Goal: Task Accomplishment & Management: Use online tool/utility

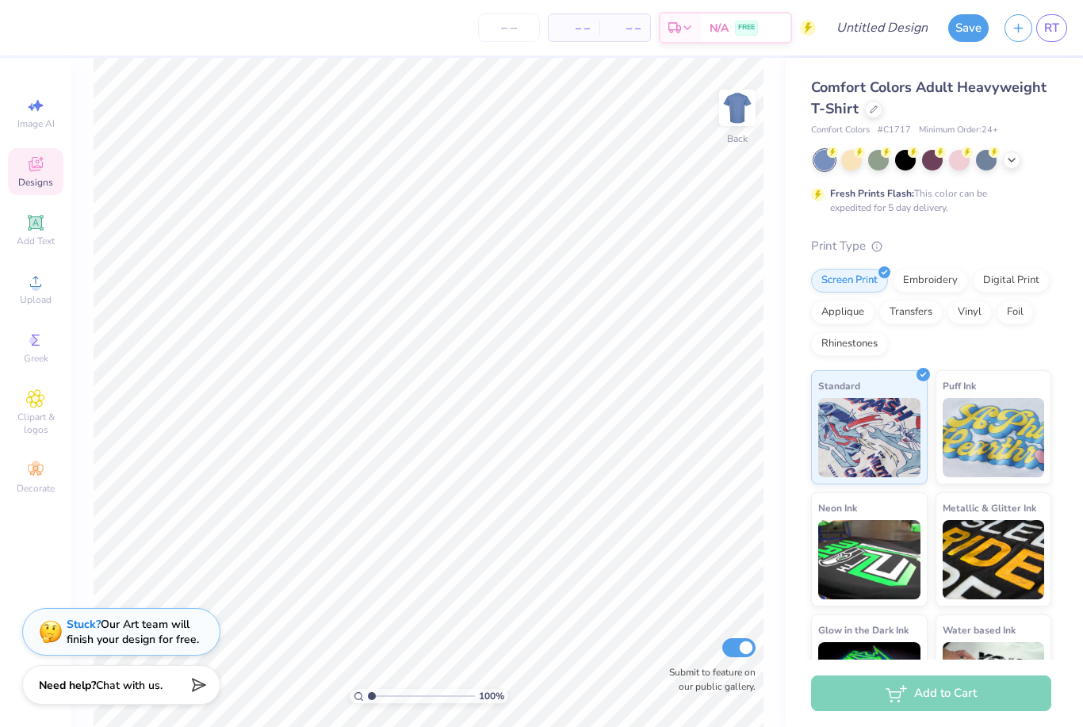
click at [38, 168] on icon at bounding box center [35, 164] width 19 height 19
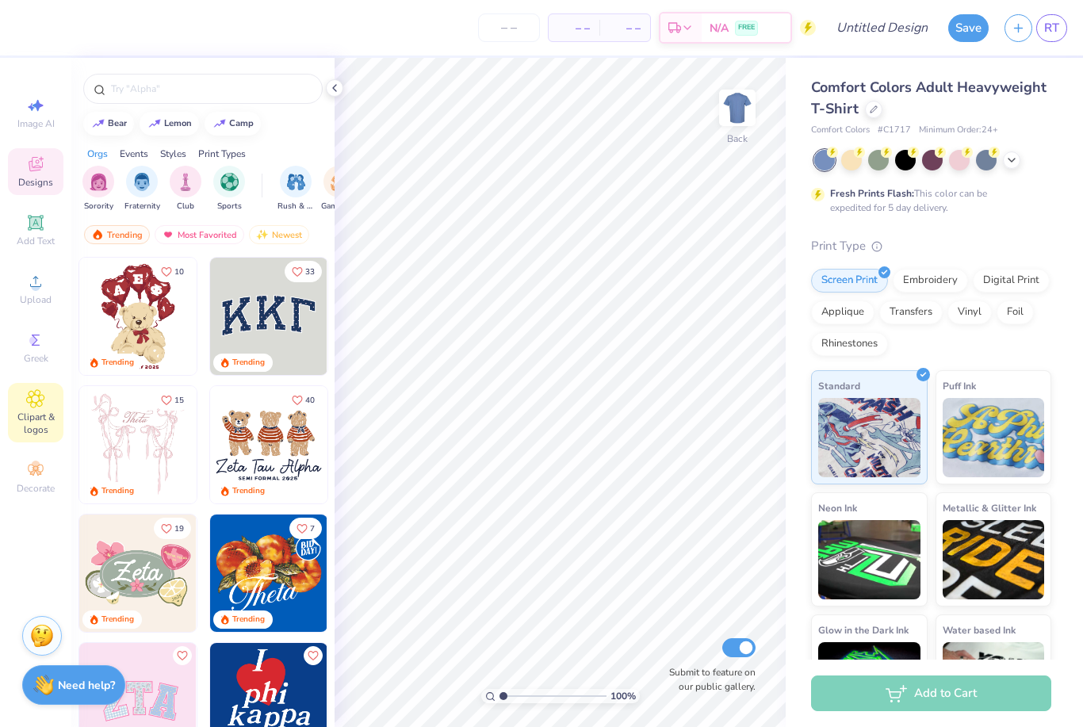
click at [29, 422] on span "Clipart & logos" at bounding box center [35, 423] width 55 height 25
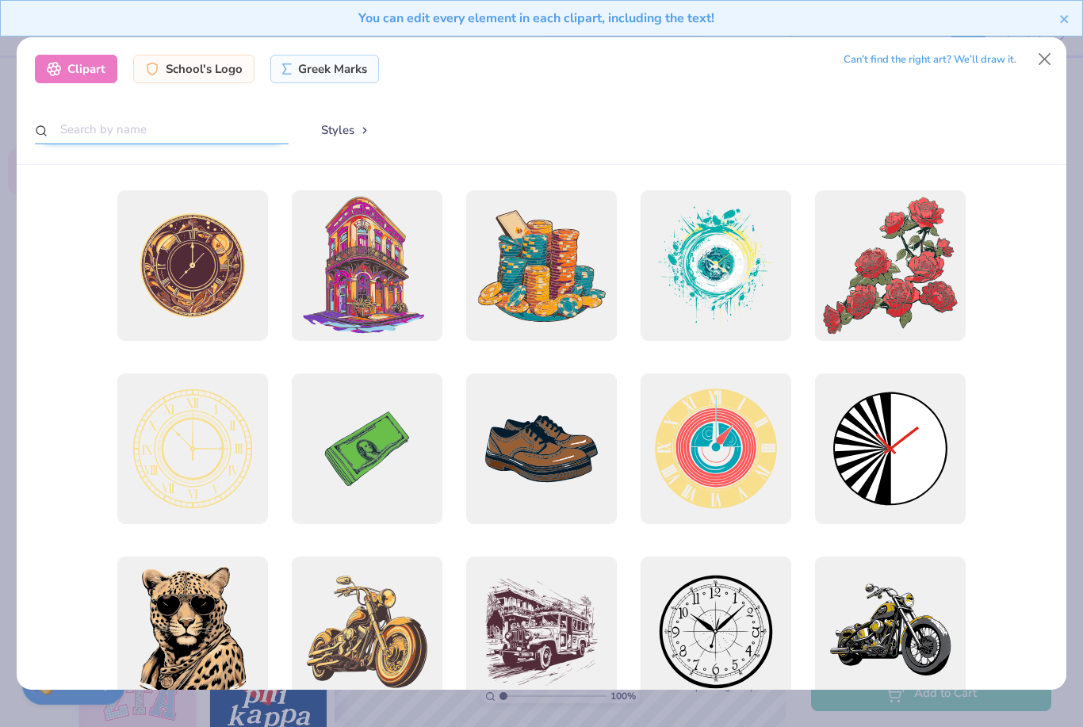
click at [170, 124] on input "text" at bounding box center [162, 129] width 254 height 29
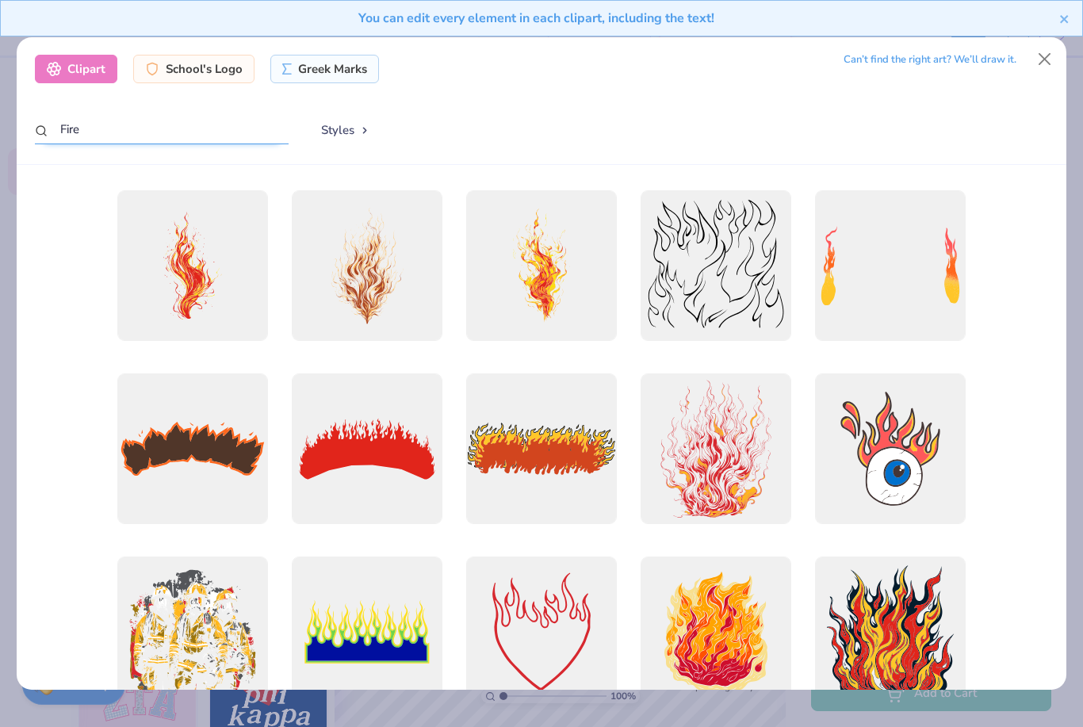
scroll to position [254, 0]
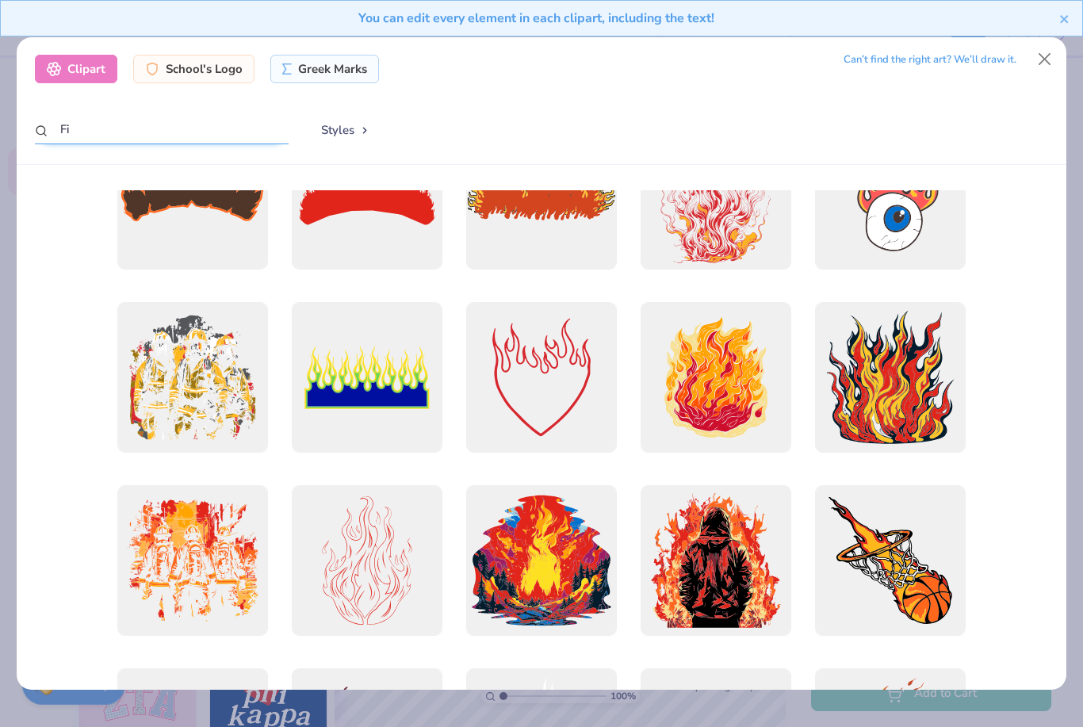
type input "F"
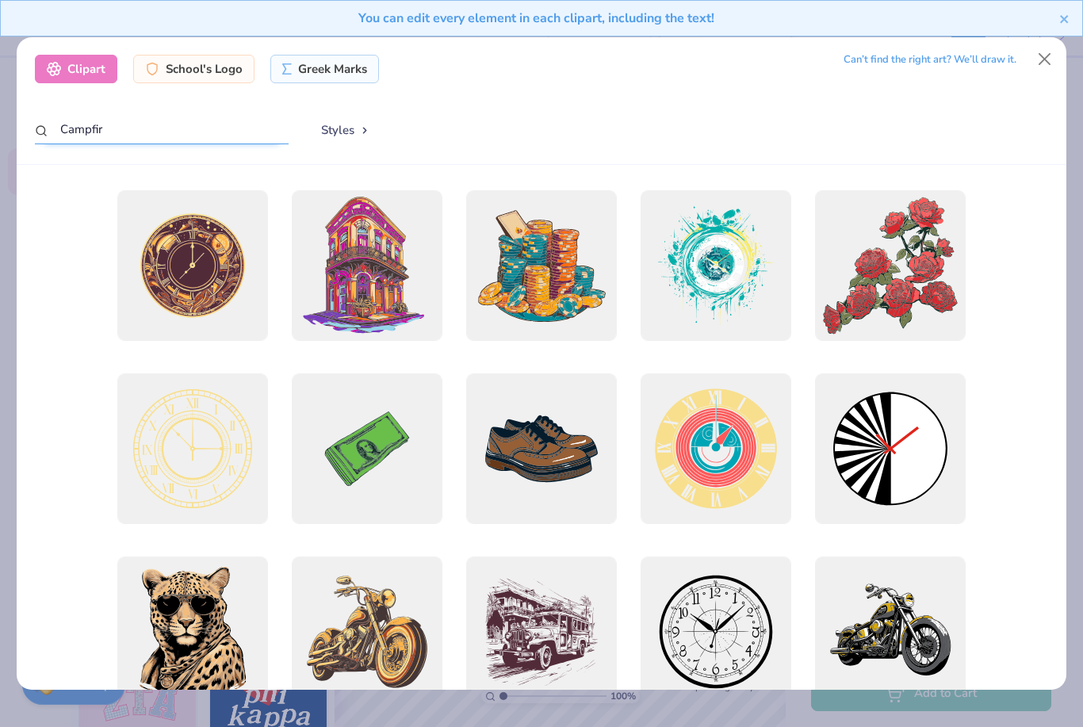
type input "Campfire"
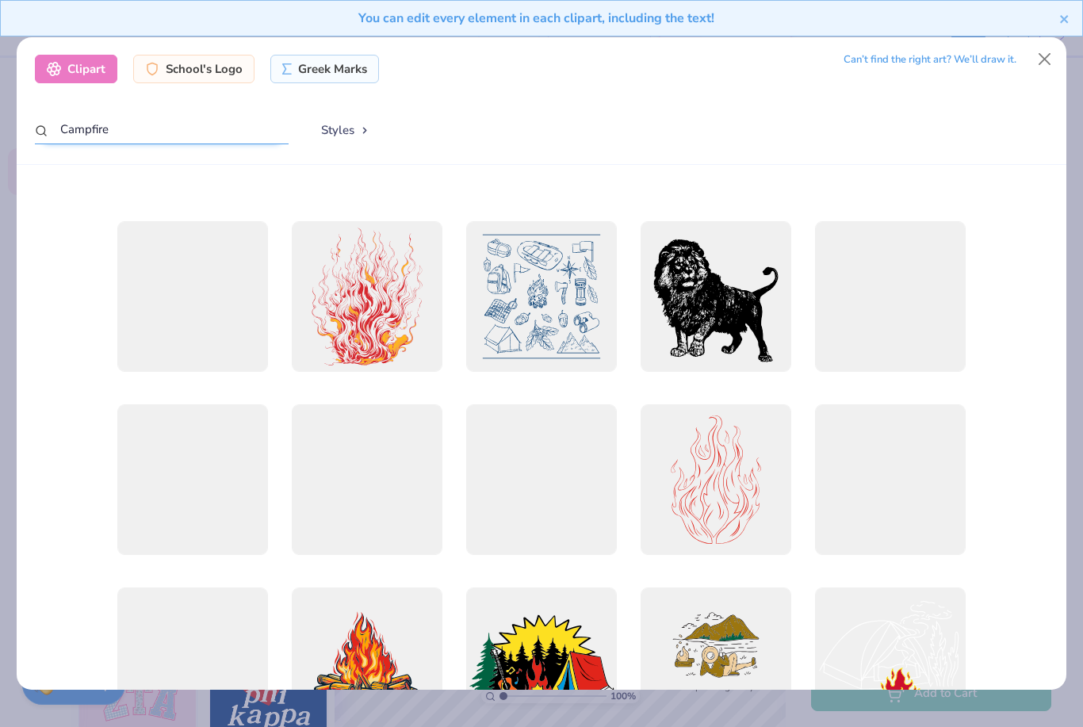
scroll to position [1154, 0]
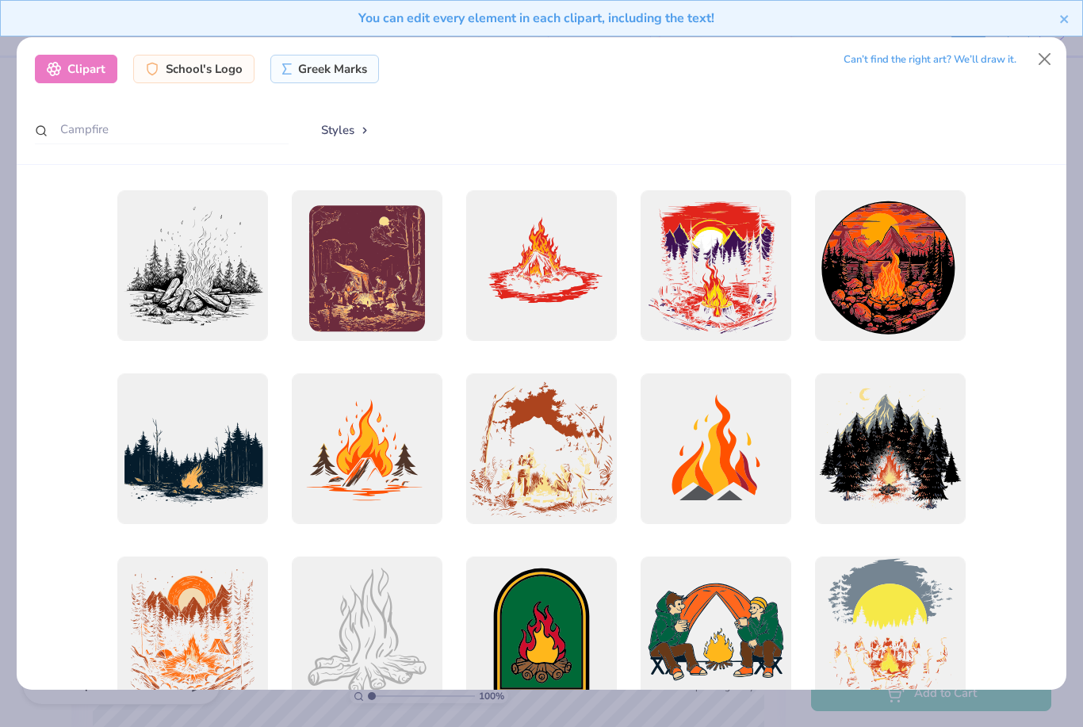
click at [1049, 44] on div "You can edit every element in each clipart, including the text!" at bounding box center [541, 24] width 1083 height 48
click at [1061, 21] on icon "close" at bounding box center [1064, 19] width 8 height 8
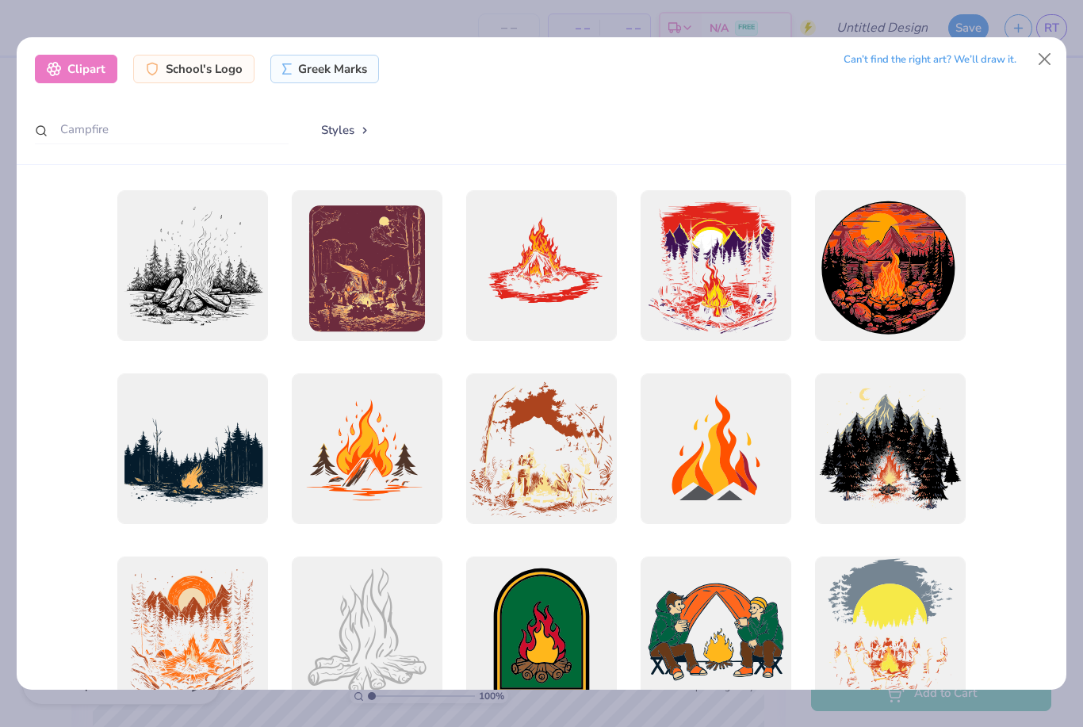
click at [1050, 45] on button "Close" at bounding box center [1044, 59] width 30 height 30
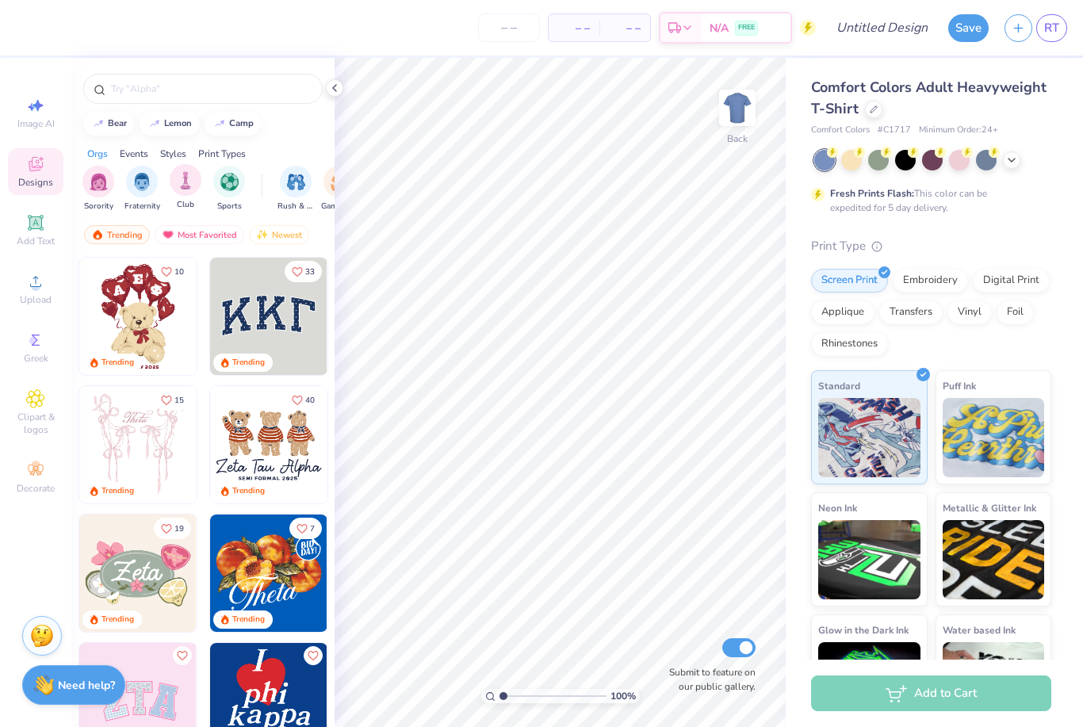
scroll to position [0, 2]
click at [167, 85] on input "text" at bounding box center [210, 89] width 203 height 16
type input "P"
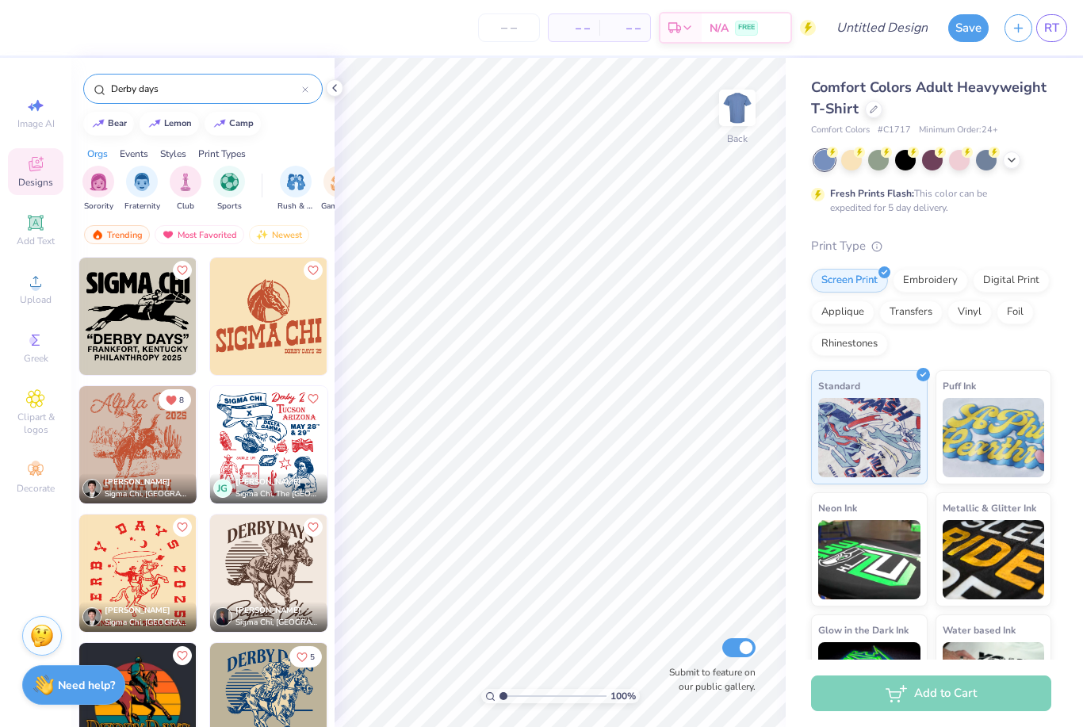
type input "Derby days"
click at [143, 427] on img at bounding box center [137, 444] width 117 height 117
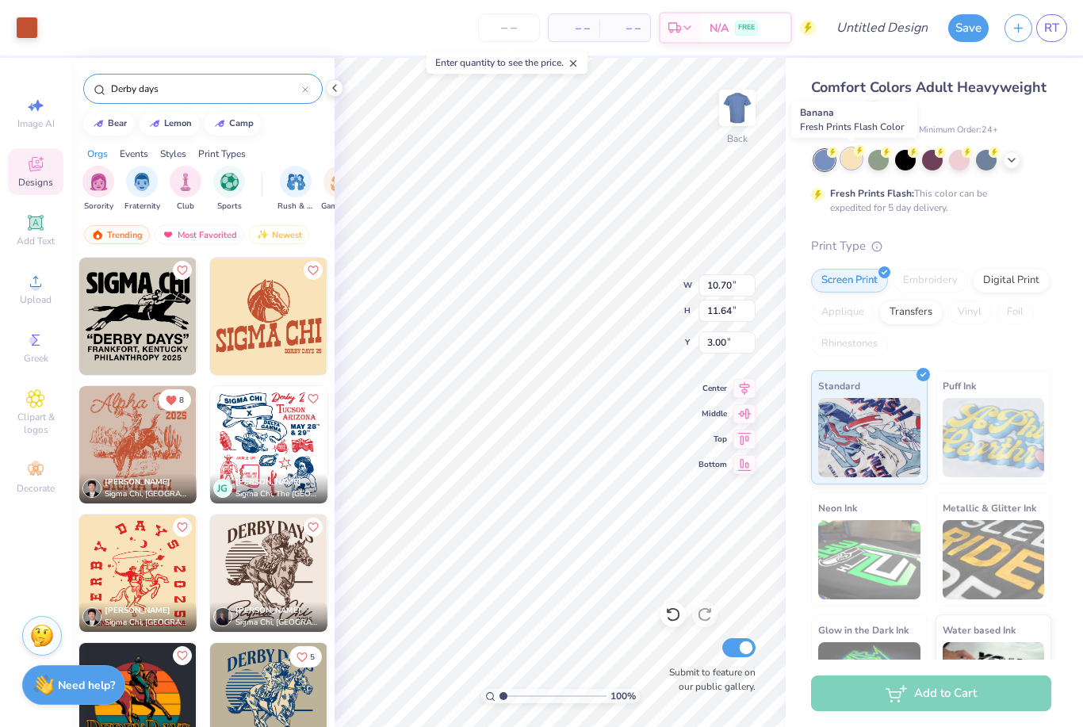
click at [848, 165] on div at bounding box center [851, 158] width 21 height 21
click at [934, 163] on div at bounding box center [932, 158] width 21 height 21
click at [964, 162] on div at bounding box center [959, 158] width 21 height 21
click at [1014, 162] on icon at bounding box center [1011, 158] width 13 height 13
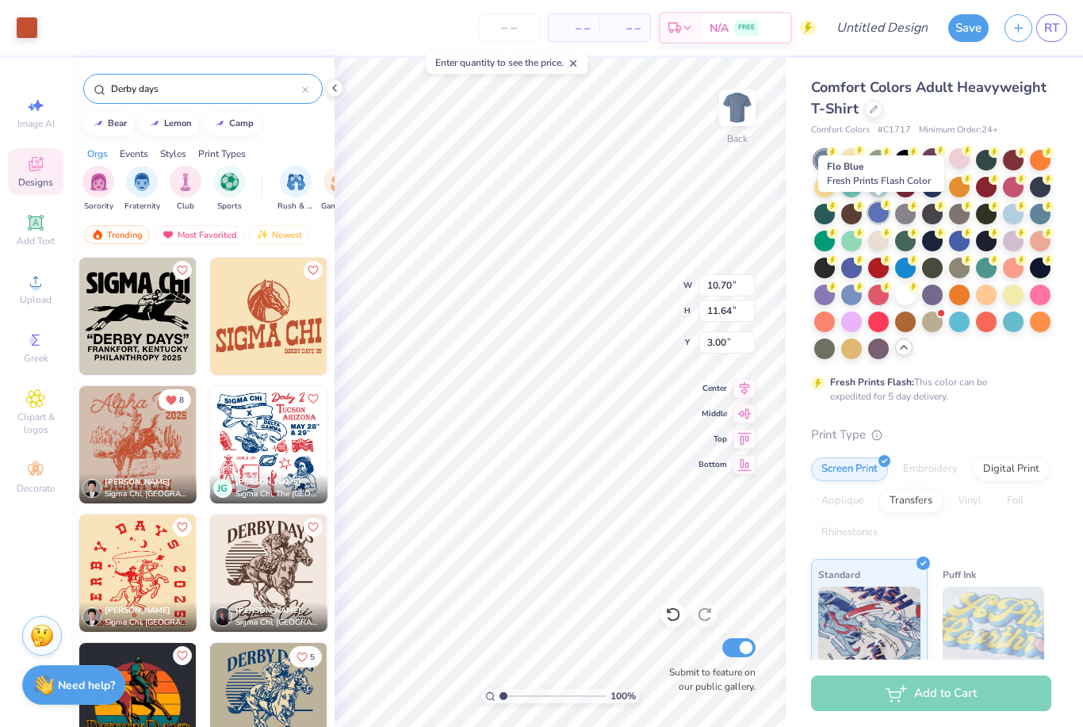
click at [880, 209] on div at bounding box center [878, 212] width 21 height 21
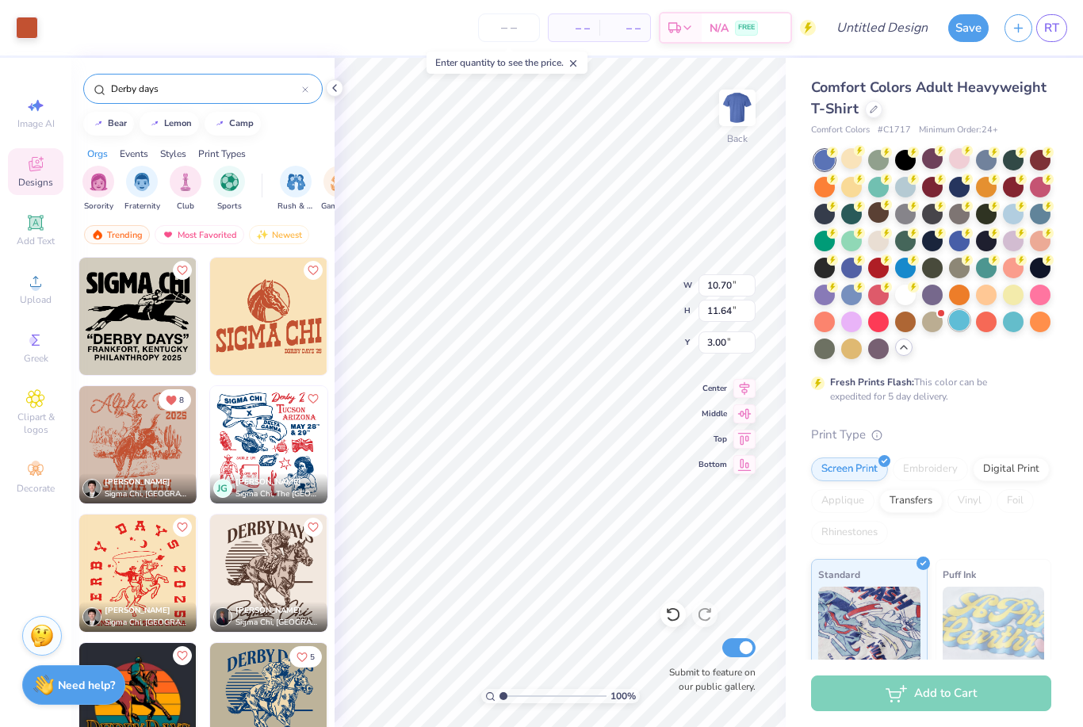
click at [966, 317] on div at bounding box center [959, 320] width 21 height 21
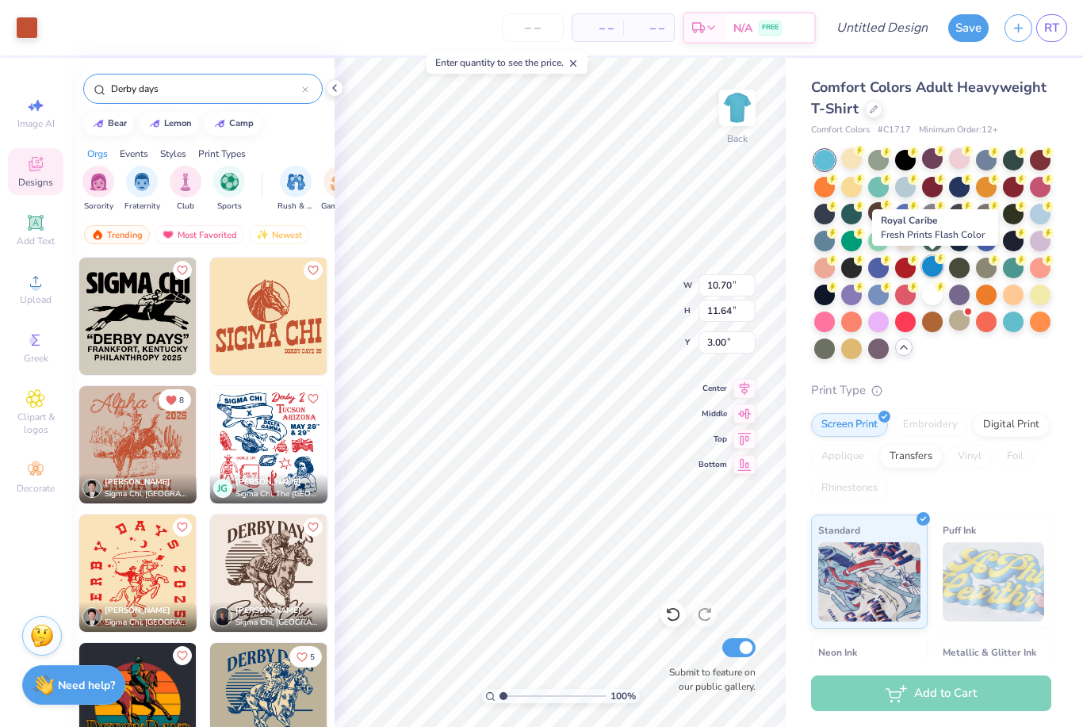
click at [930, 270] on div at bounding box center [932, 266] width 21 height 21
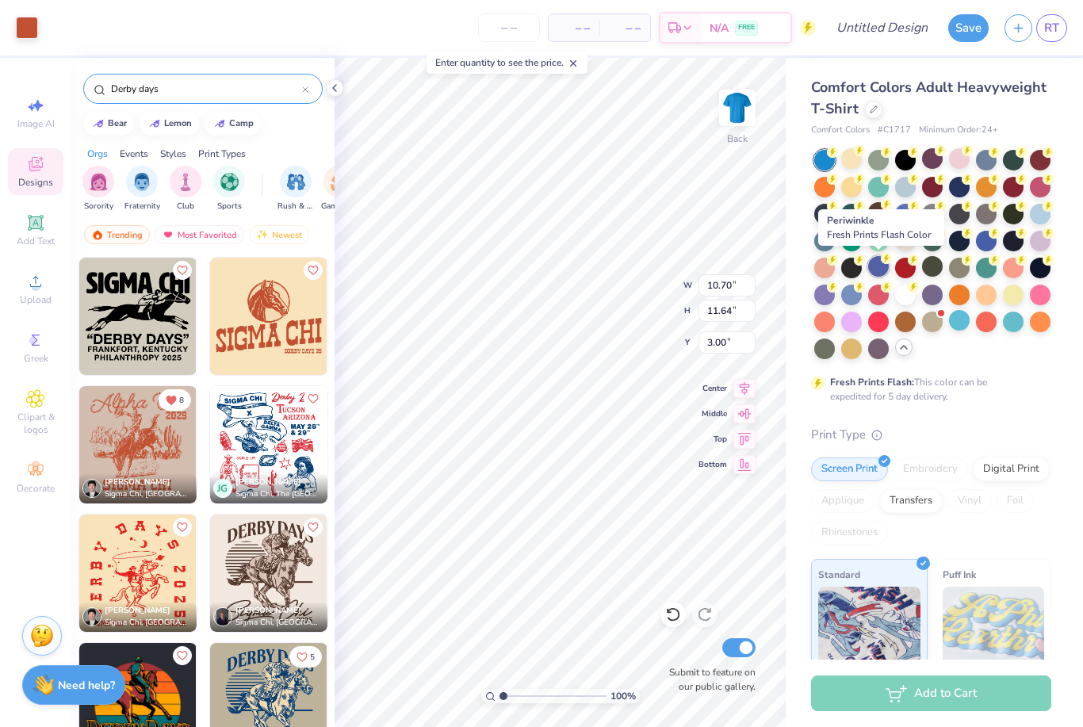
click at [877, 261] on div at bounding box center [878, 266] width 21 height 21
click at [824, 296] on div at bounding box center [824, 293] width 21 height 21
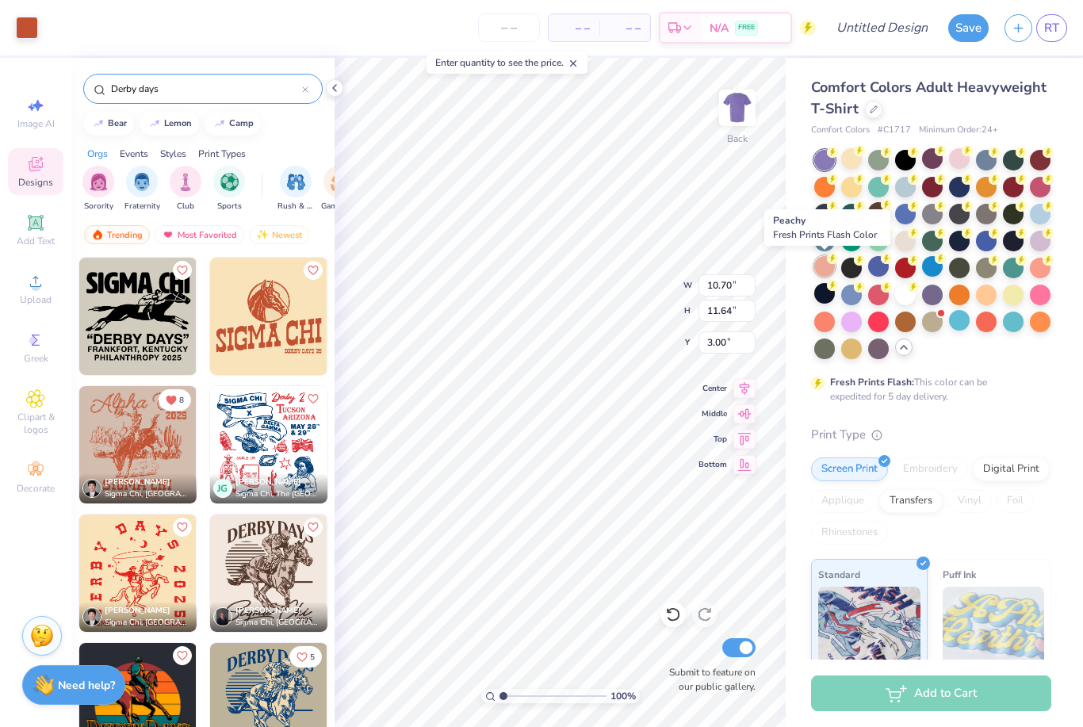
click at [825, 264] on div at bounding box center [824, 266] width 21 height 21
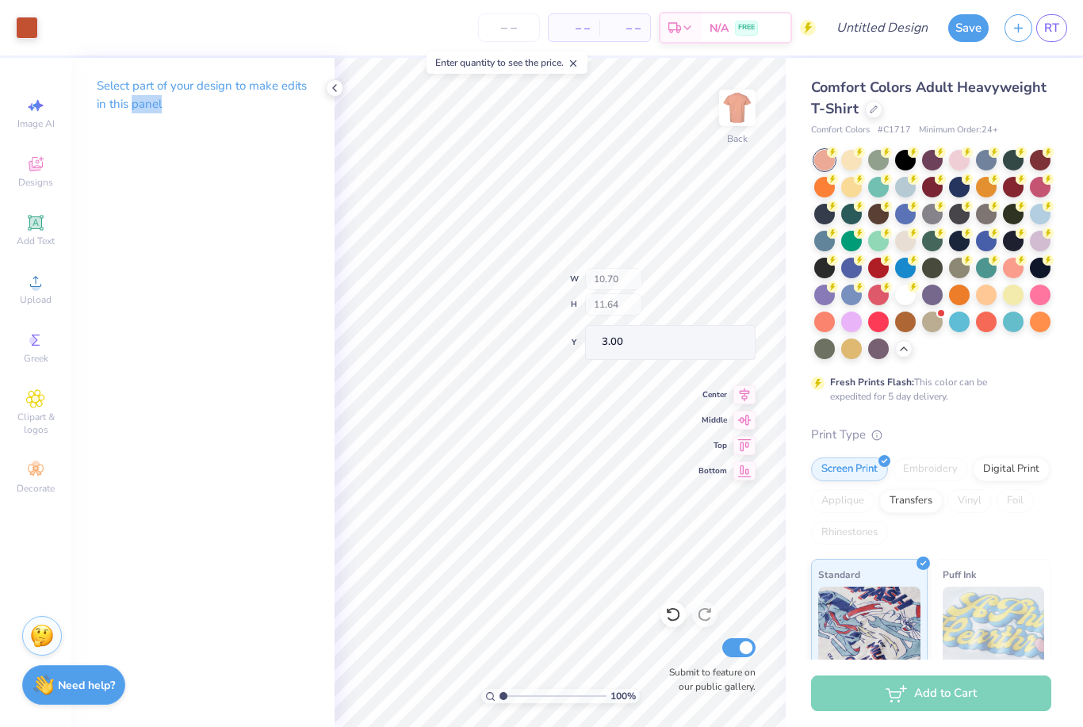
type input "10.44"
type input "2.46"
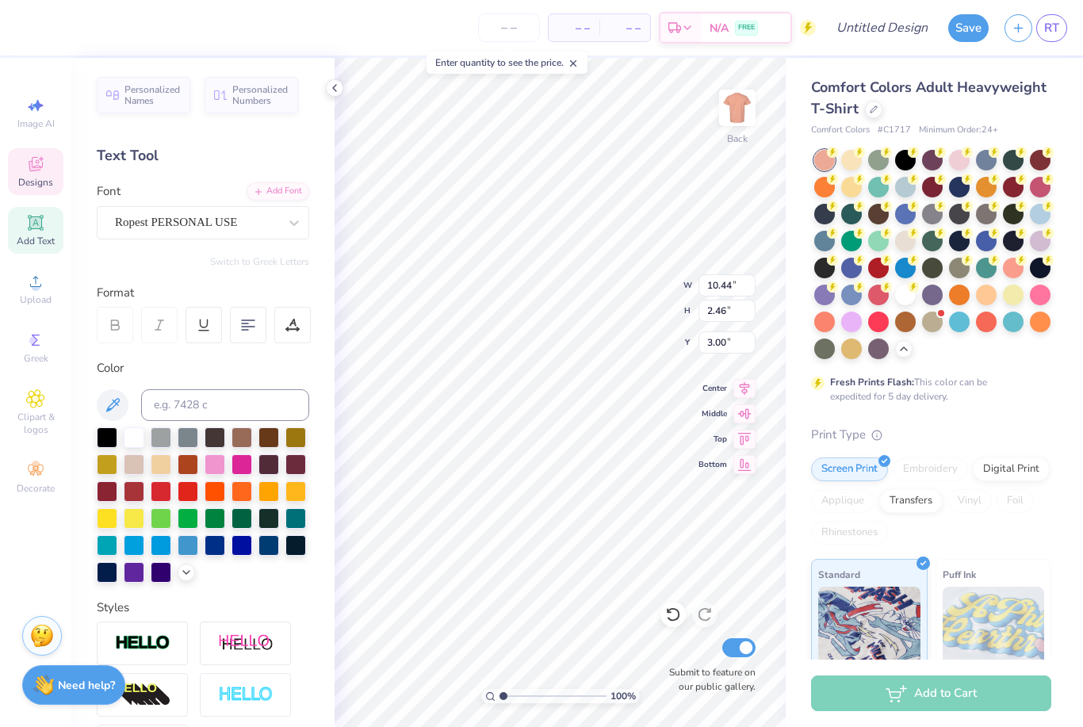
scroll to position [0, 1]
type textarea "A"
type textarea "Pappy's Field Party"
click at [239, 320] on div at bounding box center [248, 325] width 36 height 36
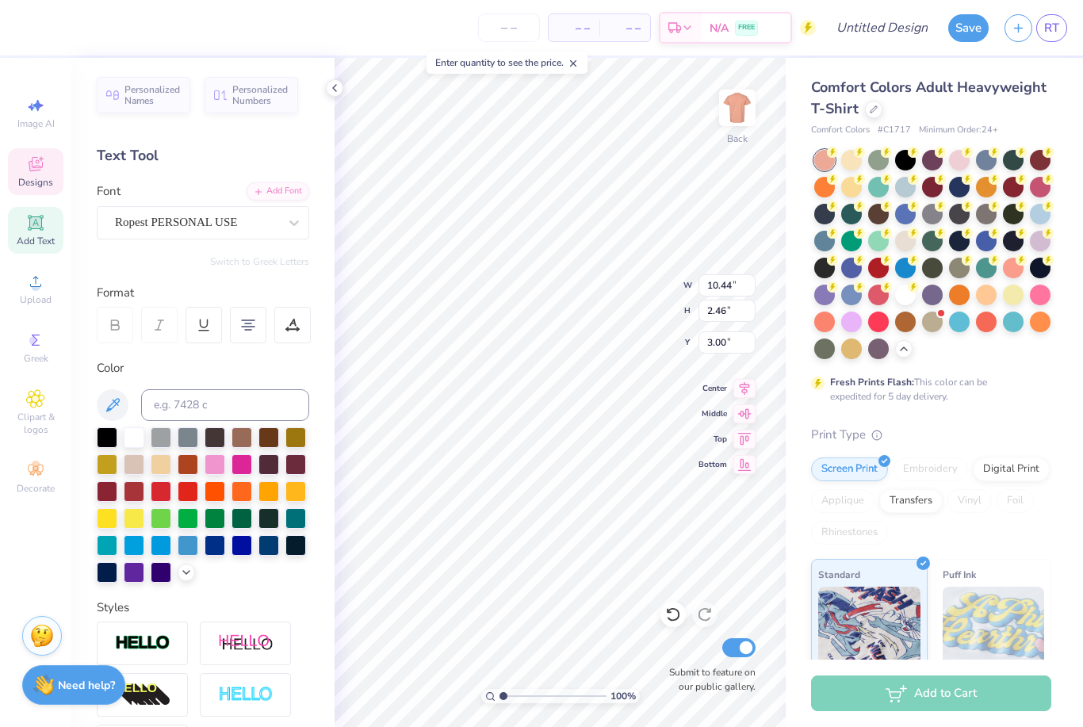
type input "5.70"
type input "7.91"
type input "4.65"
type input "2.24"
type input "0.84"
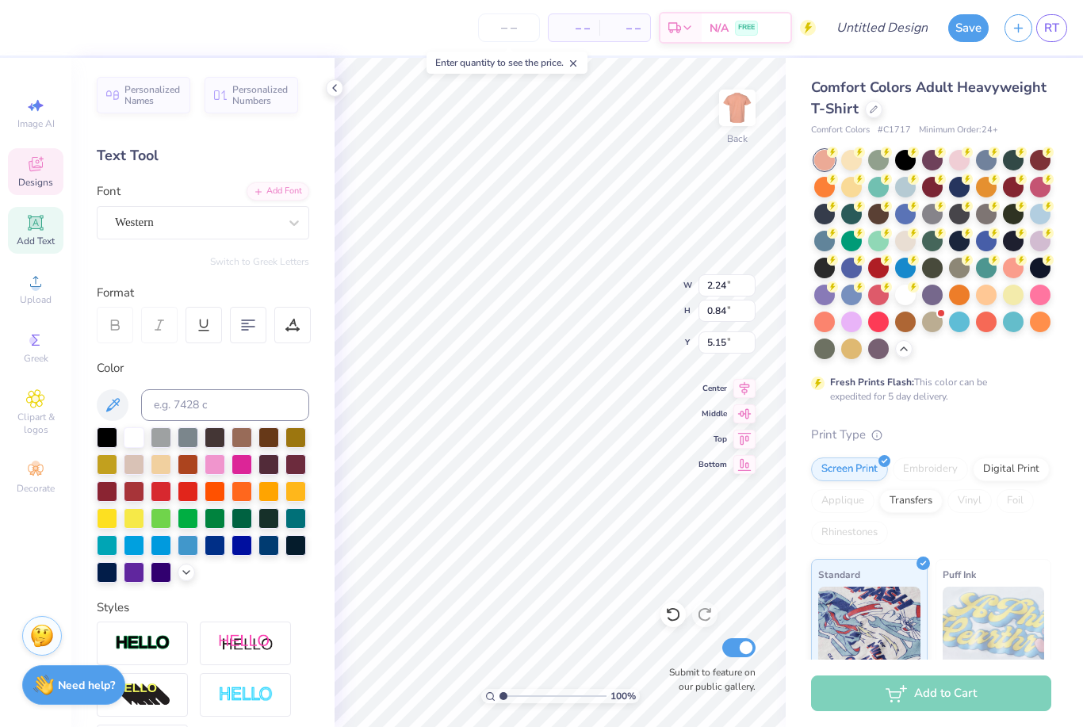
type input "5.44"
type input "5.70"
type input "7.91"
type input "6.92"
click at [790, 506] on div "Comfort Colors Adult Heavyweight T-Shirt Comfort Colors # C1717 Minimum Order: …" at bounding box center [934, 487] width 297 height 859
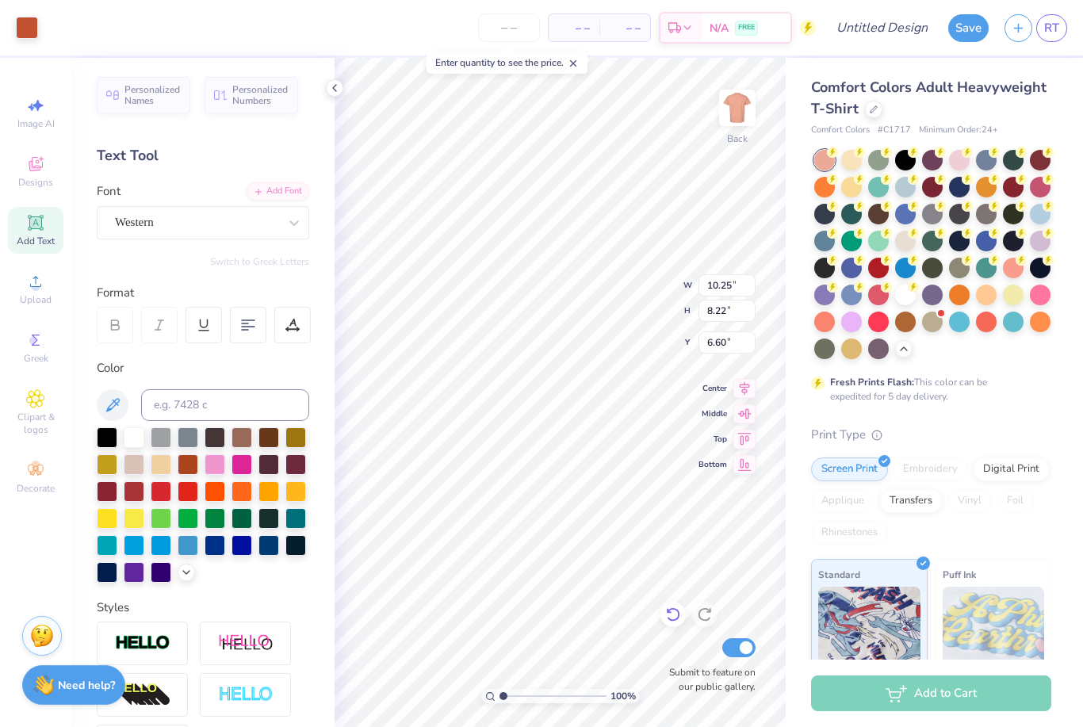
click at [679, 613] on icon at bounding box center [673, 614] width 16 height 16
type input "9.21"
type input "4.65"
click at [679, 613] on icon at bounding box center [673, 614] width 16 height 16
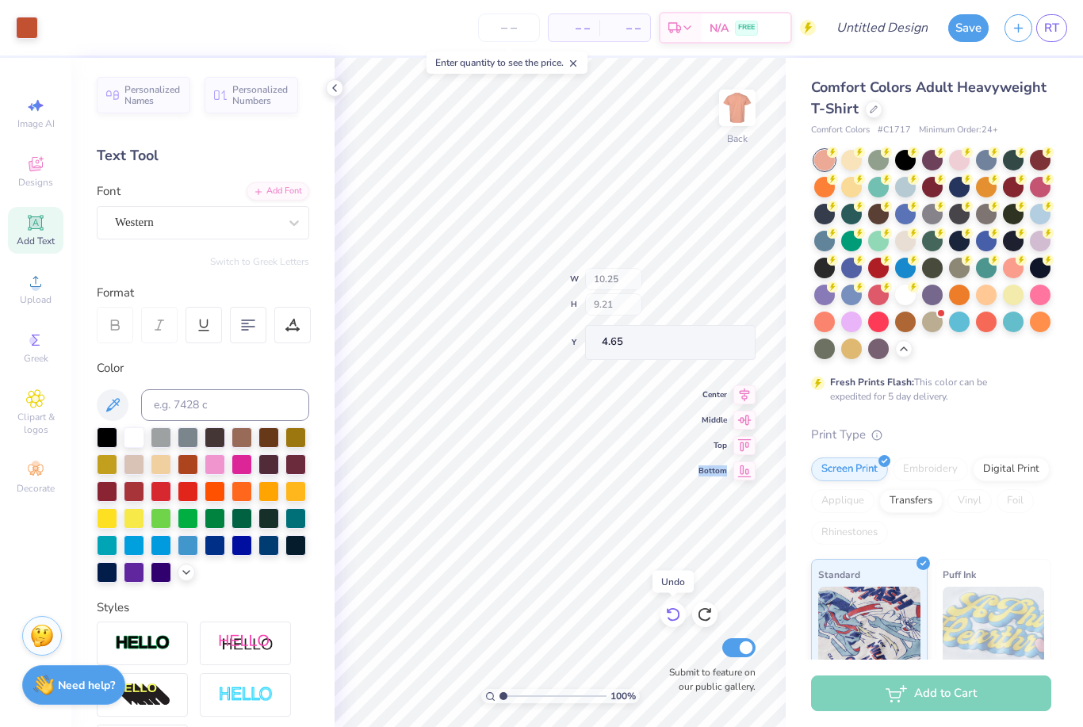
click at [679, 613] on icon at bounding box center [673, 614] width 16 height 16
type input "10.70"
type input "11.64"
type input "3.00"
click at [679, 613] on icon at bounding box center [673, 614] width 16 height 16
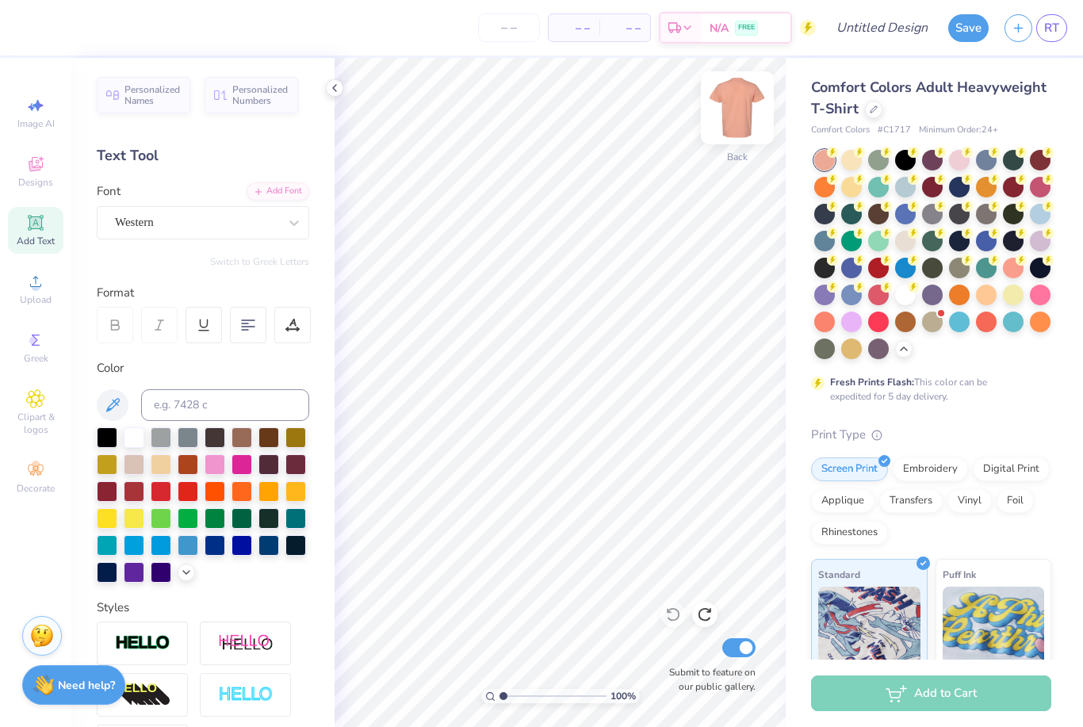
click at [732, 99] on img at bounding box center [737, 107] width 63 height 63
click at [30, 170] on icon at bounding box center [36, 164] width 14 height 14
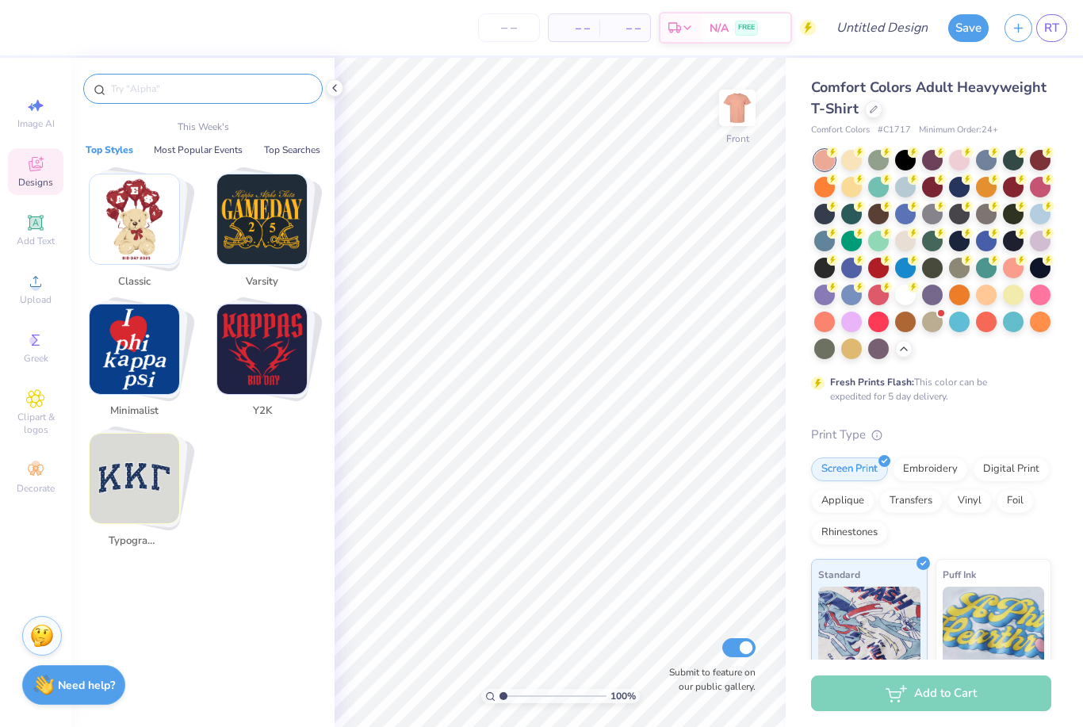
click at [209, 94] on input "text" at bounding box center [210, 89] width 203 height 16
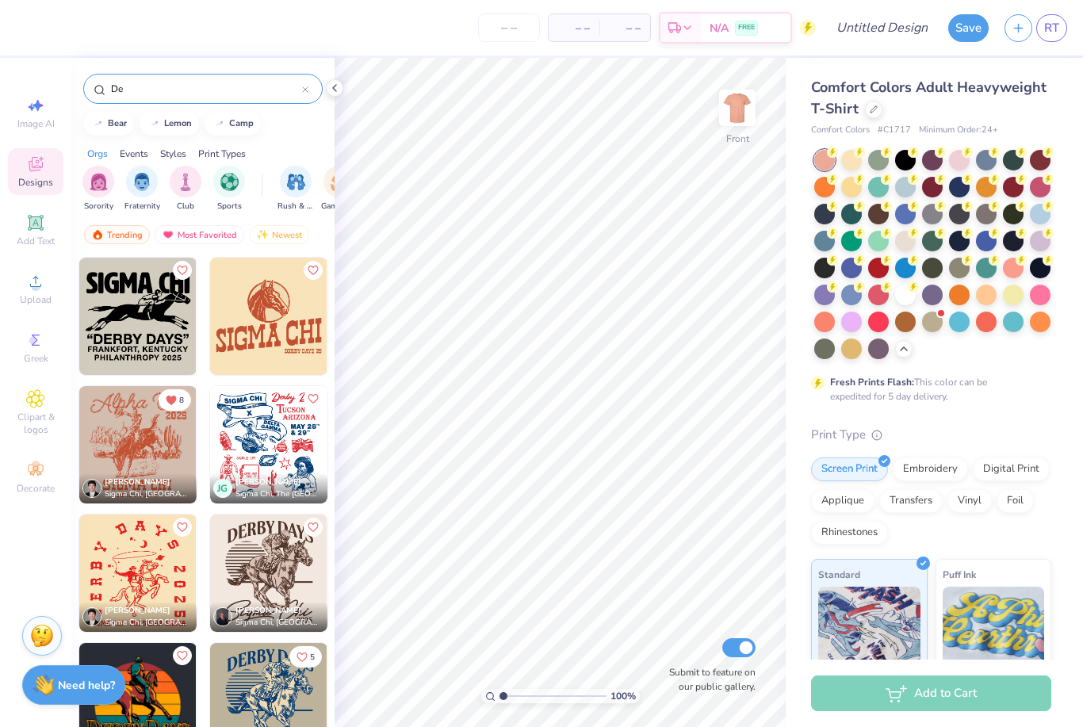
type input "D"
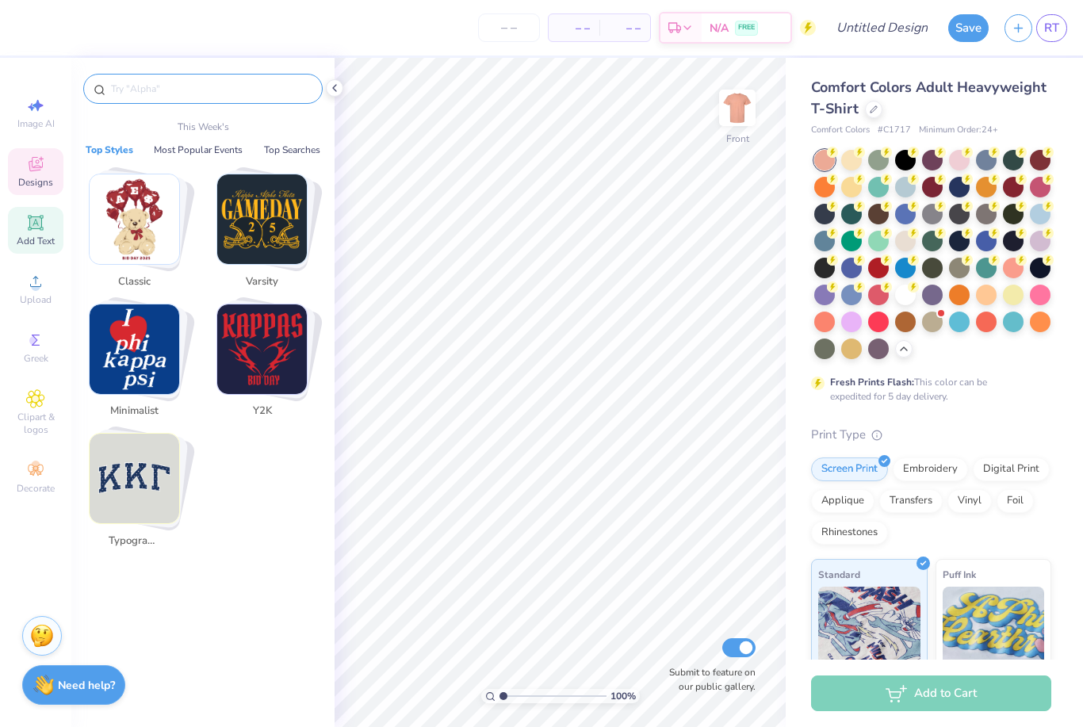
click at [38, 237] on div "Add Text" at bounding box center [35, 230] width 55 height 47
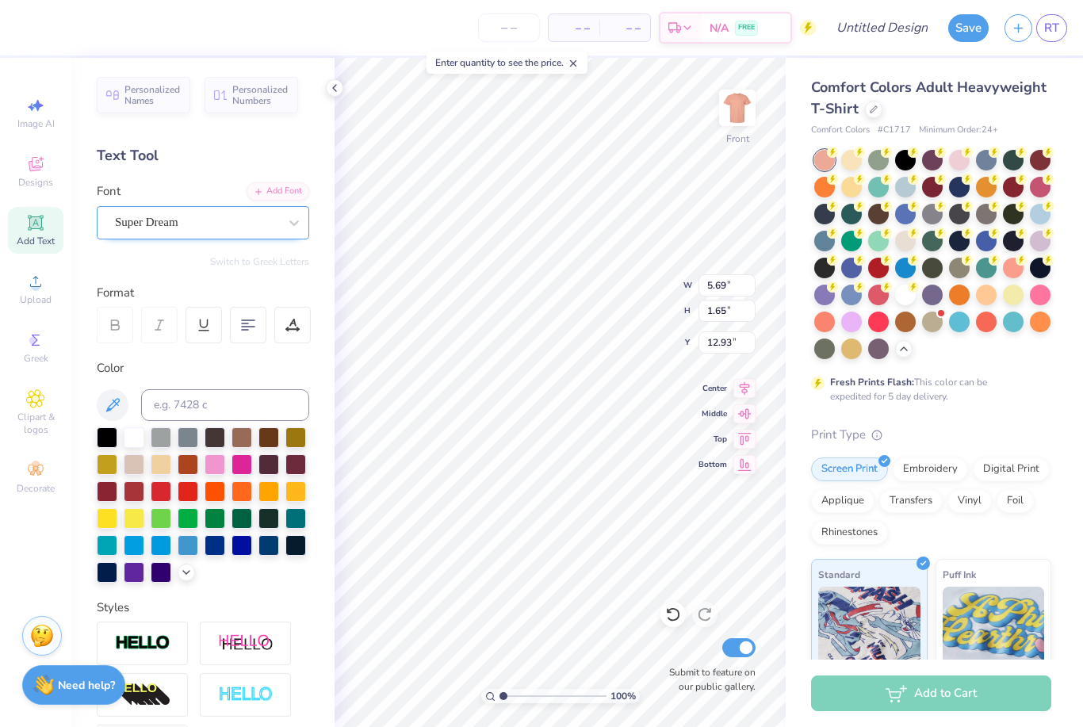
click at [196, 225] on div "Super Dream" at bounding box center [196, 222] width 166 height 25
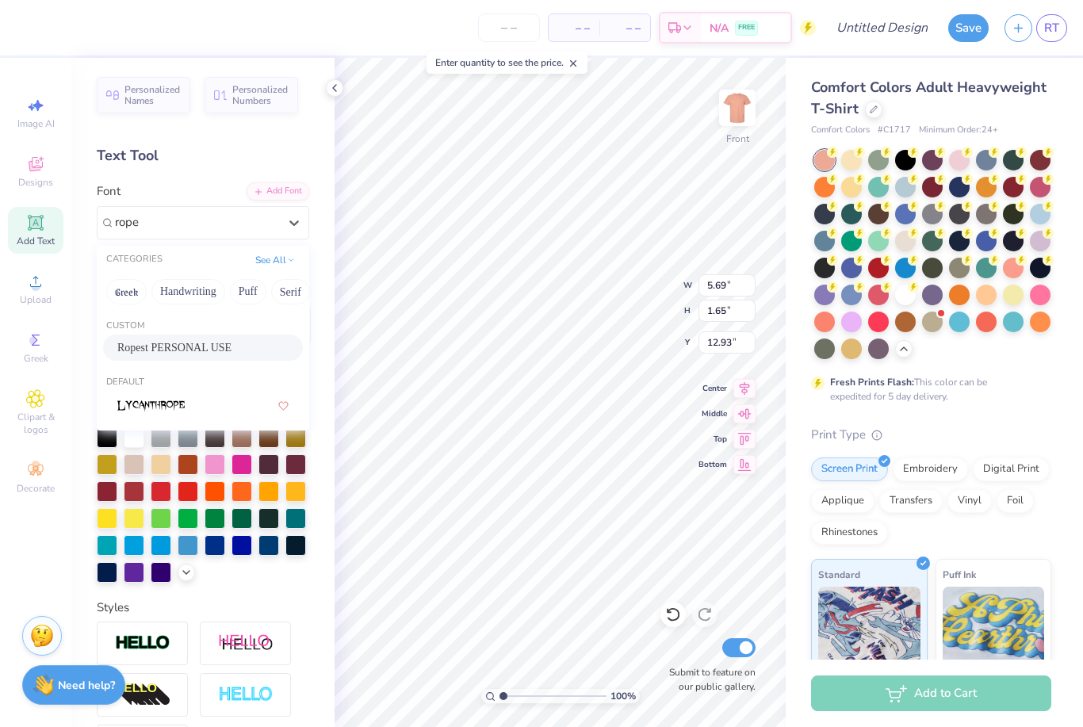
click at [143, 345] on span "Ropest PERSONAL USE" at bounding box center [174, 347] width 114 height 17
type input "rope"
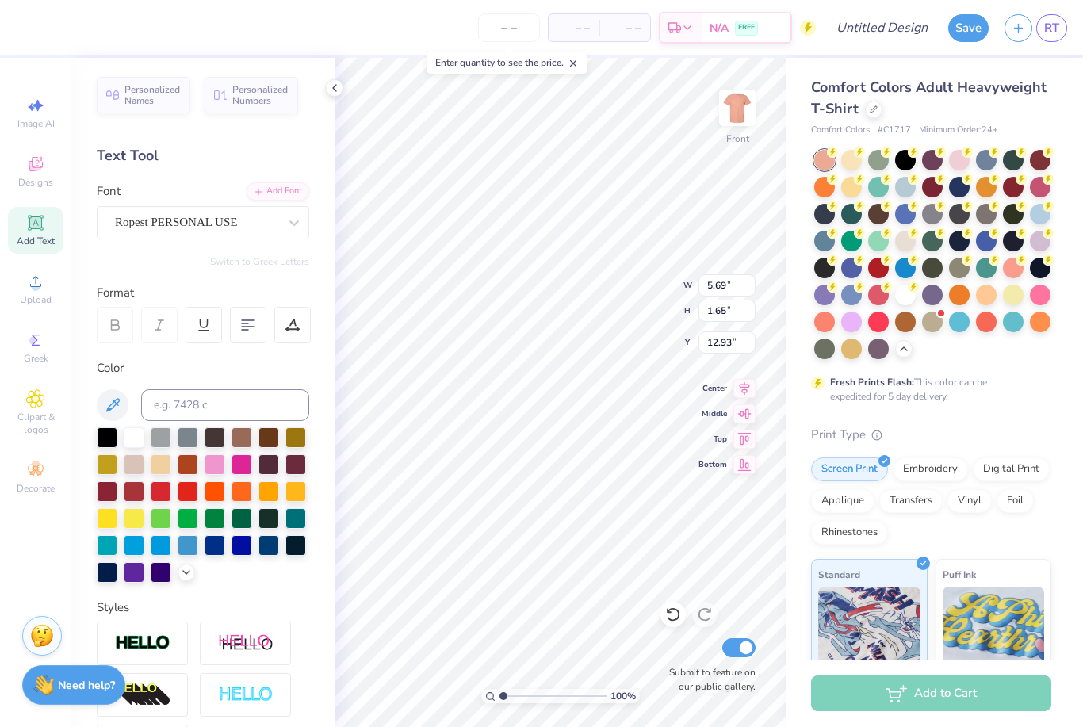
type input "8.57"
type input "2.79"
type input "4.40"
type textarea "T"
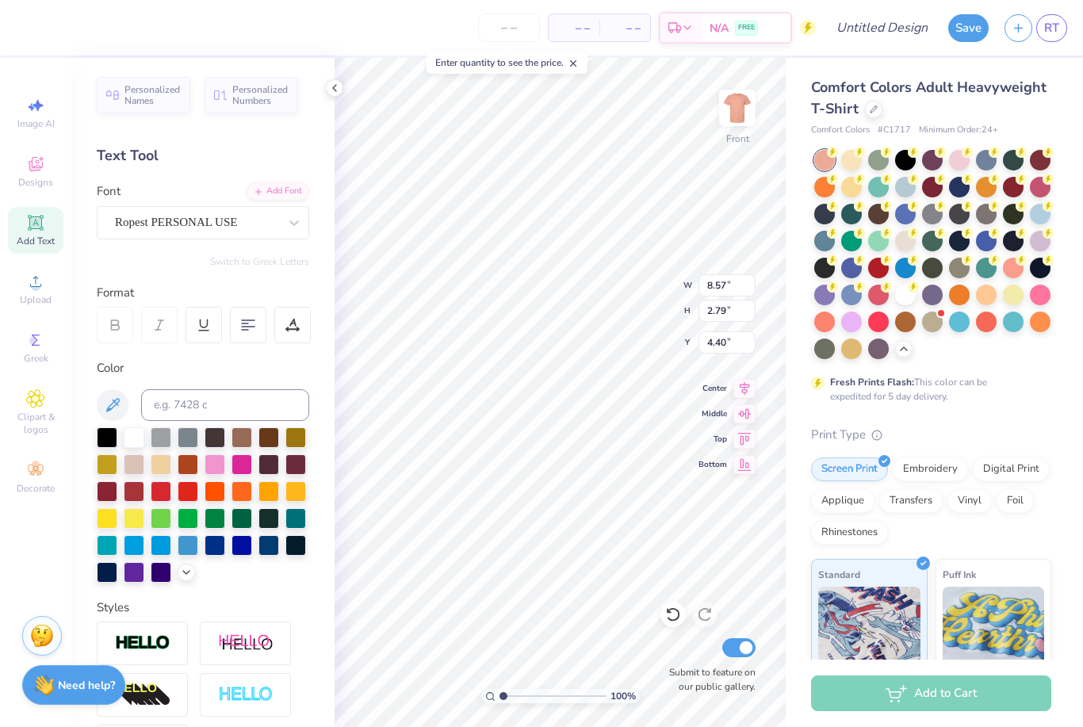
scroll to position [1, 1]
type textarea "Pappy's Field Party"
click at [246, 327] on icon at bounding box center [248, 325] width 14 height 14
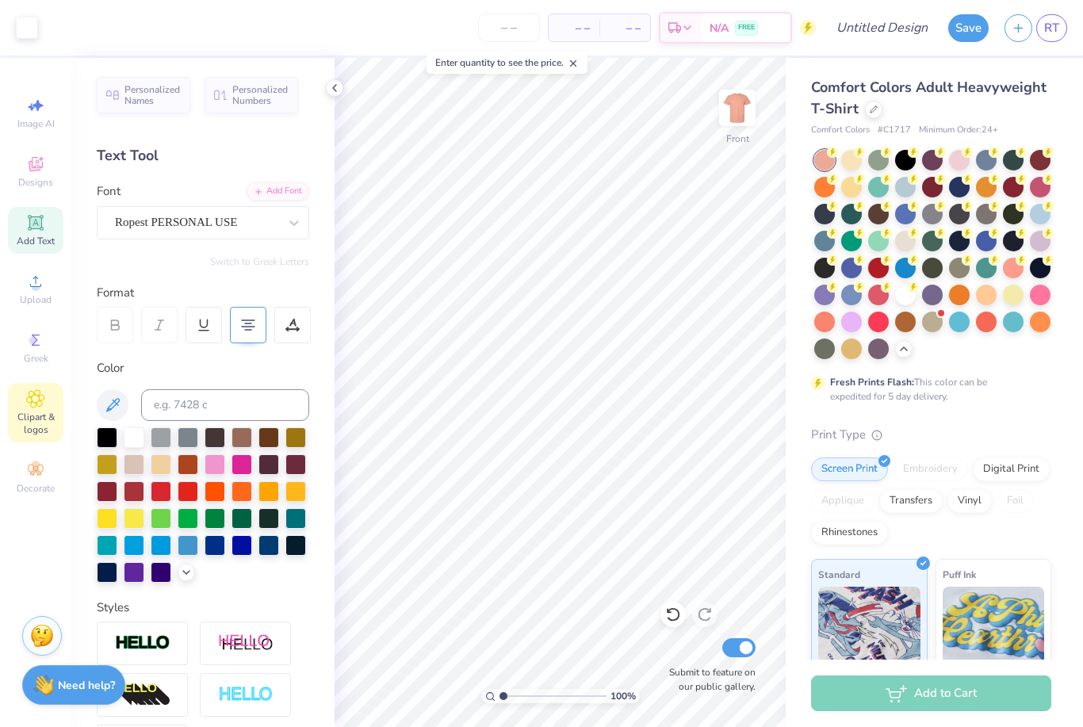
click at [38, 423] on span "Clipart & logos" at bounding box center [35, 423] width 55 height 25
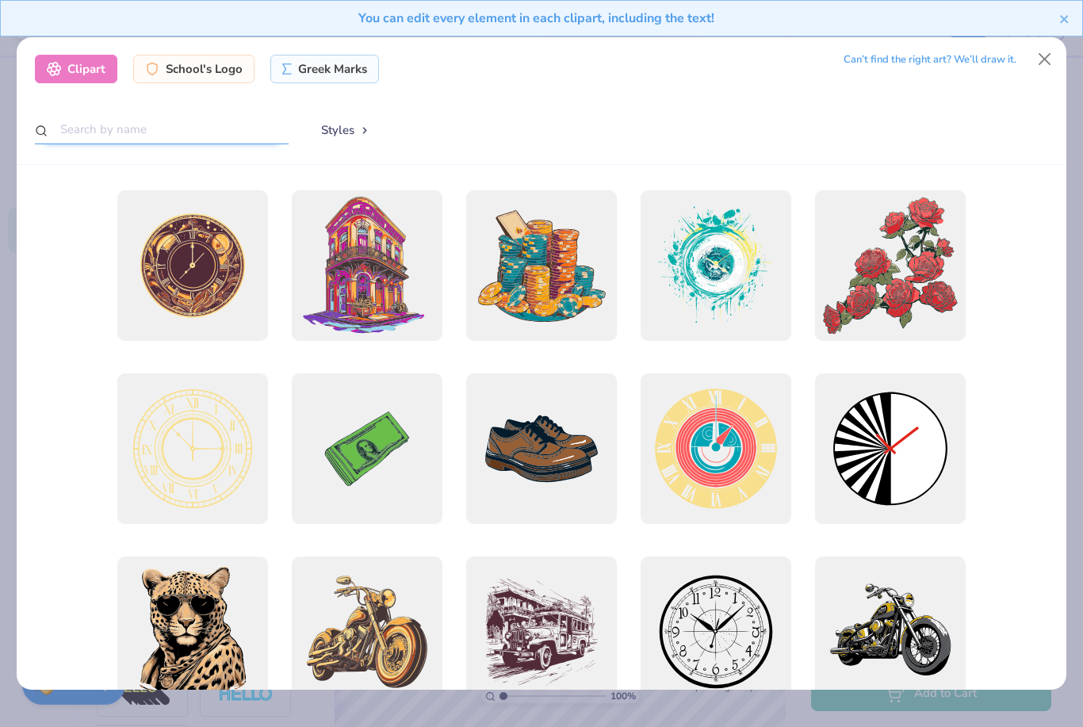
click at [183, 115] on input "text" at bounding box center [162, 129] width 254 height 29
type input "Boots"
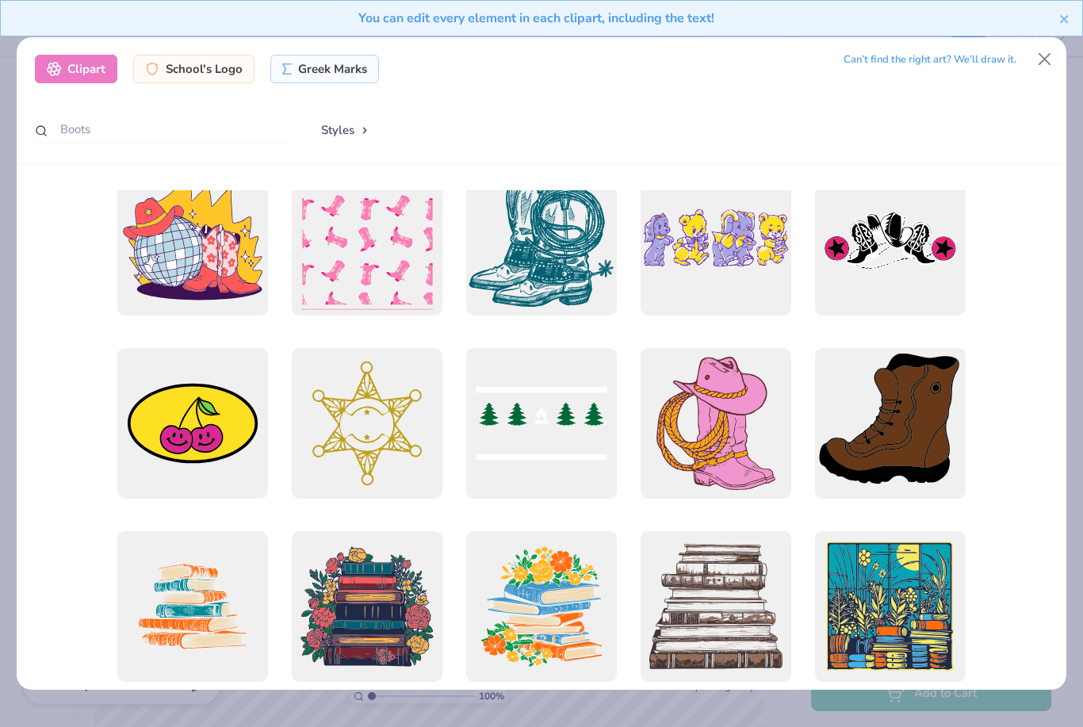
scroll to position [376, 0]
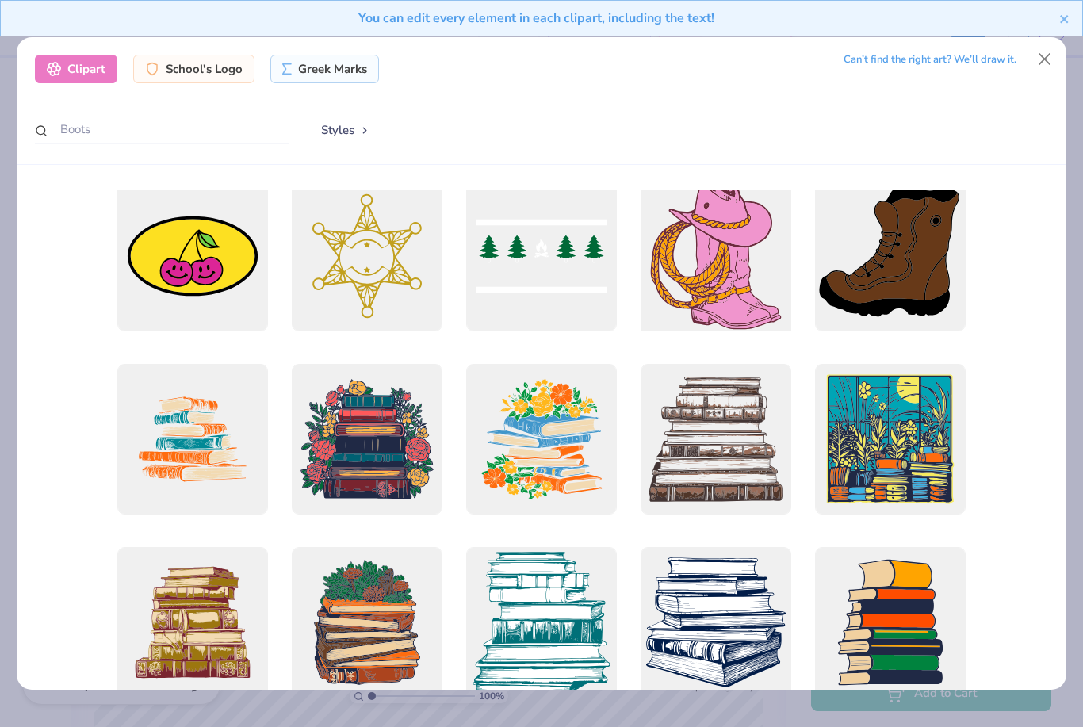
click at [713, 286] on div at bounding box center [716, 257] width 166 height 166
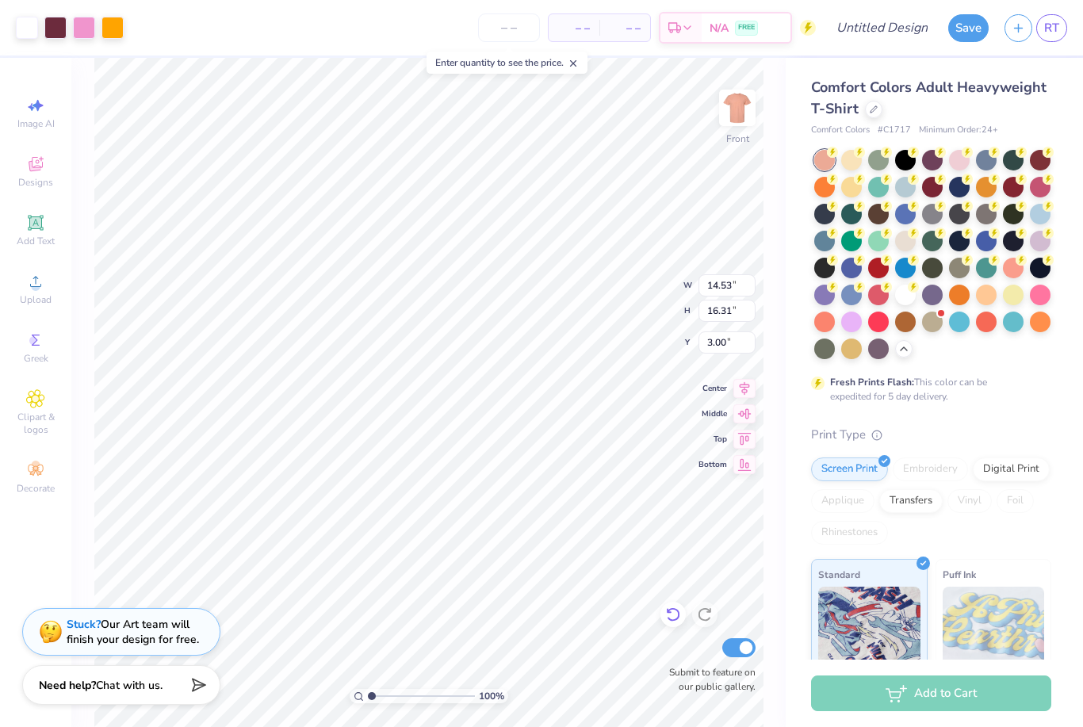
type input "14.49"
type input "16.25"
type input "3.05"
click at [671, 614] on icon at bounding box center [673, 614] width 16 height 16
type input "14.53"
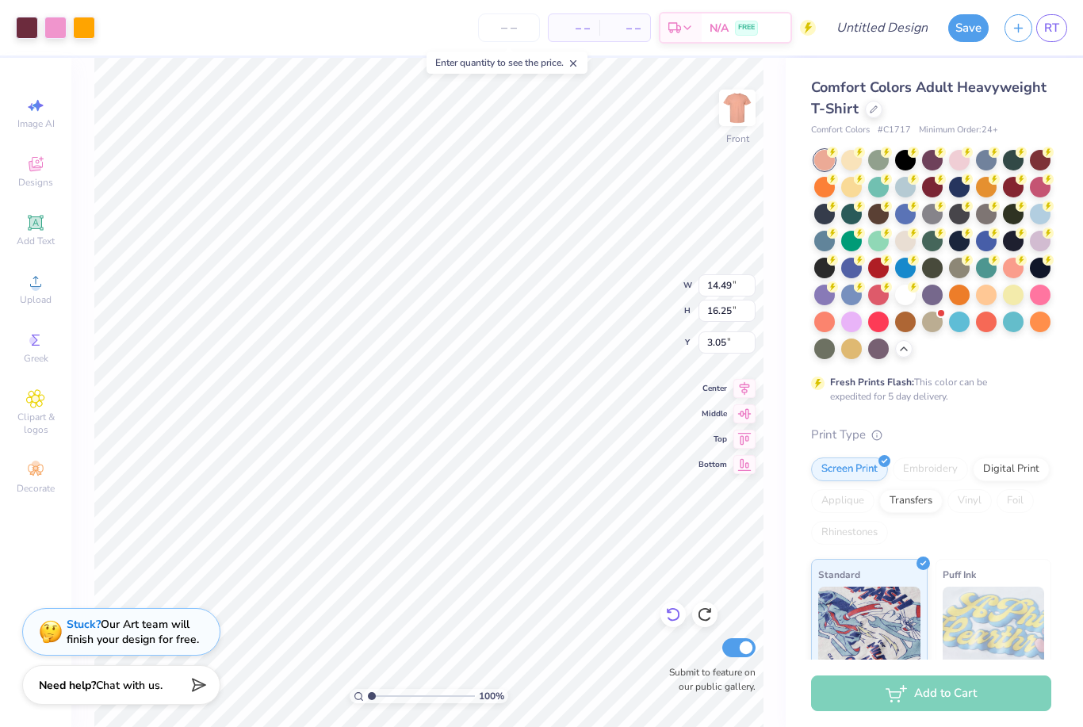
type input "16.31"
type input "7.84"
type input "4.83"
type input "5.42"
type input "8.33"
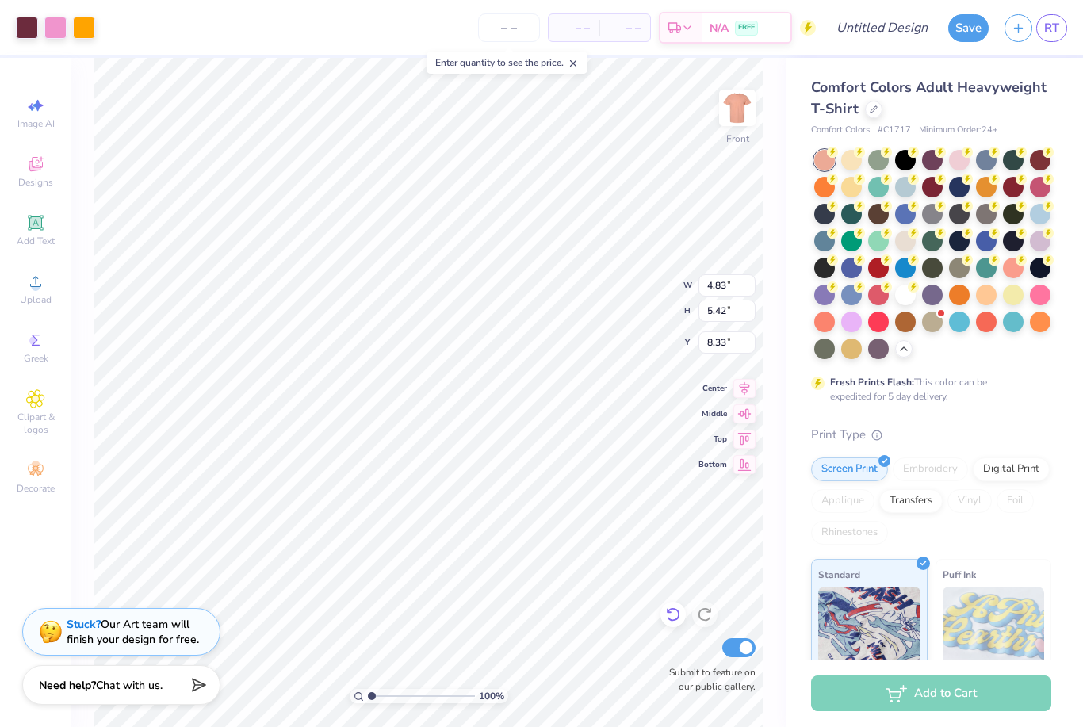
type input "6.59"
type input "7.39"
type input "11.04"
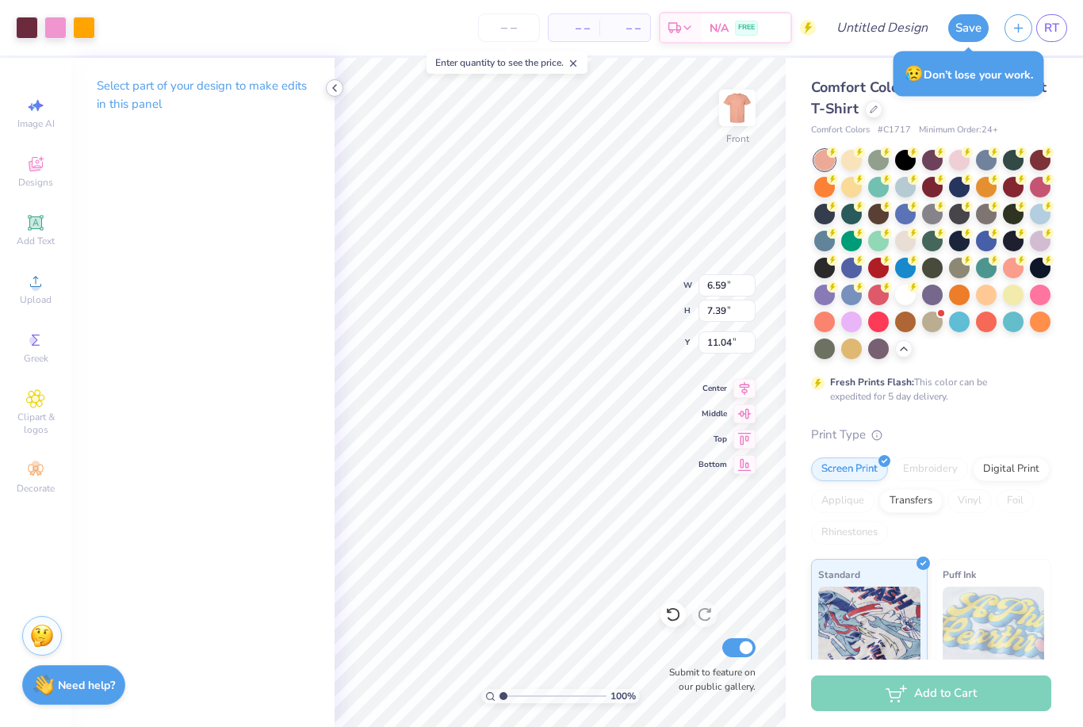
click at [337, 84] on icon at bounding box center [334, 88] width 13 height 13
click at [60, 27] on div at bounding box center [55, 26] width 22 height 22
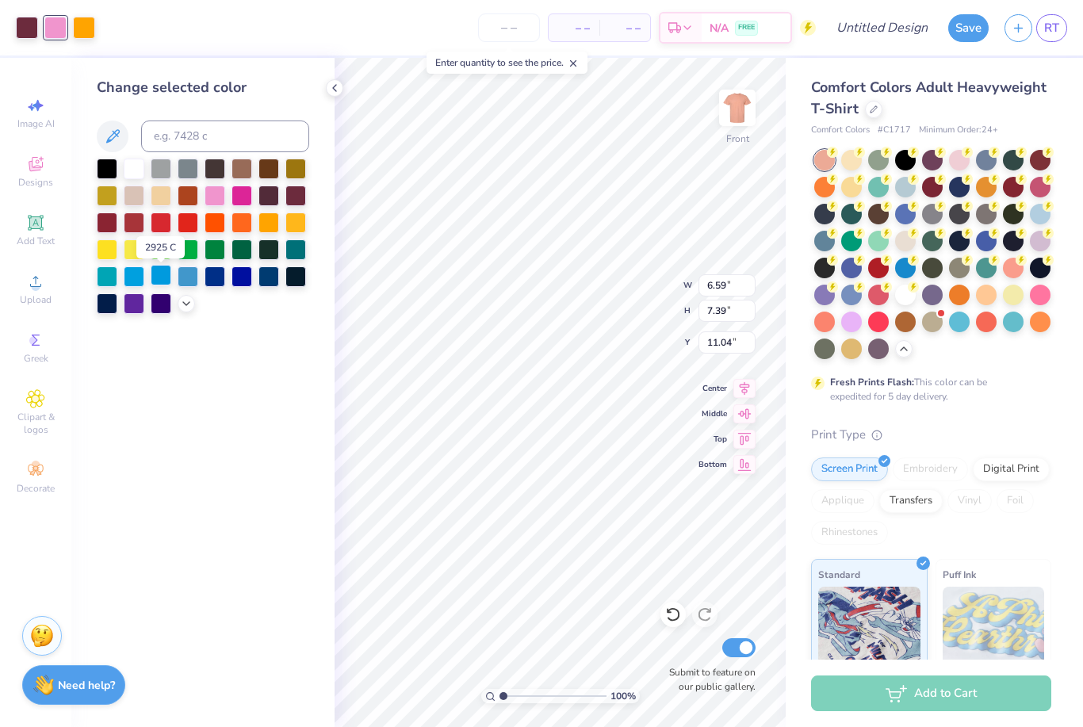
click at [155, 279] on div at bounding box center [161, 275] width 21 height 21
click at [136, 283] on div at bounding box center [134, 275] width 21 height 21
click at [105, 281] on div at bounding box center [107, 275] width 21 height 21
click at [187, 311] on div at bounding box center [186, 301] width 17 height 17
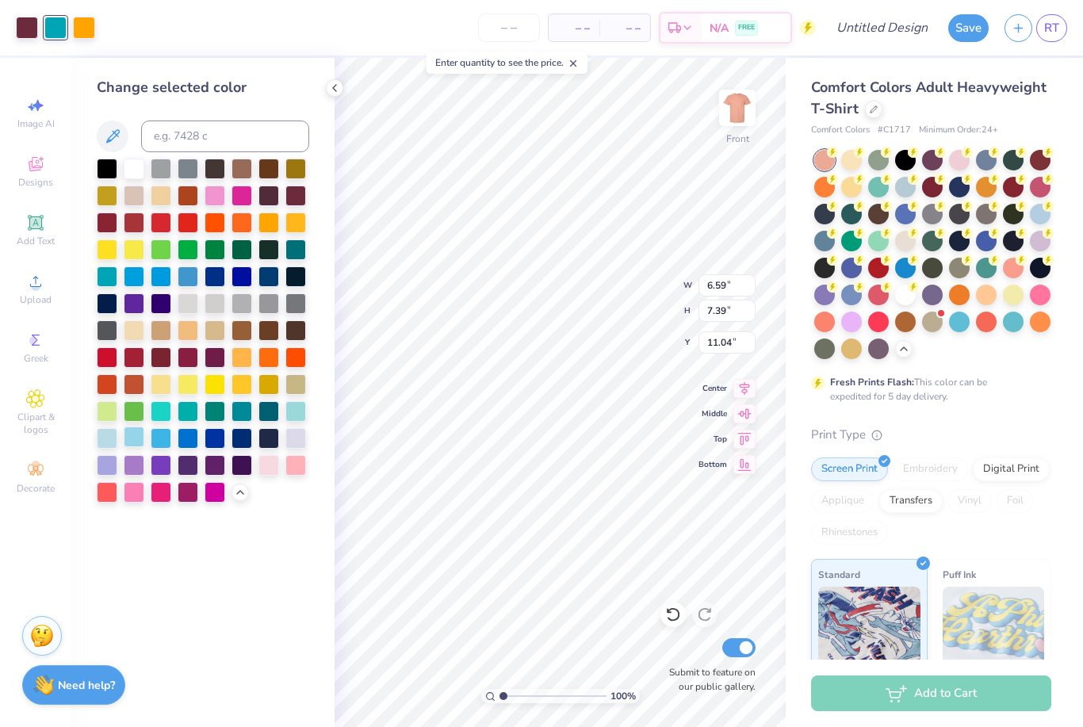
click at [143, 442] on div at bounding box center [134, 436] width 21 height 21
type input "14.53"
type input "5.44"
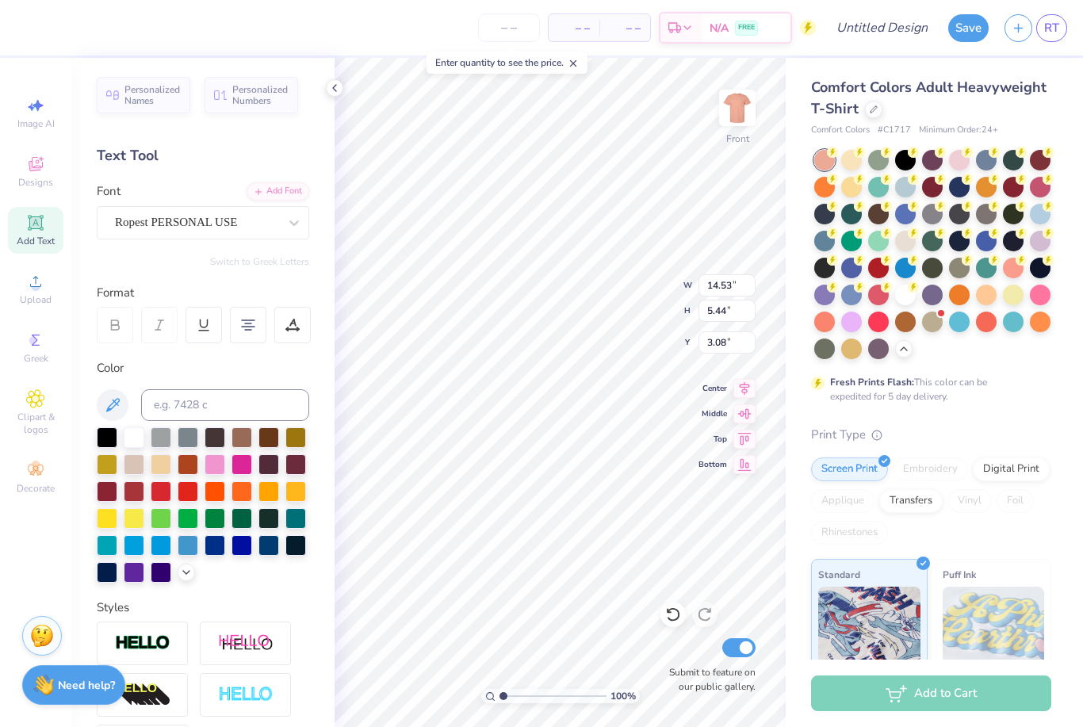
type input "4.77"
click at [189, 576] on icon at bounding box center [186, 570] width 13 height 13
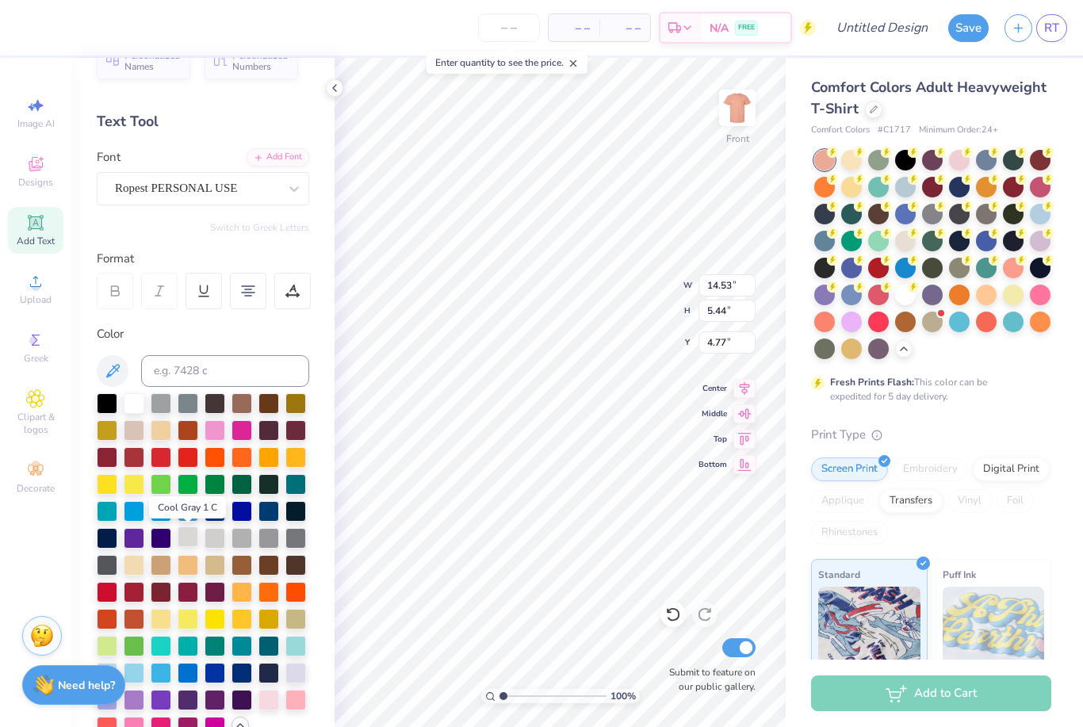
scroll to position [75, 0]
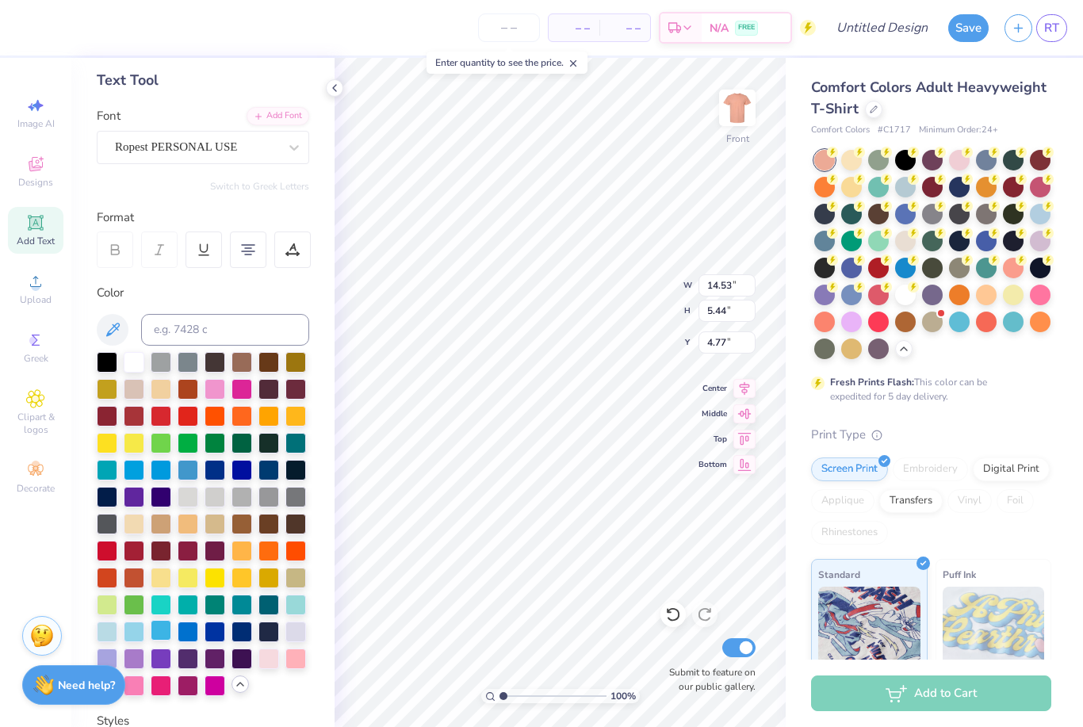
click at [159, 631] on div at bounding box center [161, 630] width 21 height 21
click at [136, 628] on div at bounding box center [134, 630] width 21 height 21
click at [113, 629] on div at bounding box center [107, 630] width 21 height 21
type input "6.59"
type input "7.39"
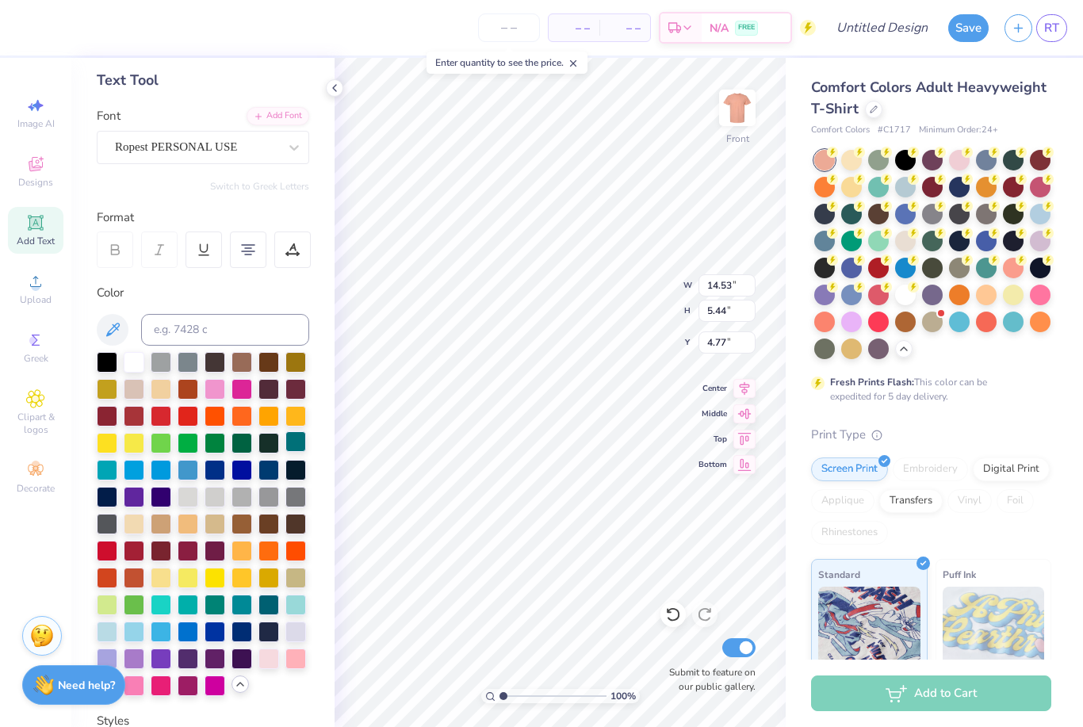
type input "11.04"
click at [111, 633] on div at bounding box center [107, 630] width 21 height 21
click at [110, 629] on div at bounding box center [107, 630] width 21 height 21
type input "14.53"
type input "5.44"
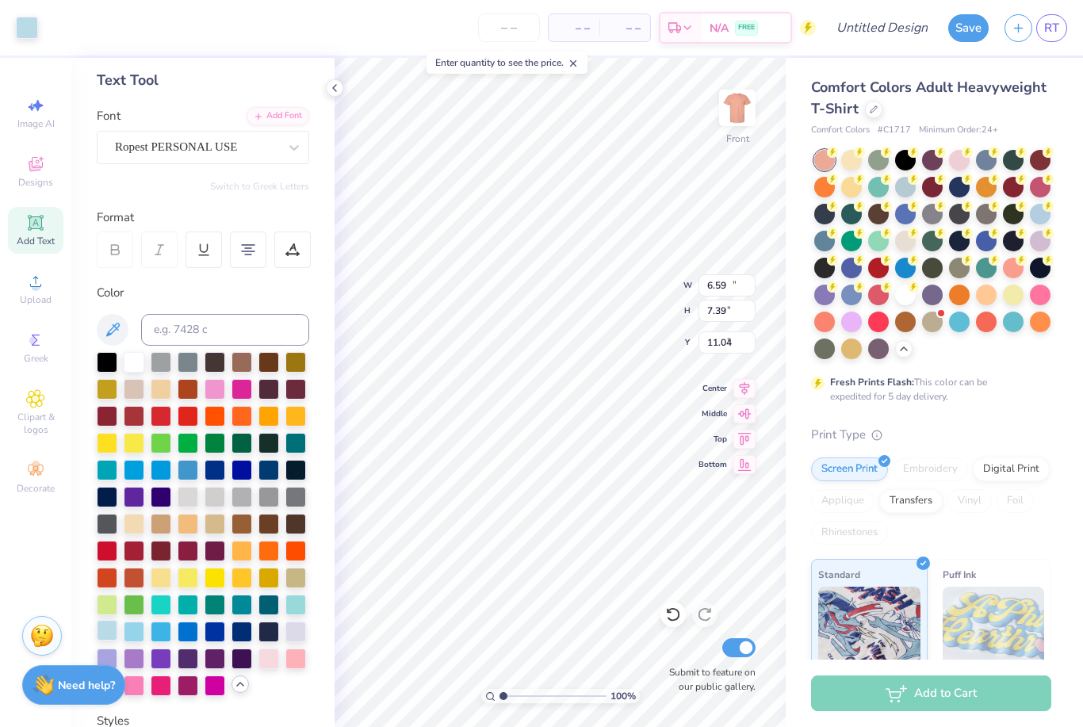
type input "4.77"
click at [140, 361] on div at bounding box center [134, 360] width 21 height 21
type input "6.59"
type input "7.39"
type input "11.04"
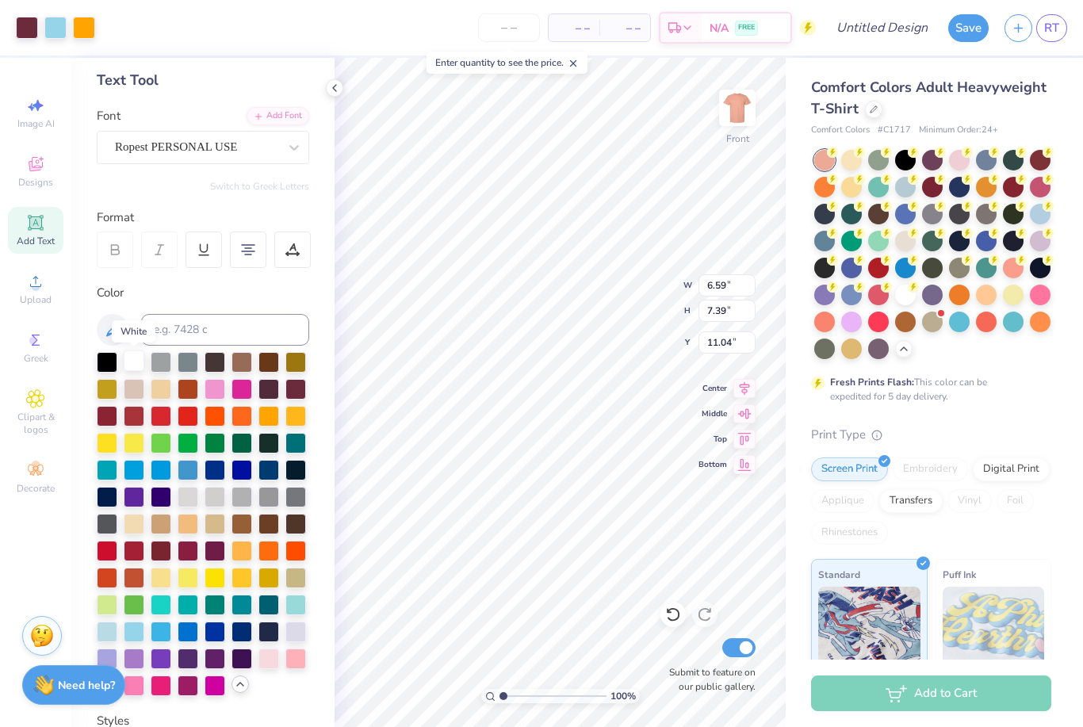
click at [135, 369] on div at bounding box center [134, 360] width 21 height 21
click at [66, 25] on div at bounding box center [55, 26] width 22 height 22
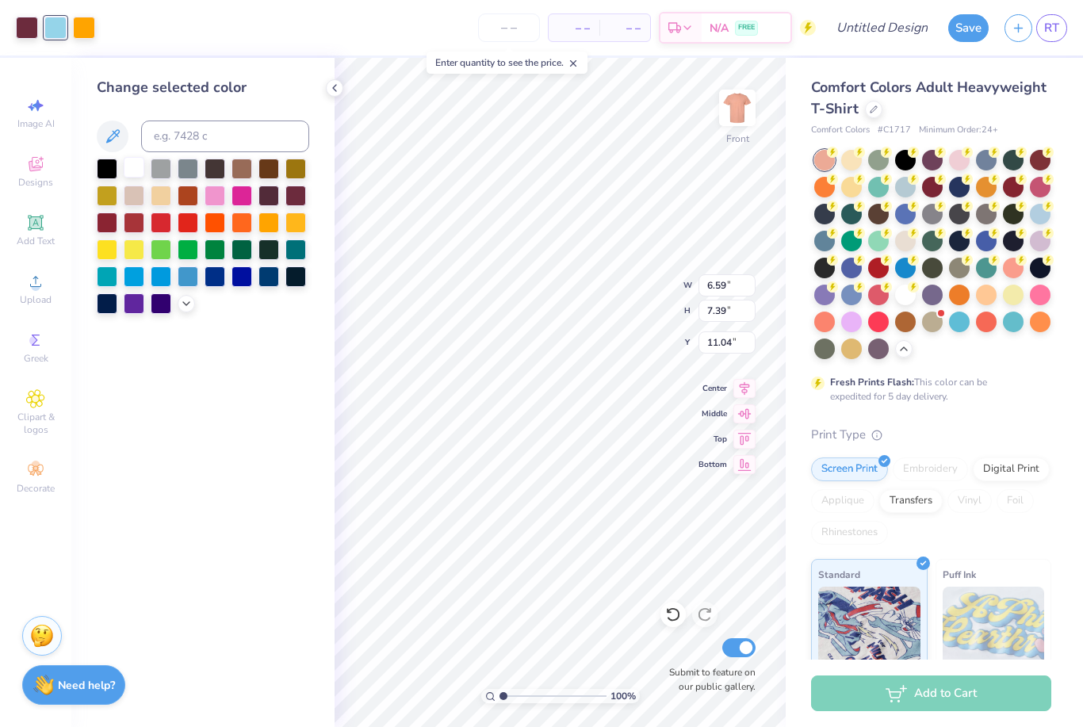
click at [127, 172] on div at bounding box center [134, 167] width 21 height 21
type input "7.34"
type input "8.23"
type input "10.20"
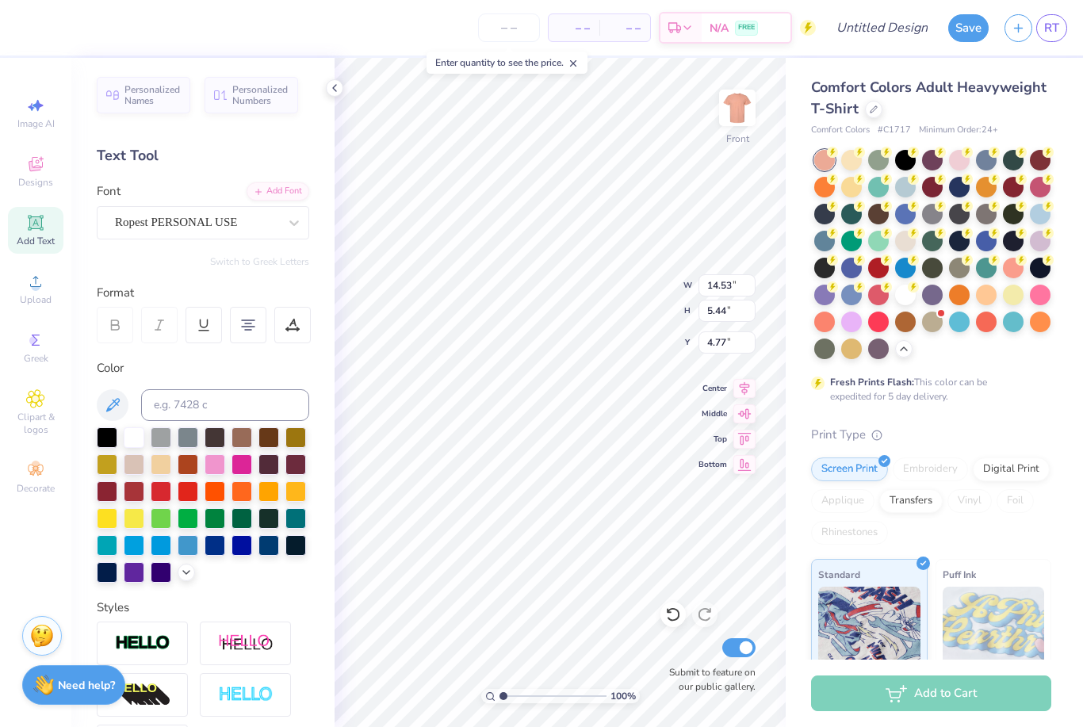
scroll to position [0, 4]
type input "12.92"
type input "4.83"
type input "5.37"
click at [176, 260] on div "Switch to Greek Letters" at bounding box center [203, 261] width 212 height 13
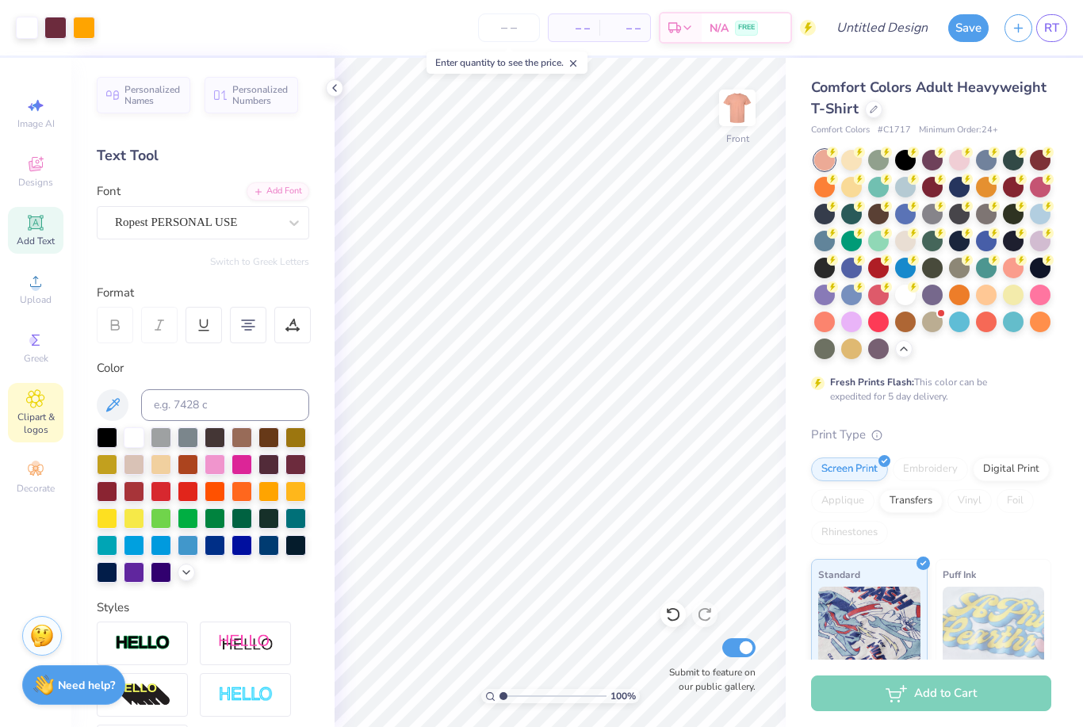
click at [37, 431] on span "Clipart & logos" at bounding box center [35, 423] width 55 height 25
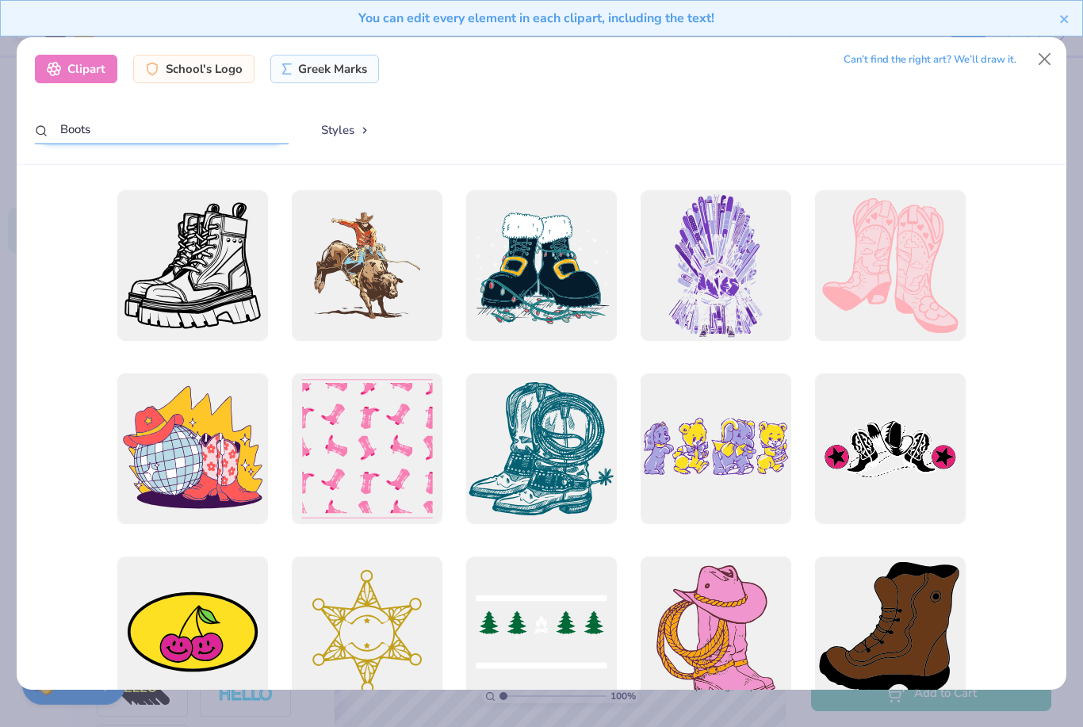
scroll to position [-1, 0]
click at [189, 115] on input "Boots" at bounding box center [162, 129] width 254 height 29
click at [232, 115] on input "Boots" at bounding box center [162, 129] width 254 height 29
type input "B"
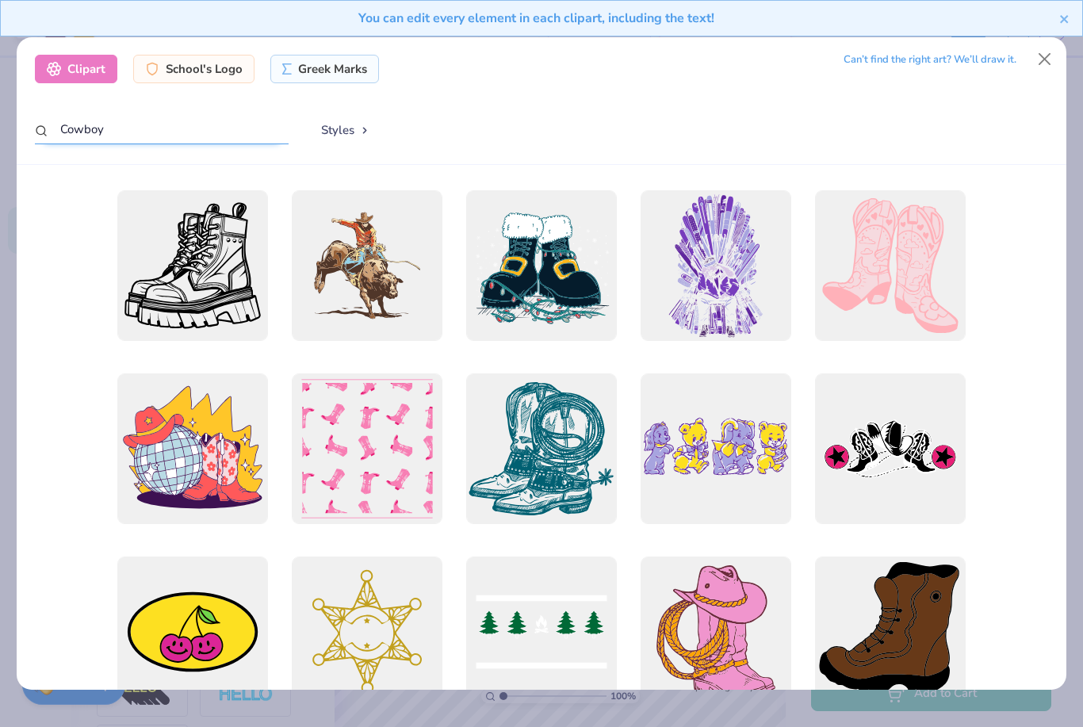
type input "Cowboy"
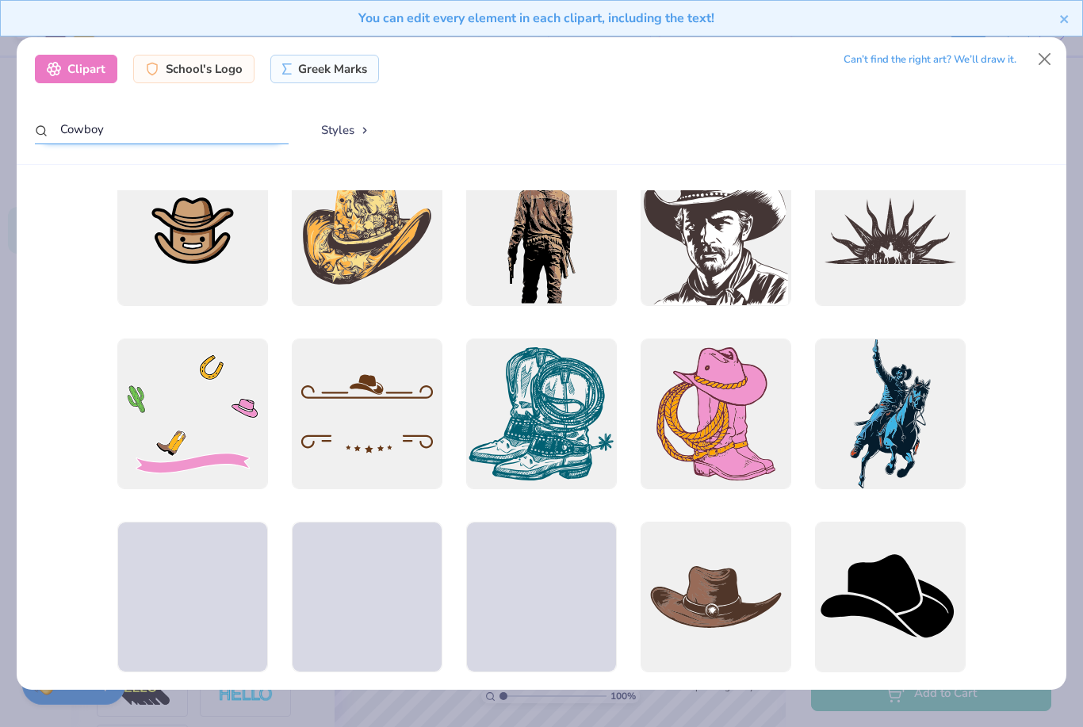
scroll to position [400, 0]
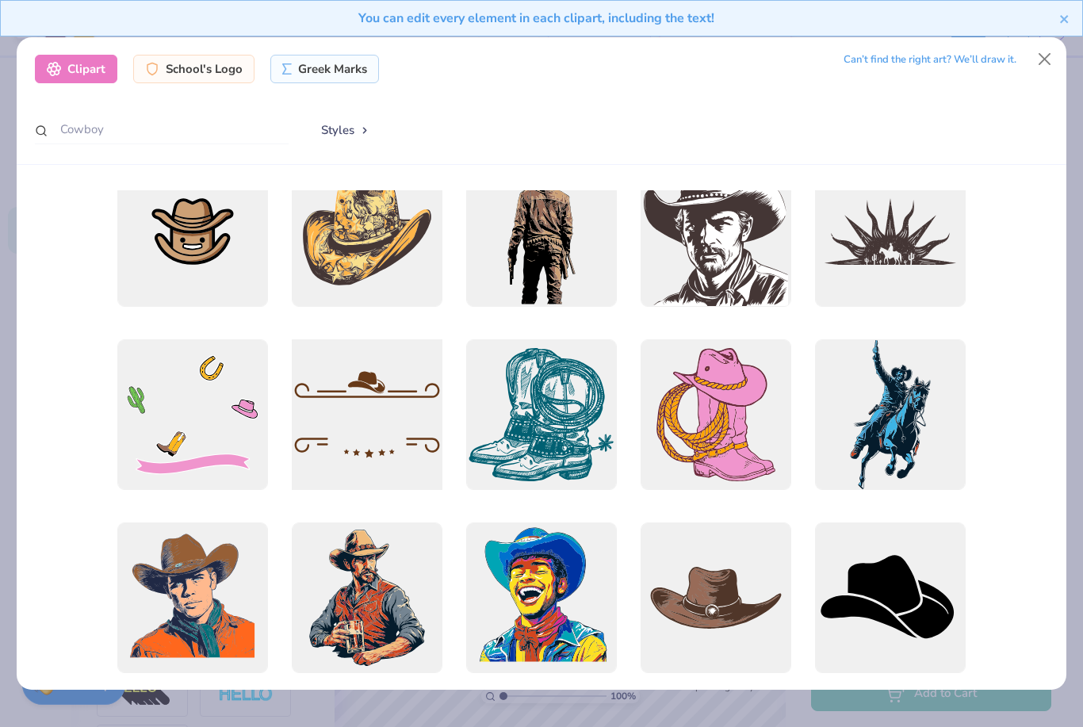
click at [392, 392] on div at bounding box center [367, 415] width 166 height 166
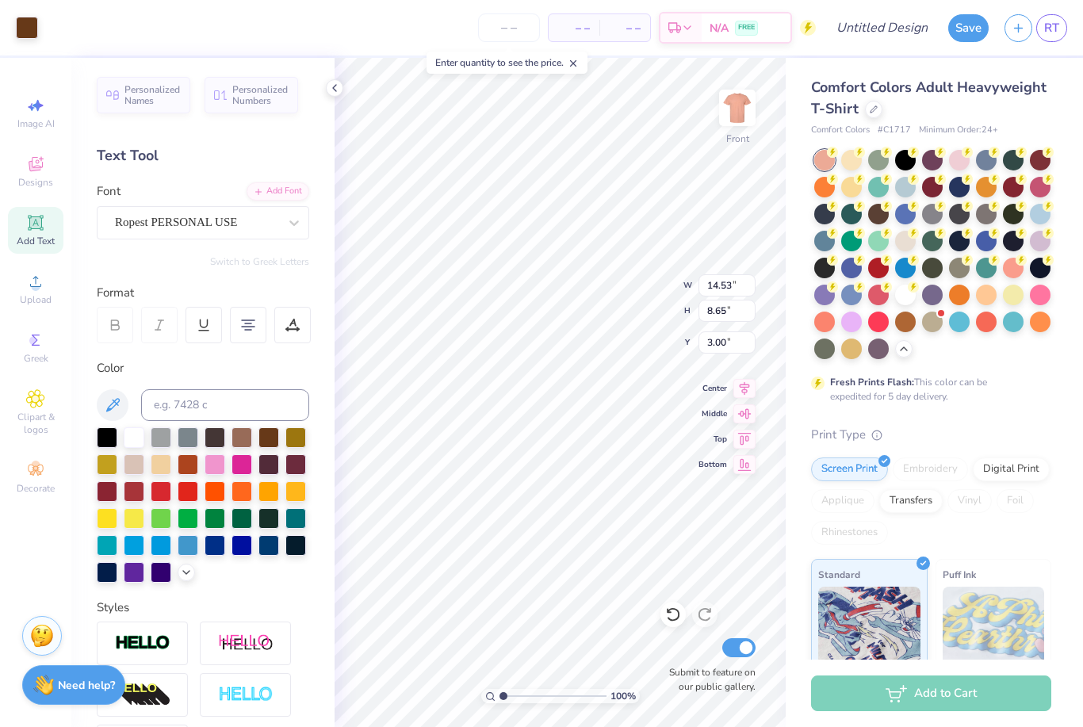
type input "2.63"
type input "3.71"
type input "2.19"
click at [1004, 426] on div "Print Type" at bounding box center [931, 435] width 240 height 18
type input "6.88"
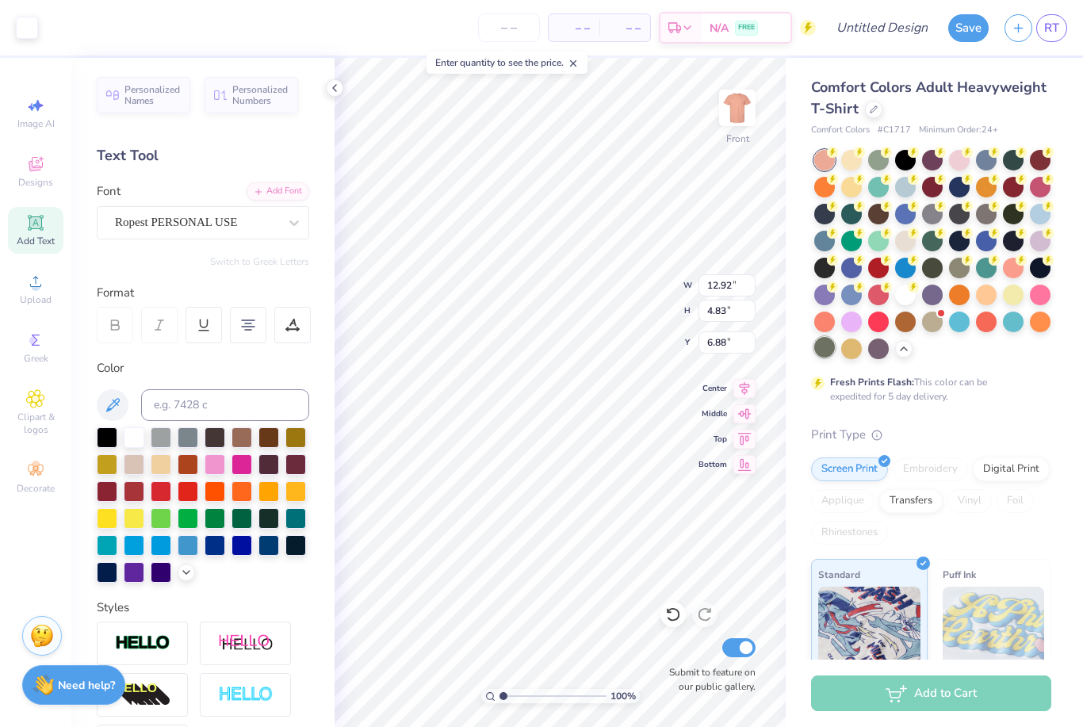
type input "12.92"
type input "4.83"
type input "5.37"
click at [675, 620] on icon at bounding box center [672, 615] width 13 height 14
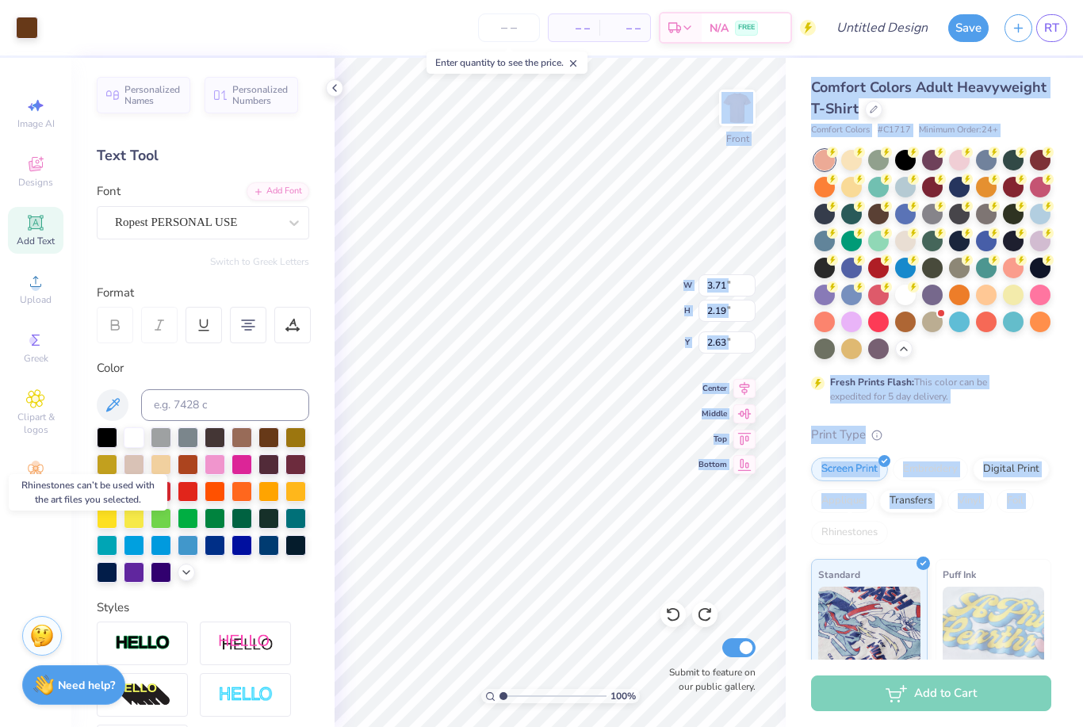
click at [817, 530] on div "Art colors – – Per Item – – Total Est. Delivery N/A FREE Design Title Save RT I…" at bounding box center [541, 363] width 1083 height 727
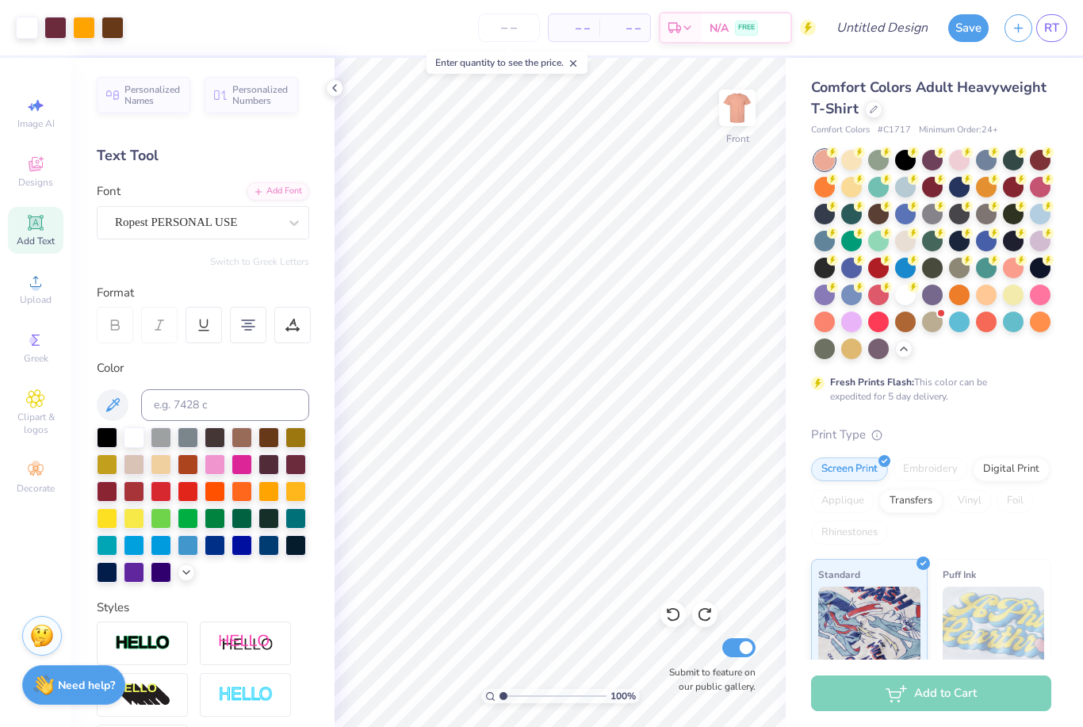
click at [1050, 384] on div "Fresh Prints Flash: This color can be expedited for 5 day delivery." at bounding box center [931, 277] width 240 height 254
type input "3.95"
type input "0.69"
type input "10.42"
click at [1043, 393] on div "Fresh Prints Flash: This color can be expedited for 5 day delivery." at bounding box center [931, 277] width 240 height 254
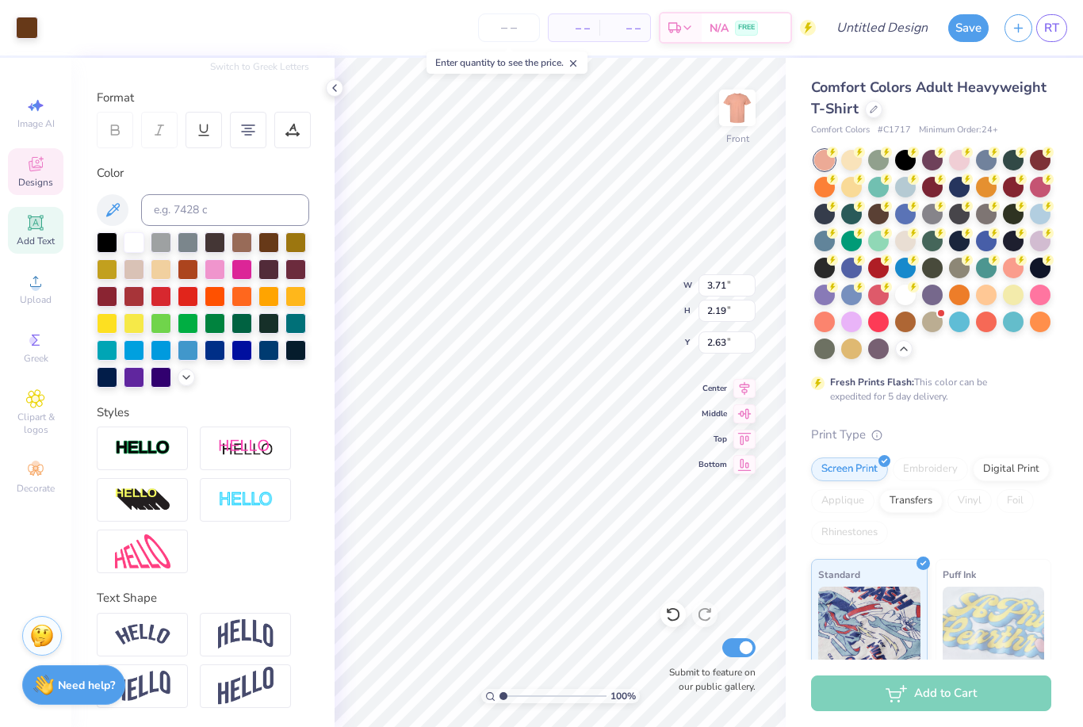
scroll to position [196, 0]
click at [39, 172] on icon at bounding box center [35, 164] width 19 height 19
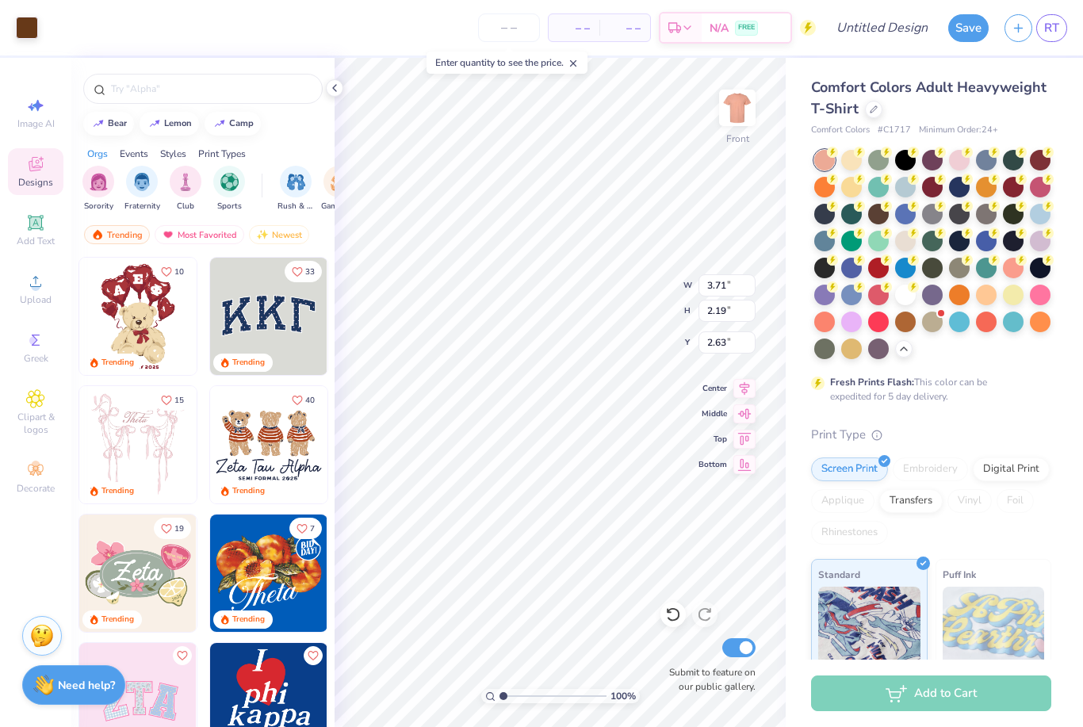
type input "13.22"
click at [1022, 392] on div "Fresh Prints Flash: This color can be expedited for 5 day delivery." at bounding box center [927, 389] width 195 height 29
type input "7.34"
type input "8.23"
type input "10.20"
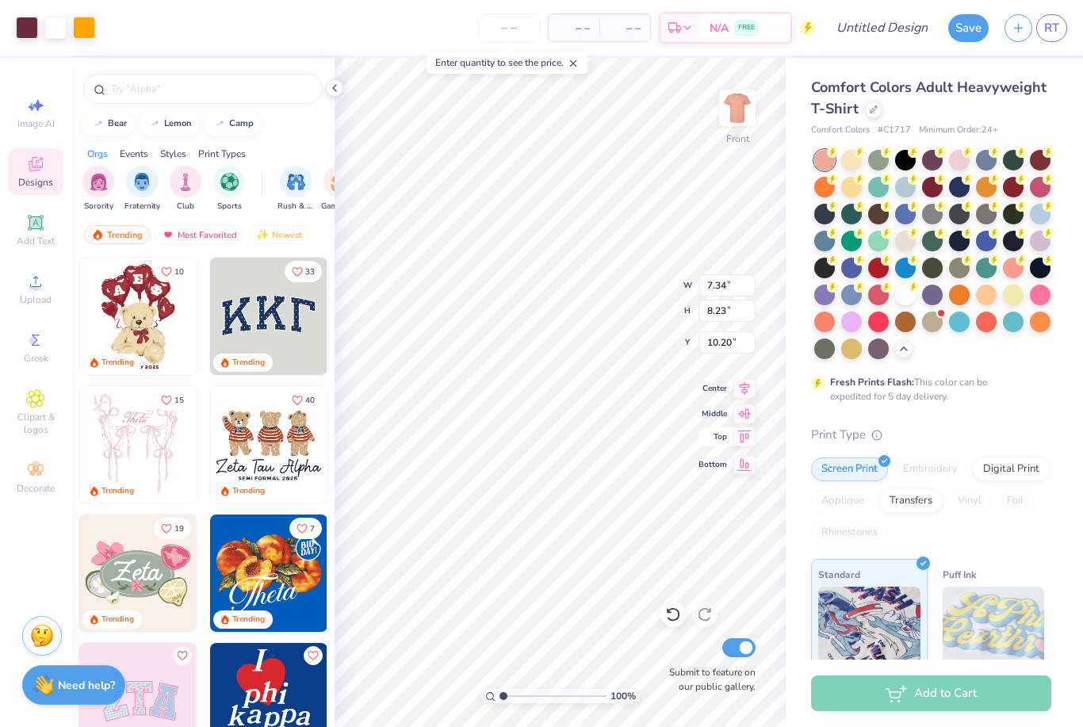
type input "3.71"
type input "2.19"
type input "14.57"
click at [990, 417] on div "Comfort Colors Adult Heavyweight T-Shirt Comfort Colors # C1717 Minimum Order: …" at bounding box center [931, 497] width 240 height 840
type input "3.95"
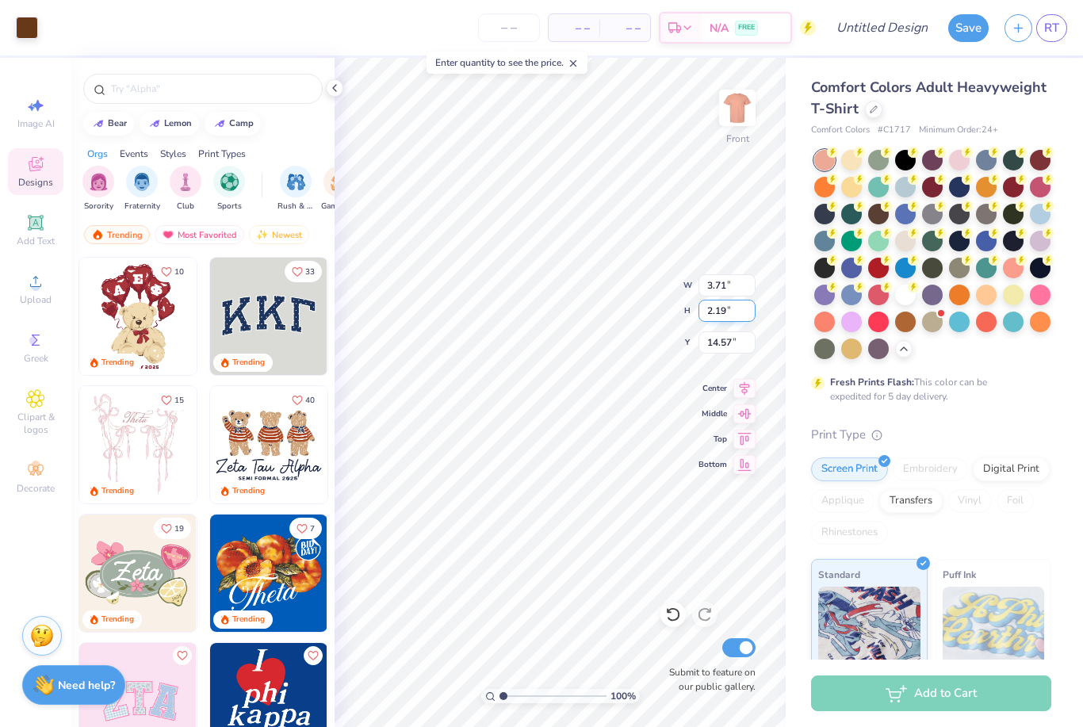
type input "0.69"
type input "10.42"
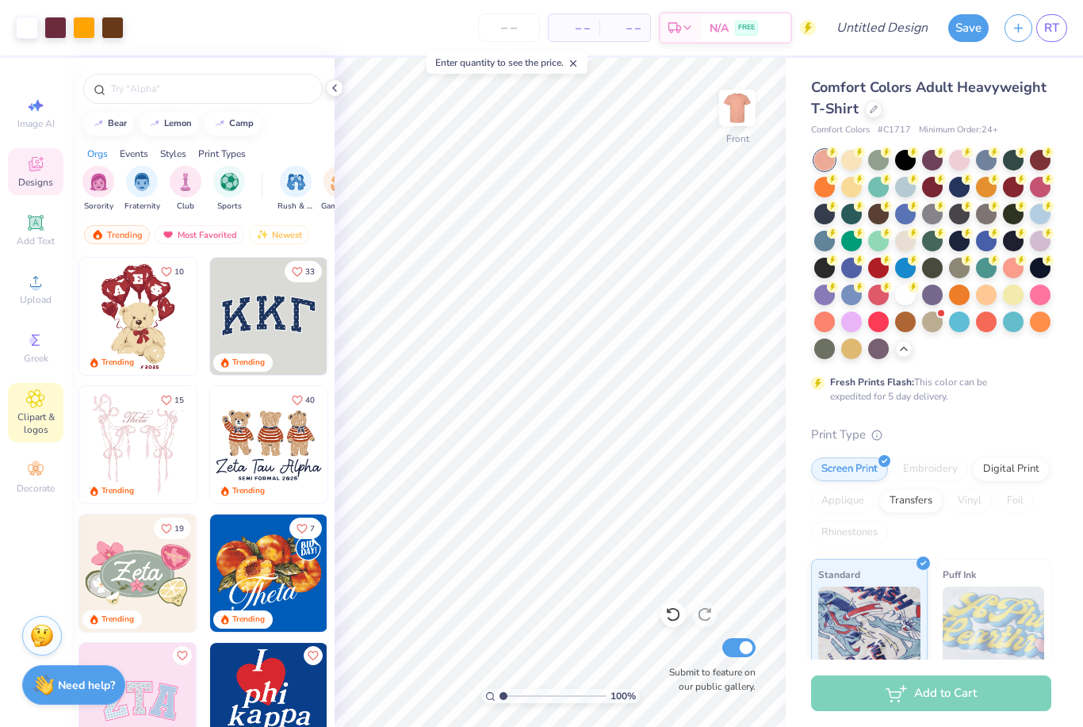
click at [45, 411] on div "Clipart & logos" at bounding box center [35, 412] width 55 height 59
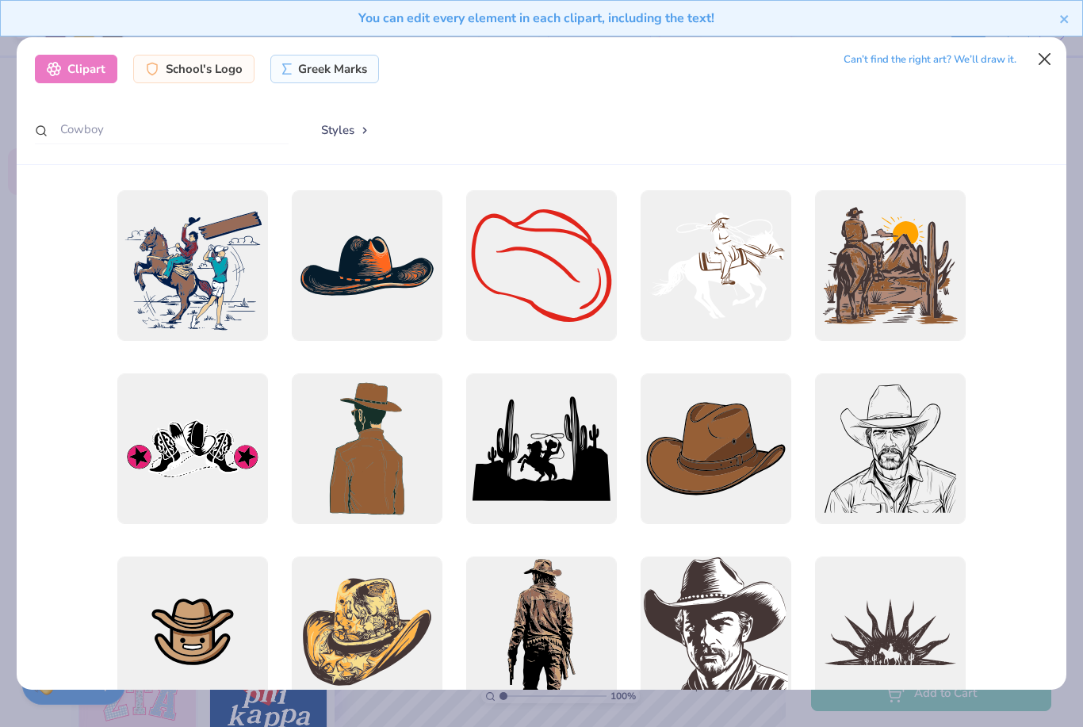
click at [1034, 50] on button "Close" at bounding box center [1044, 59] width 30 height 30
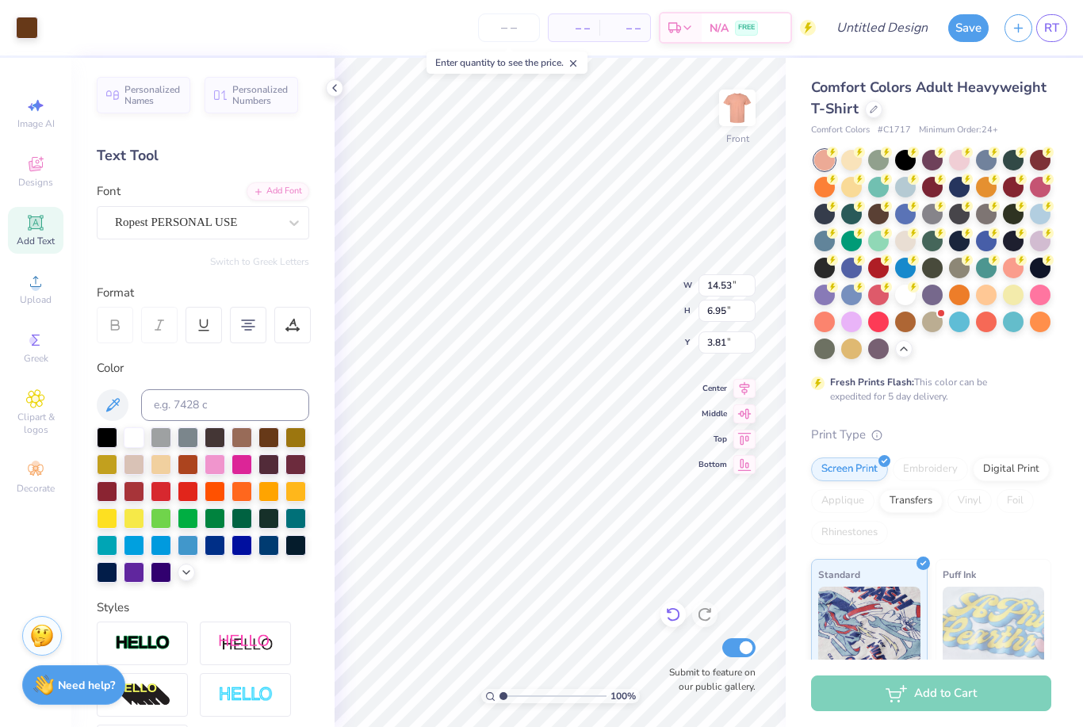
click at [679, 622] on icon at bounding box center [673, 614] width 16 height 16
click at [678, 622] on icon at bounding box center [673, 614] width 16 height 16
click at [679, 622] on icon at bounding box center [673, 614] width 16 height 16
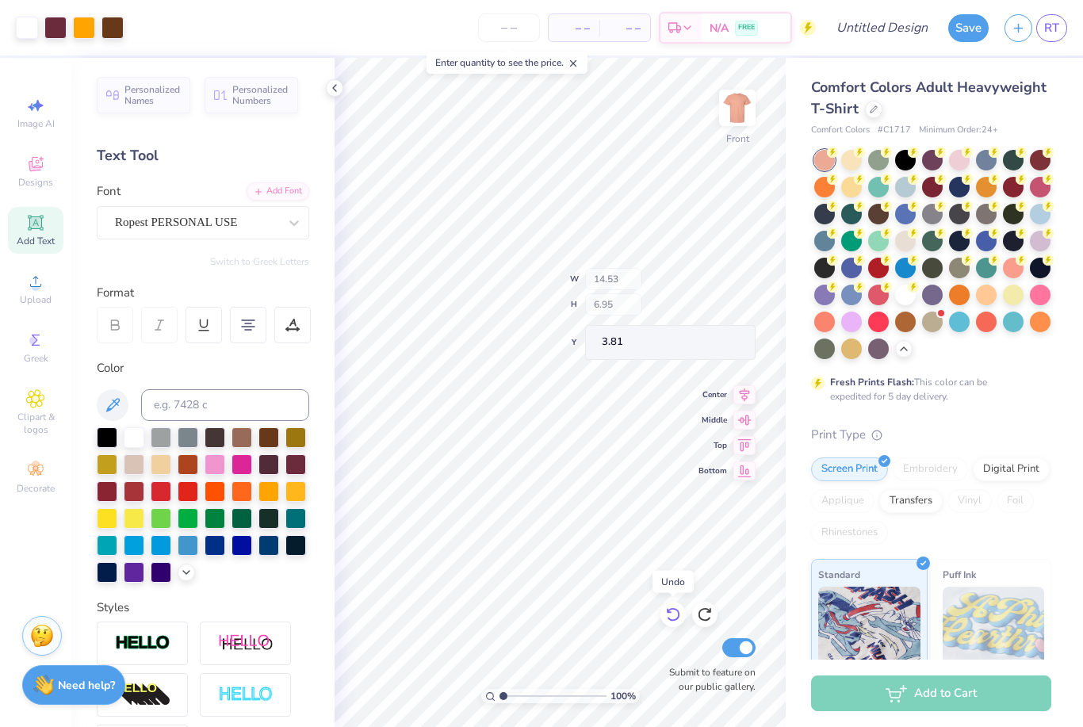
click at [680, 622] on icon at bounding box center [673, 614] width 16 height 16
click at [679, 622] on icon at bounding box center [673, 614] width 16 height 16
click at [706, 615] on icon at bounding box center [705, 614] width 16 height 16
type input "7.34"
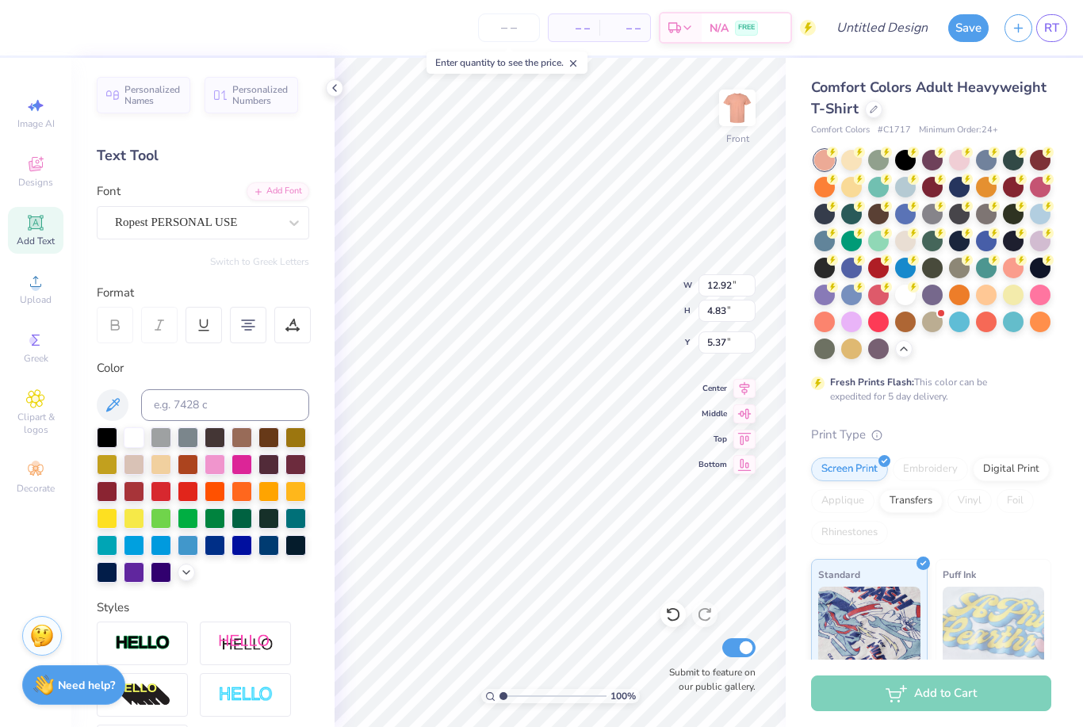
type input "8.23"
type input "10.20"
click at [1047, 409] on div "Comfort Colors Adult Heavyweight T-Shirt Comfort Colors # C1717 Minimum Order: …" at bounding box center [931, 497] width 240 height 840
click at [1038, 393] on div "Fresh Prints Flash: This color can be expedited for 5 day delivery." at bounding box center [931, 277] width 240 height 254
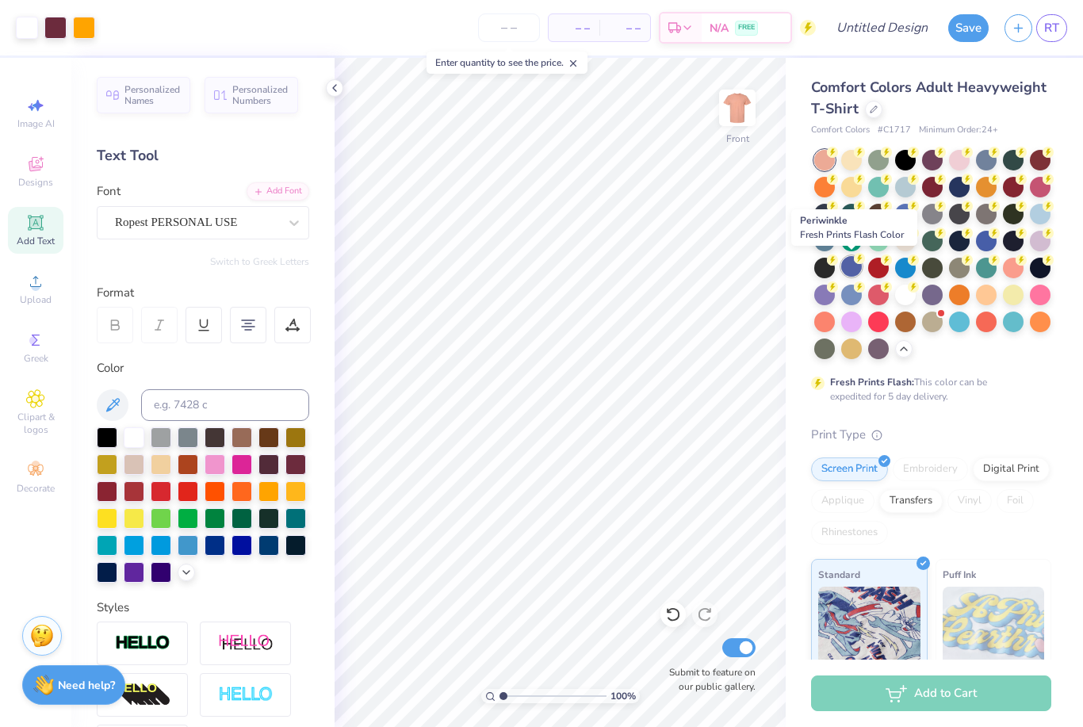
click at [849, 267] on div at bounding box center [851, 266] width 21 height 21
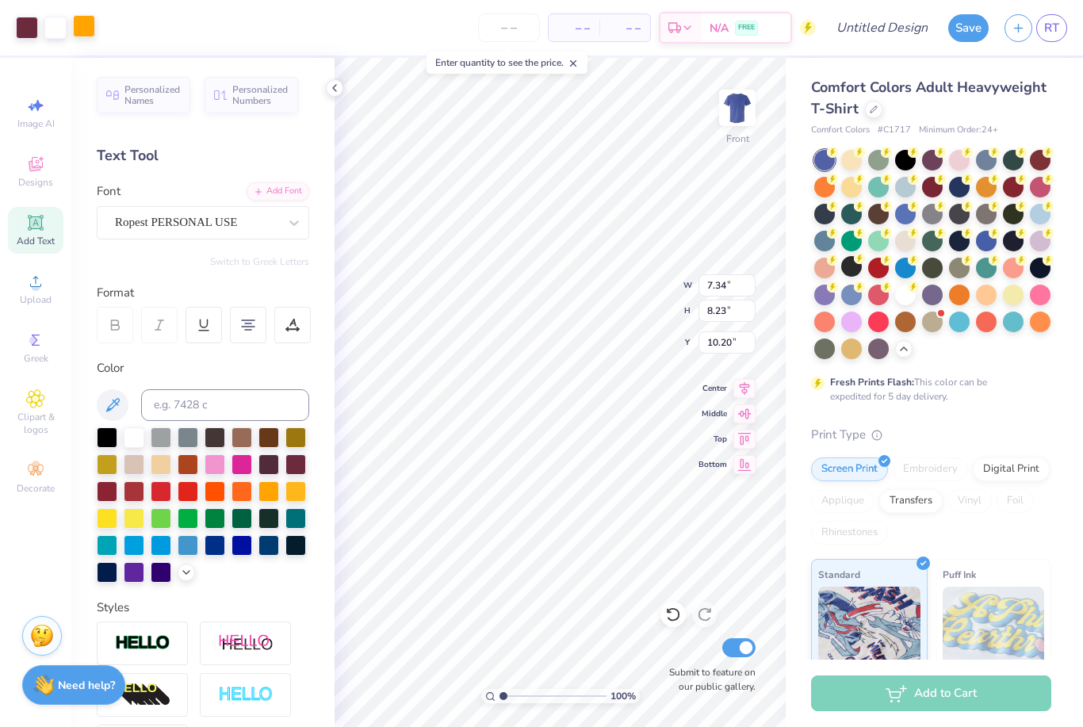
click at [82, 34] on div at bounding box center [84, 26] width 22 height 22
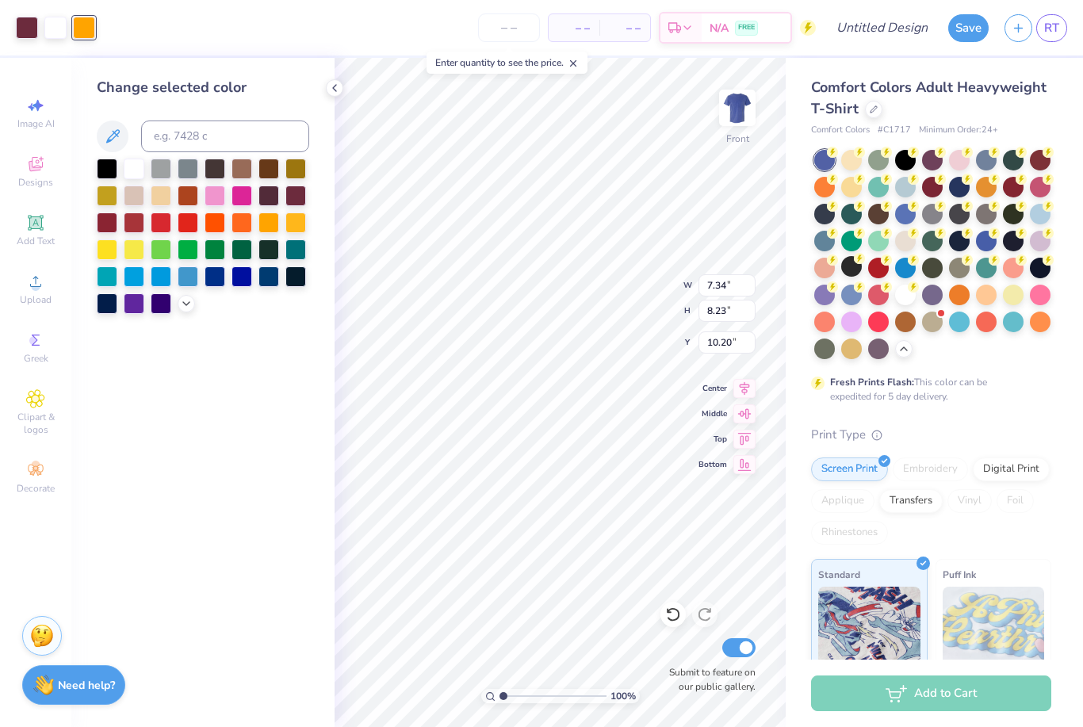
click at [194, 311] on div at bounding box center [203, 236] width 212 height 155
click at [193, 311] on div at bounding box center [186, 301] width 17 height 17
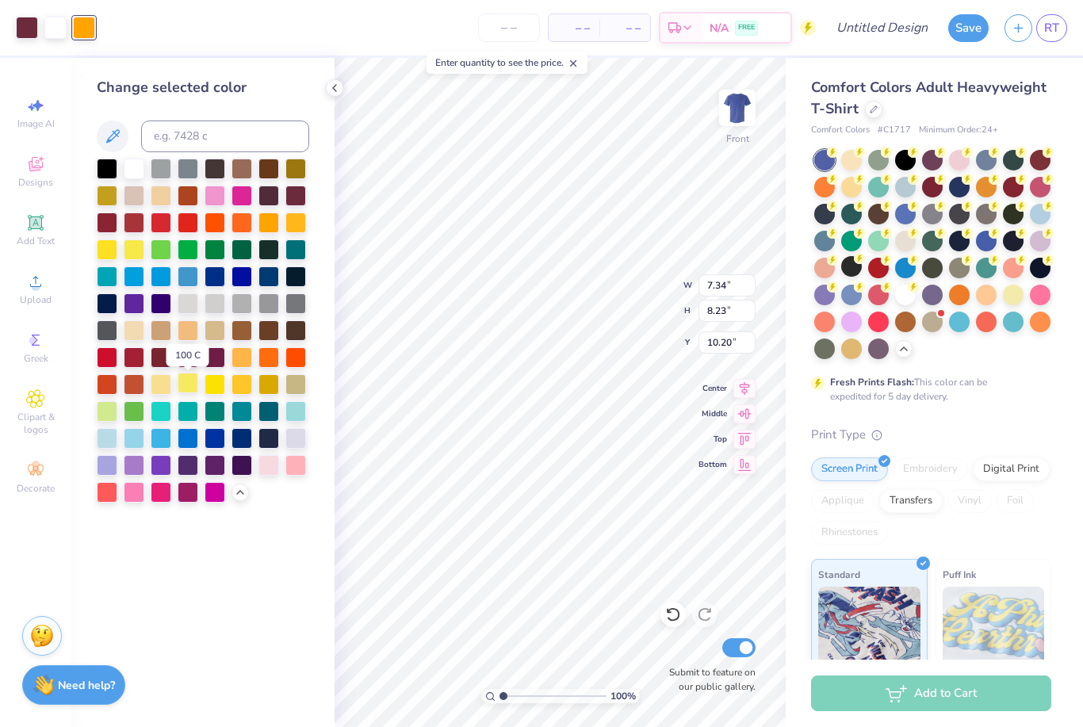
click at [189, 392] on div at bounding box center [188, 383] width 21 height 21
click at [159, 384] on div at bounding box center [161, 383] width 21 height 21
click at [20, 21] on div at bounding box center [27, 26] width 22 height 22
click at [239, 177] on div at bounding box center [241, 167] width 21 height 21
click at [221, 334] on div at bounding box center [215, 329] width 21 height 21
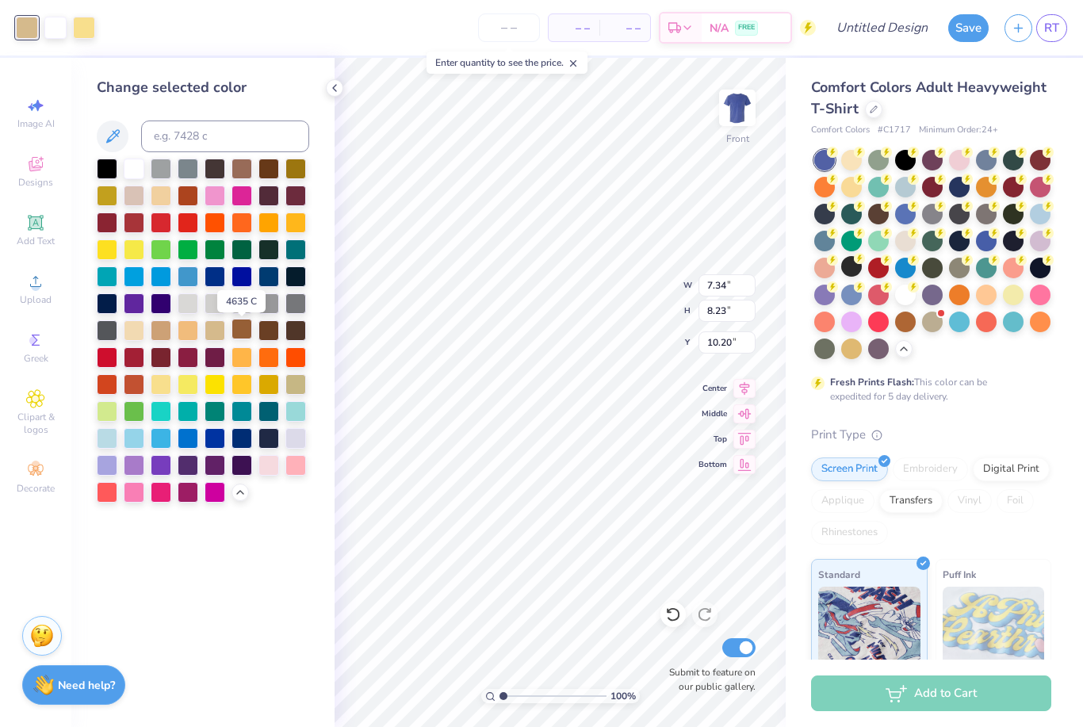
click at [244, 339] on div at bounding box center [241, 329] width 21 height 21
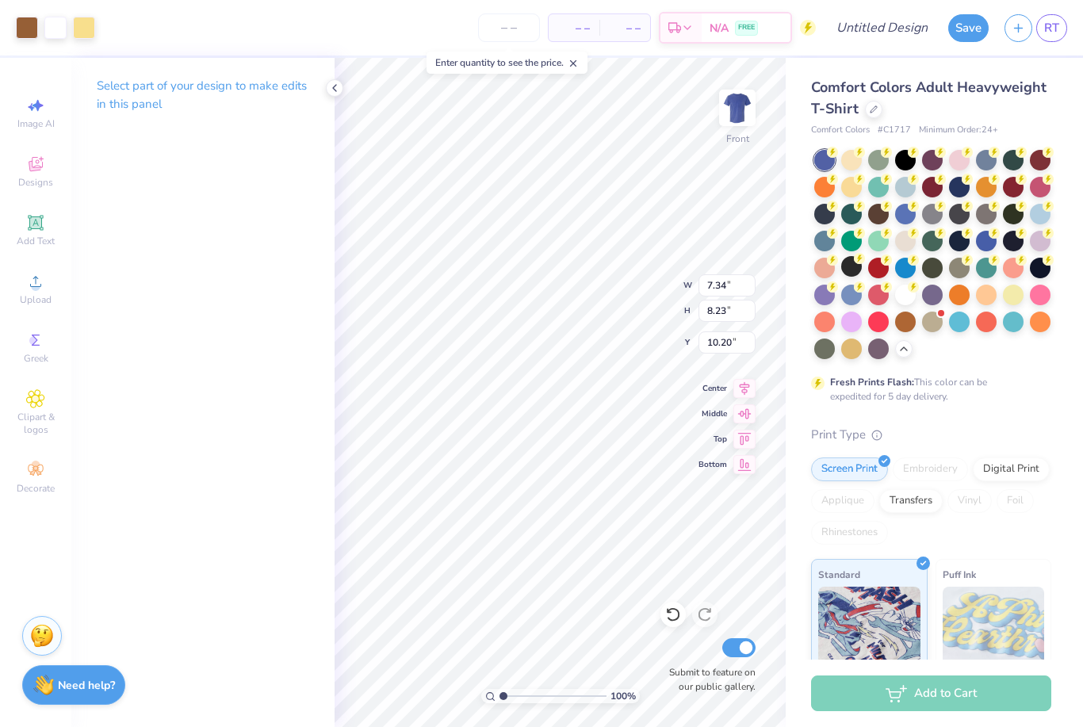
type input "9.63"
click at [1013, 420] on div "Comfort Colors Adult Heavyweight T-Shirt Comfort Colors # C1717 Minimum Order: …" at bounding box center [931, 497] width 240 height 840
click at [34, 399] on icon at bounding box center [35, 398] width 18 height 19
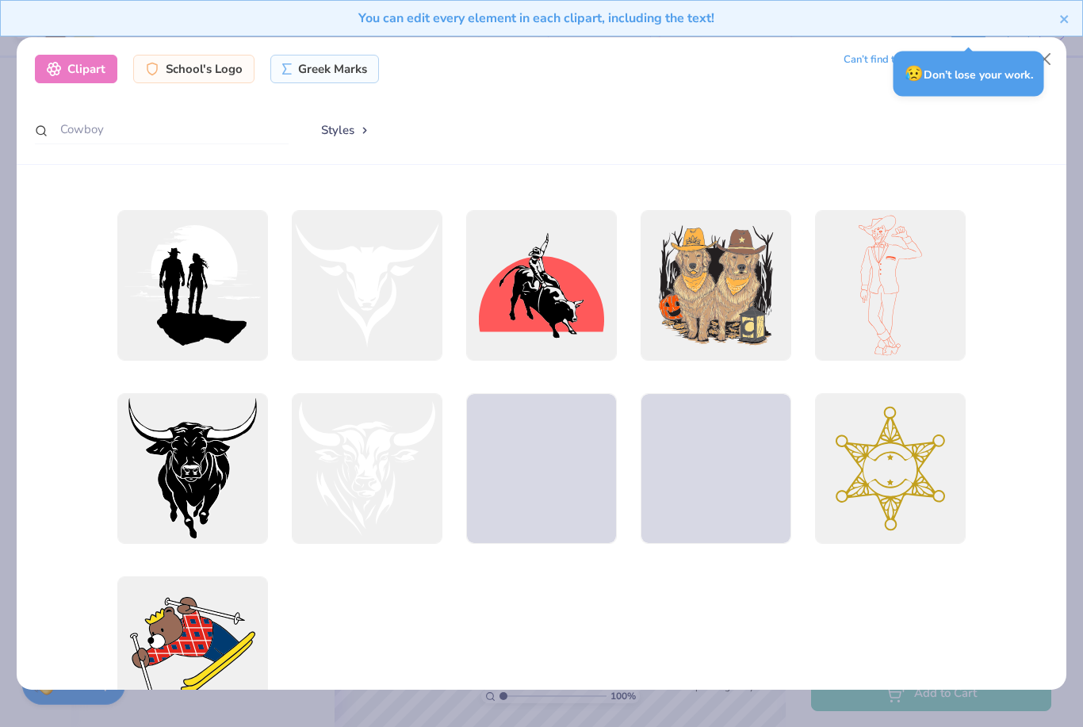
scroll to position [2176, 0]
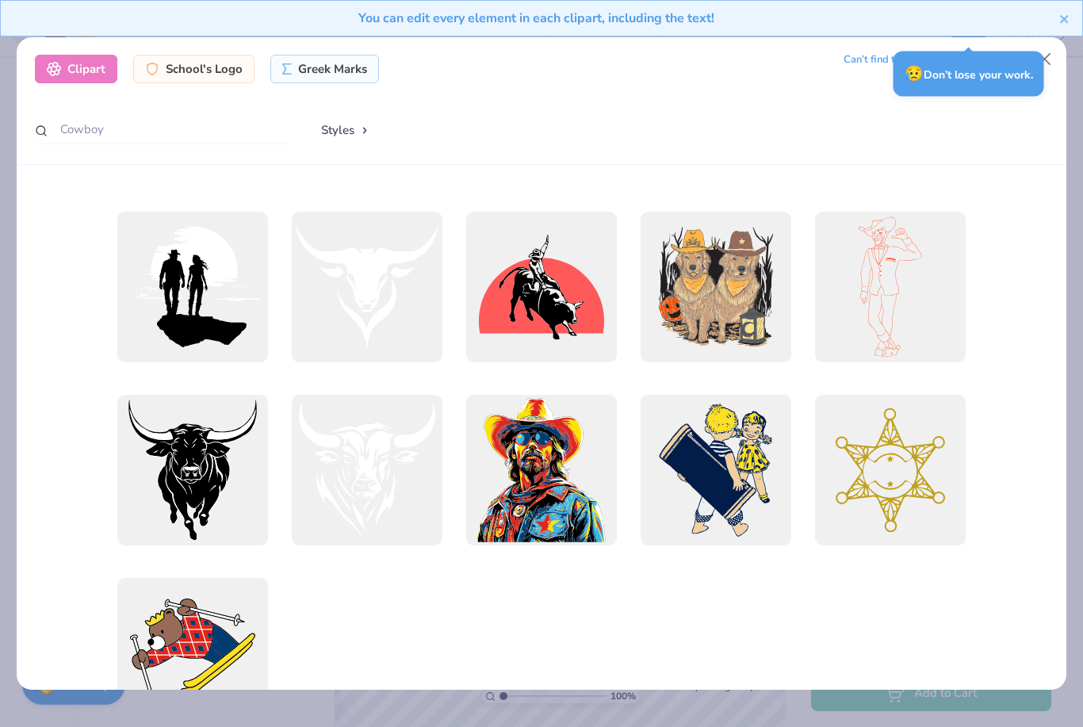
click at [1043, 47] on div "You can edit every element in each clipart, including the text!" at bounding box center [541, 24] width 1083 height 48
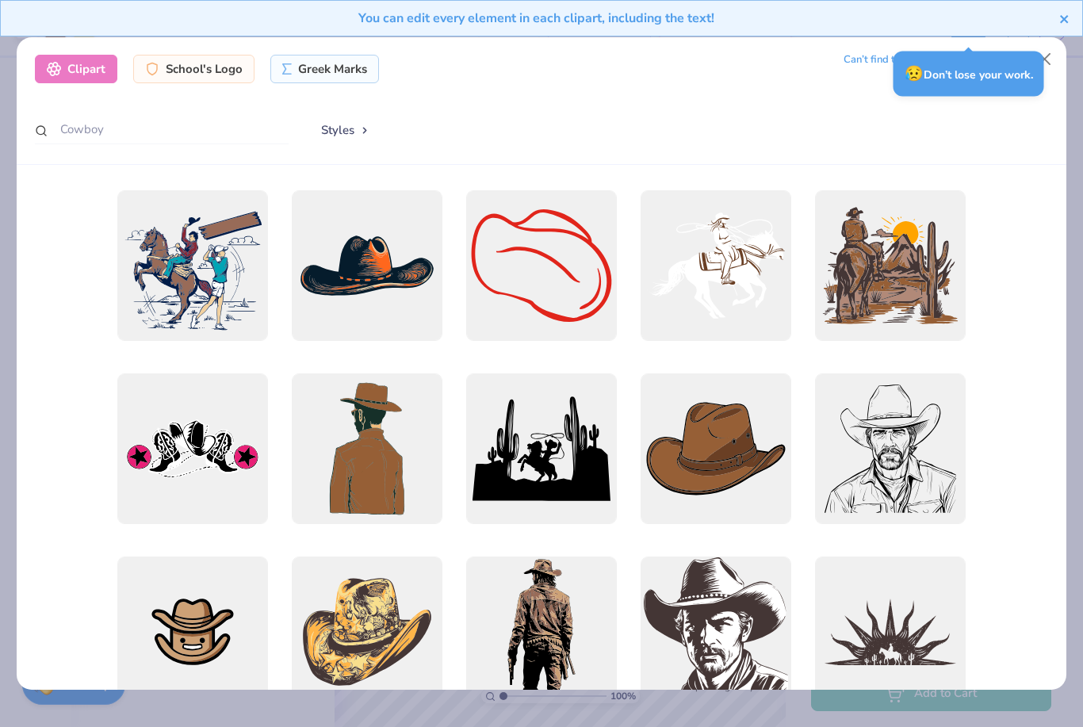
scroll to position [0, 0]
click at [1063, 22] on icon "close" at bounding box center [1064, 19] width 11 height 13
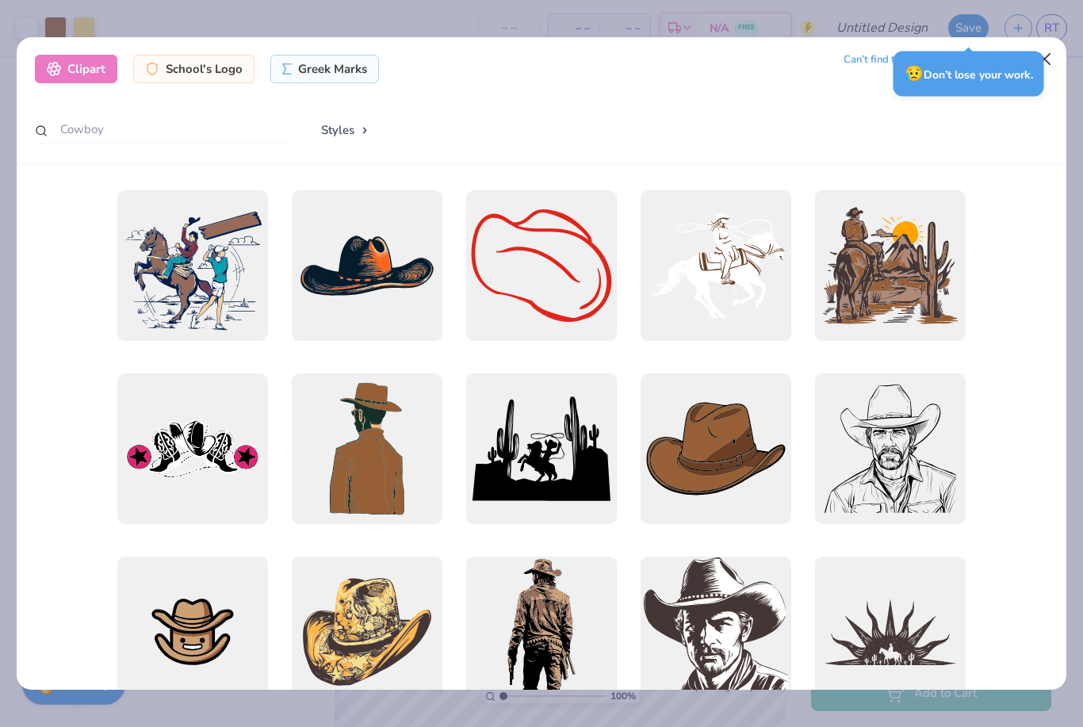
click at [1055, 44] on button "Close" at bounding box center [1044, 59] width 30 height 30
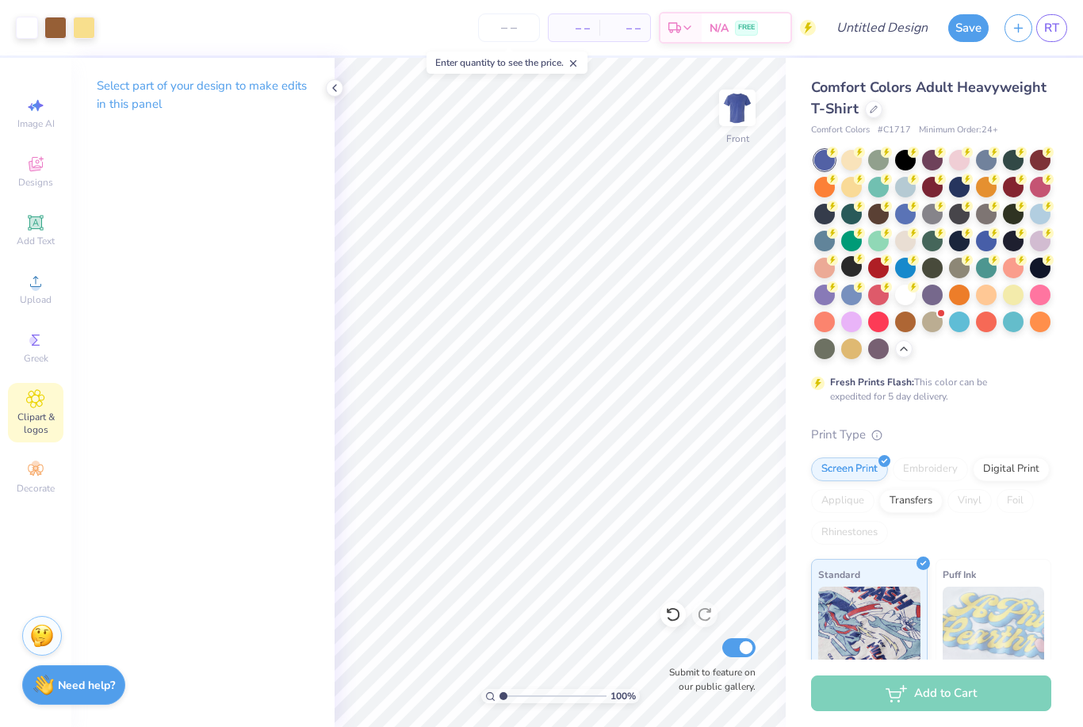
click at [43, 407] on icon at bounding box center [35, 398] width 17 height 17
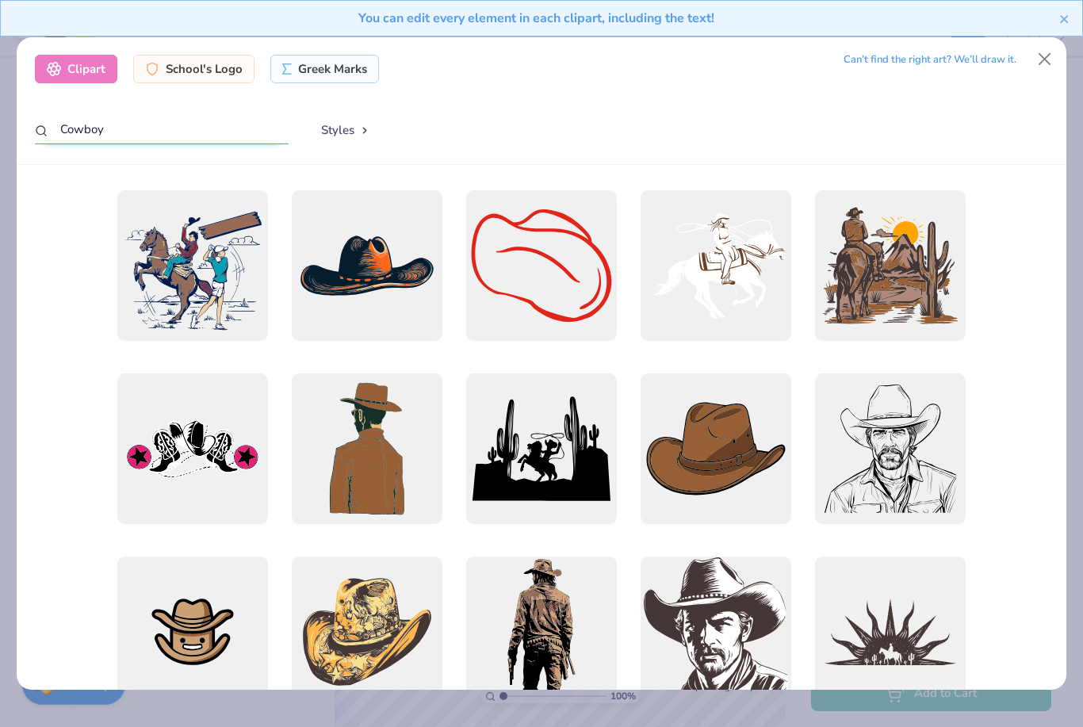
click at [233, 115] on input "Cowboy" at bounding box center [162, 129] width 254 height 29
click at [235, 119] on input "Cowboy" at bounding box center [162, 129] width 254 height 29
type input "C"
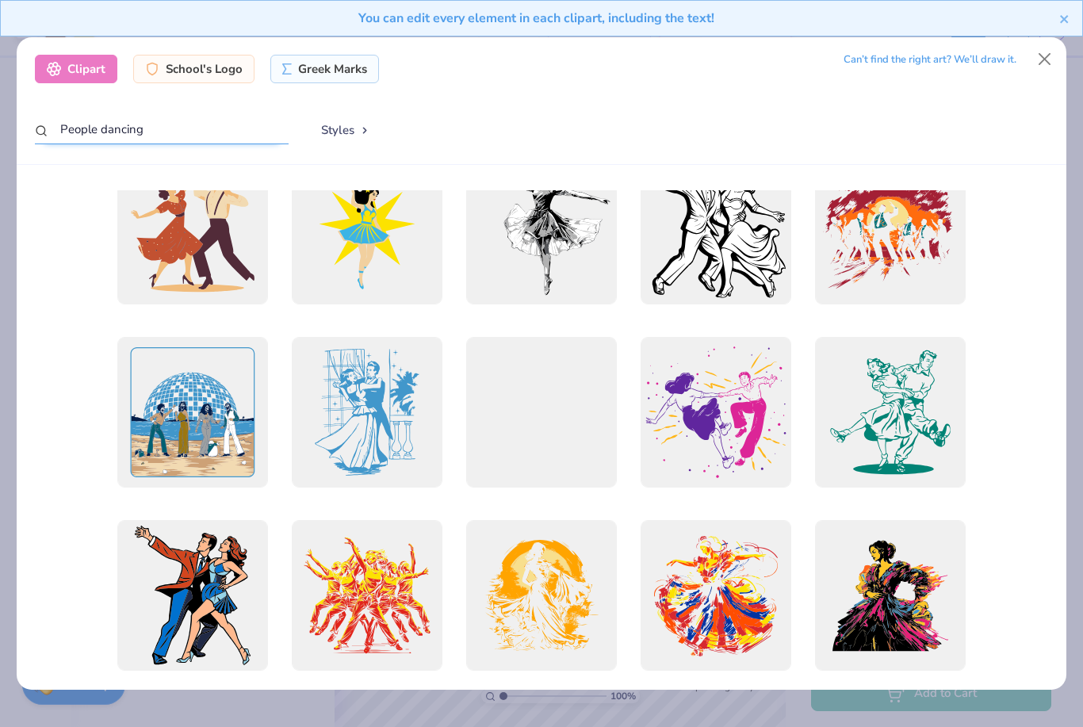
scroll to position [488, 0]
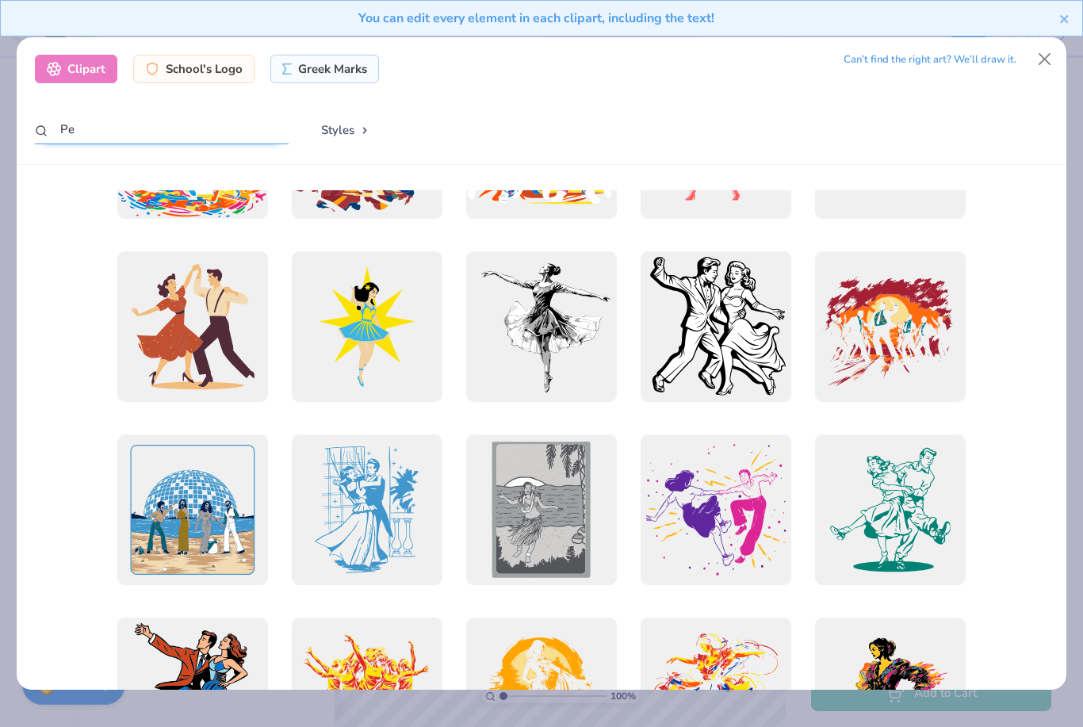
type input "P"
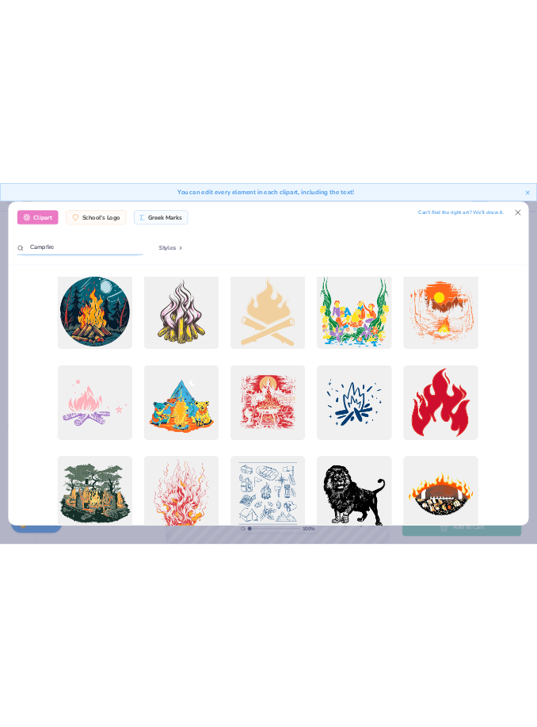
scroll to position [480, 0]
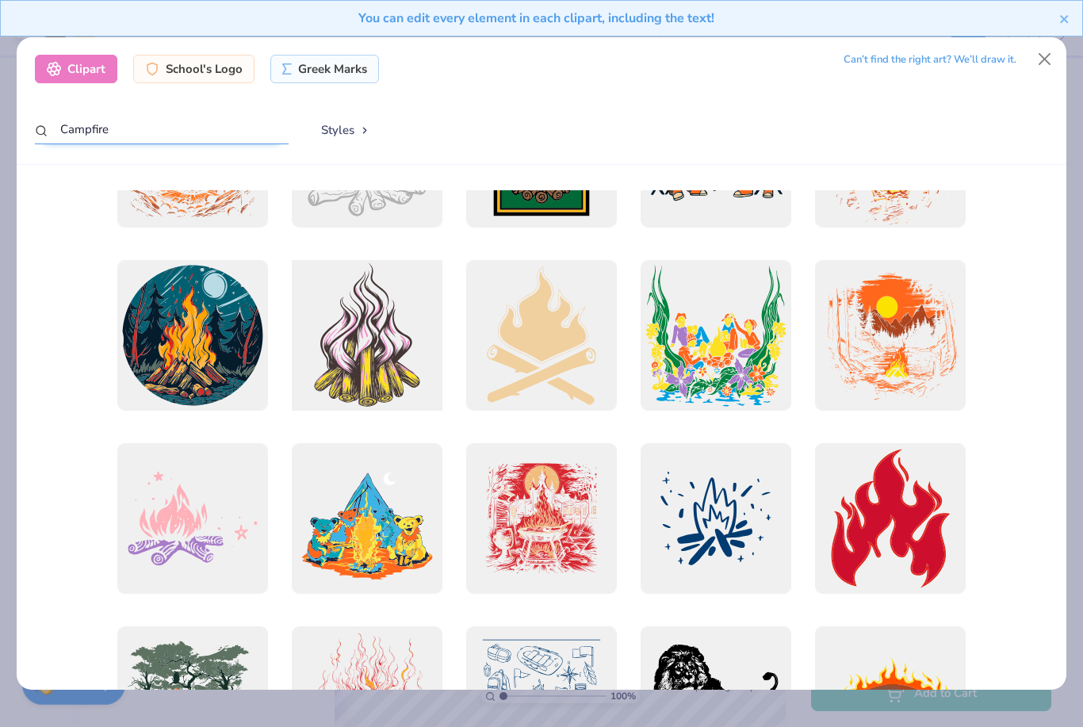
type input "Campfire"
click at [358, 332] on div at bounding box center [367, 336] width 166 height 166
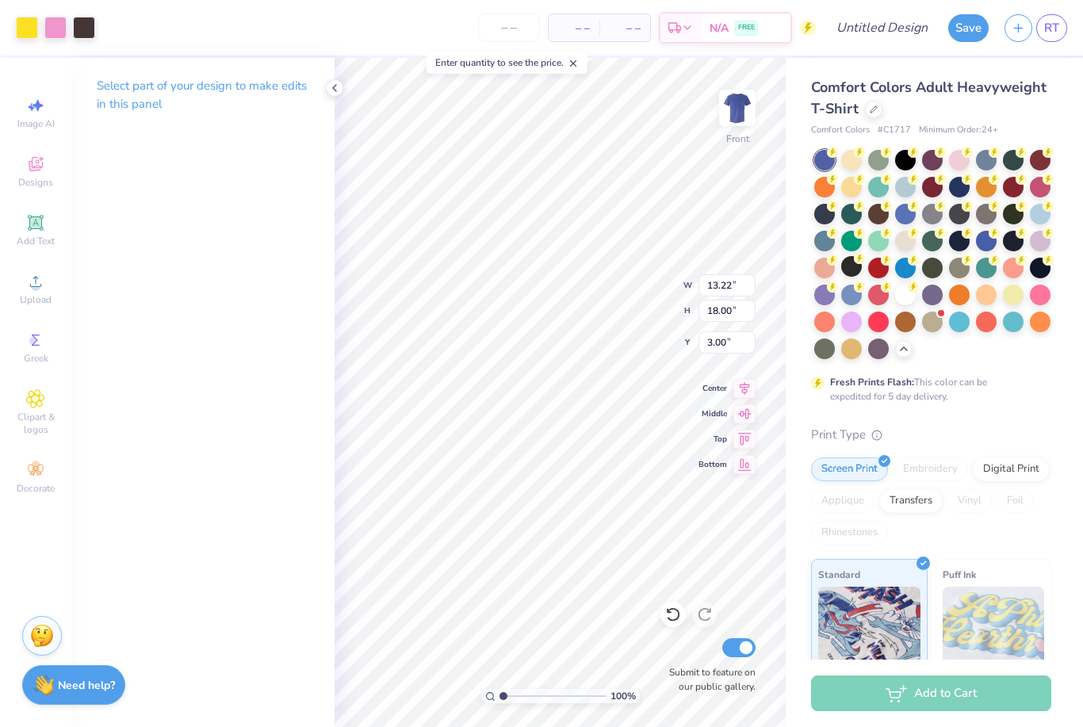
type input "4.15"
type input "5.64"
click at [1050, 430] on div "Print Type" at bounding box center [931, 435] width 240 height 18
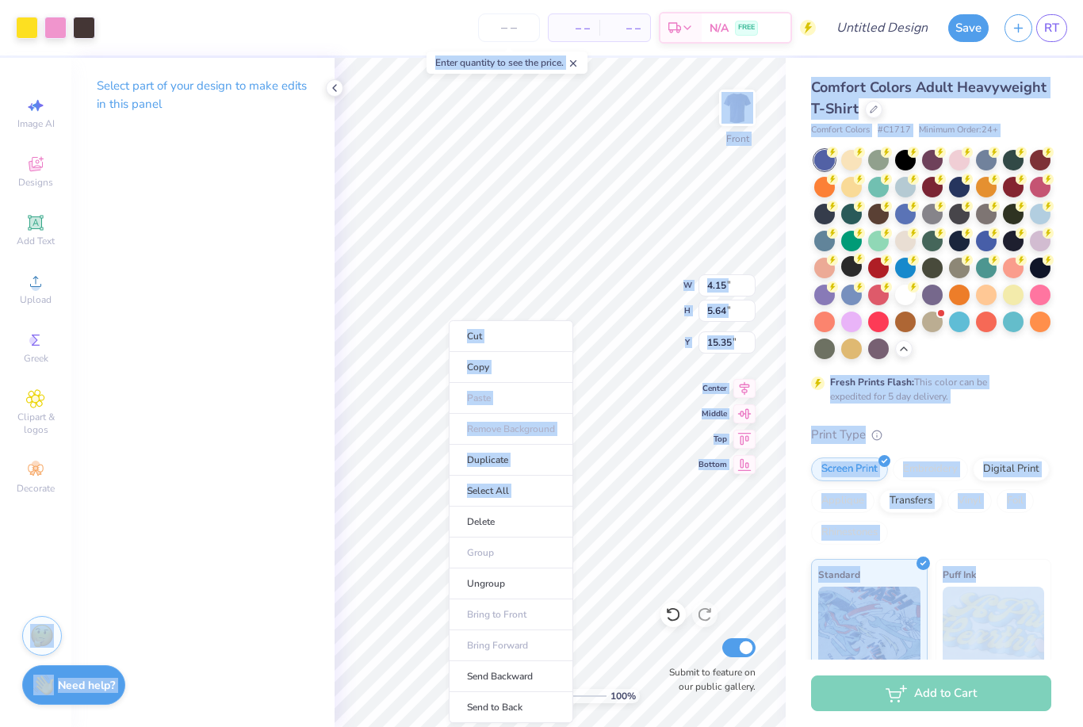
click at [1082, 378] on div "Comfort Colors Adult Heavyweight T-Shirt Comfort Colors # C1717 Minimum Order: …" at bounding box center [934, 487] width 297 height 859
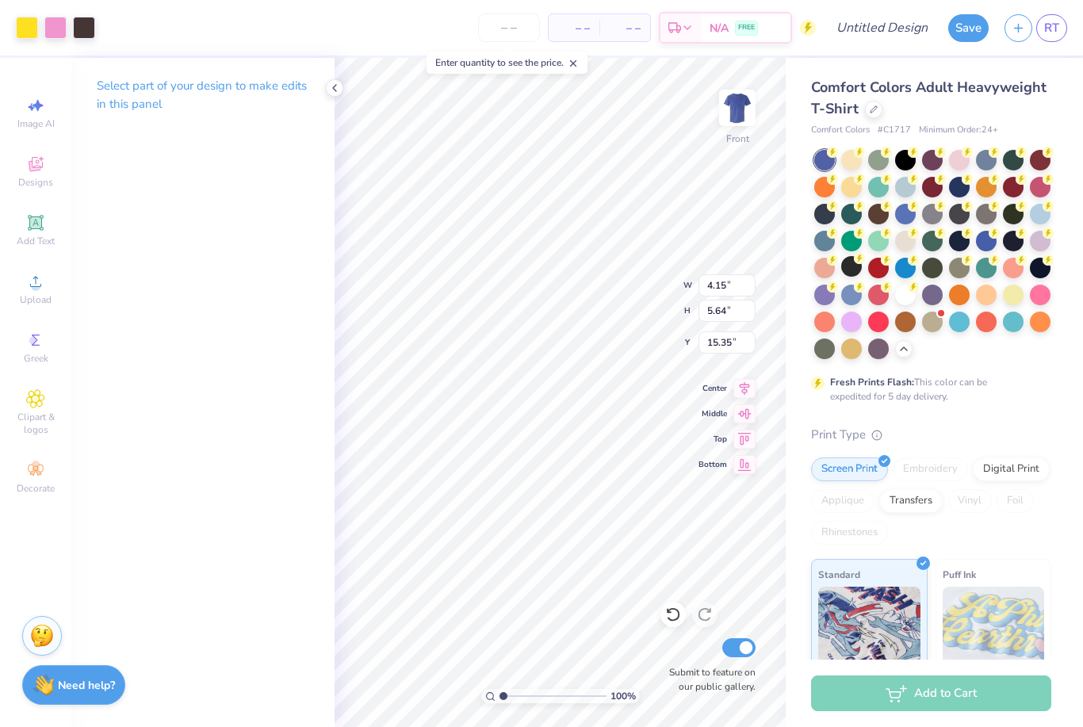
type input "11.21"
click at [993, 412] on div "Comfort Colors Adult Heavyweight T-Shirt Comfort Colors # C1717 Minimum Order: …" at bounding box center [931, 497] width 240 height 840
type input "2.67"
type input "3.64"
click at [30, 25] on div at bounding box center [27, 26] width 22 height 22
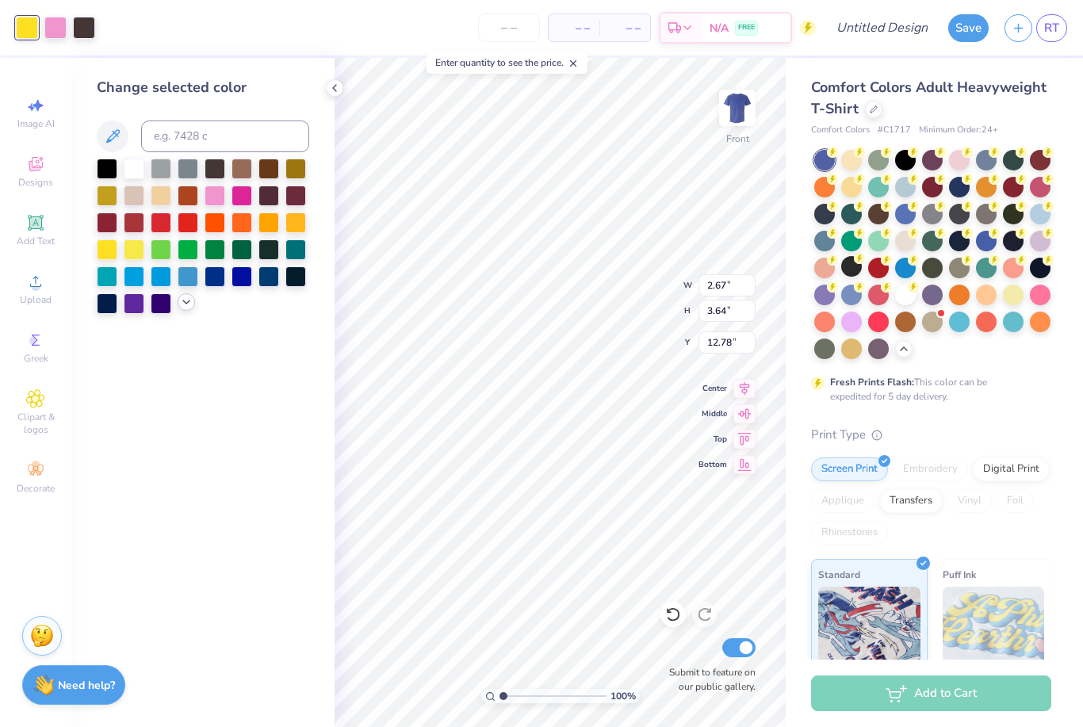
click at [186, 308] on icon at bounding box center [186, 302] width 13 height 13
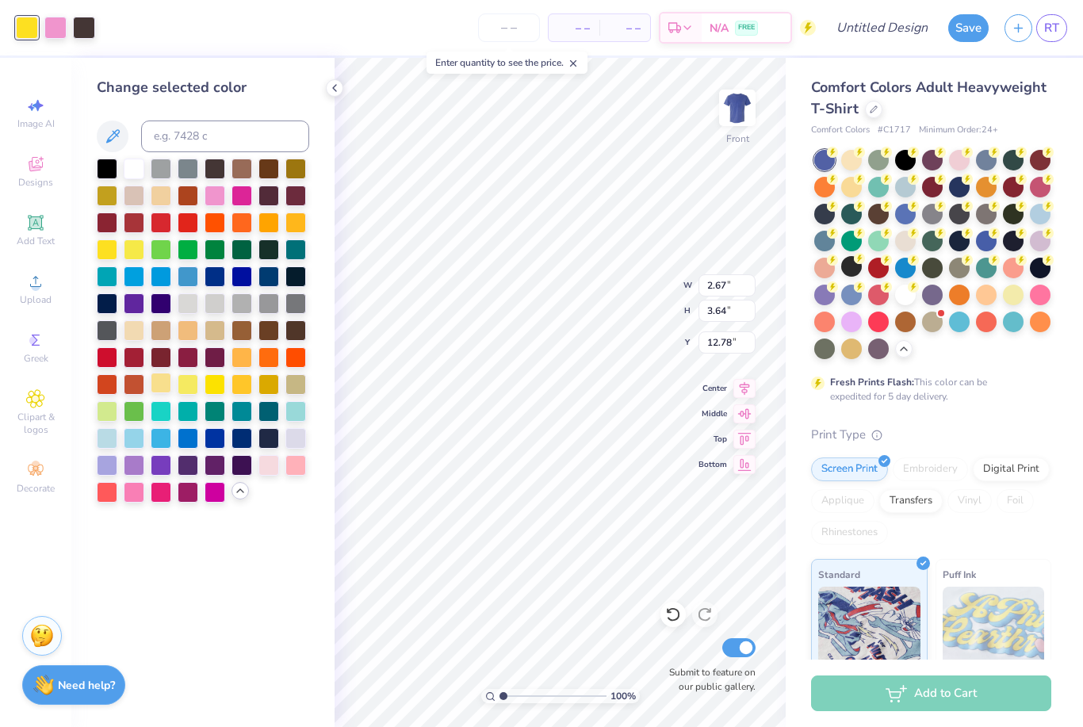
click at [163, 388] on div at bounding box center [161, 383] width 21 height 21
click at [85, 33] on div at bounding box center [84, 26] width 22 height 22
click at [273, 231] on div at bounding box center [268, 221] width 21 height 21
click at [243, 362] on div at bounding box center [241, 356] width 21 height 21
click at [246, 393] on div at bounding box center [241, 383] width 21 height 21
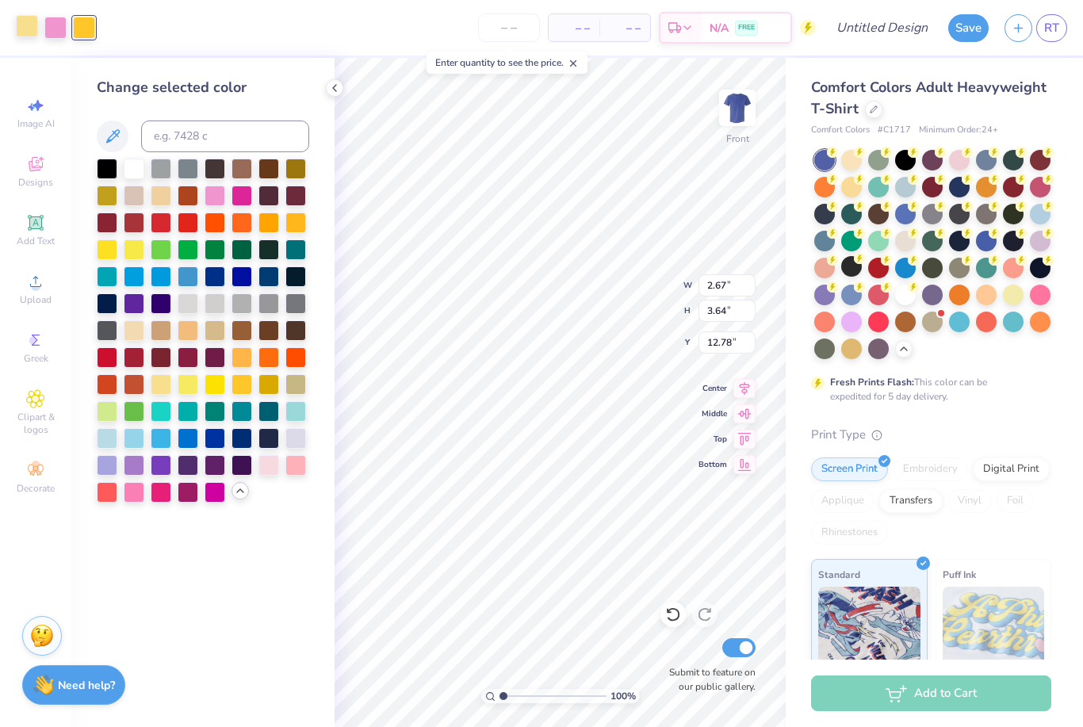
click at [16, 31] on div at bounding box center [27, 26] width 22 height 22
click at [237, 170] on div at bounding box center [241, 167] width 21 height 21
click at [1029, 409] on div "Comfort Colors Adult Heavyweight T-Shirt Comfort Colors # C1717 Minimum Order: …" at bounding box center [931, 497] width 240 height 840
click at [673, 610] on icon at bounding box center [673, 614] width 16 height 16
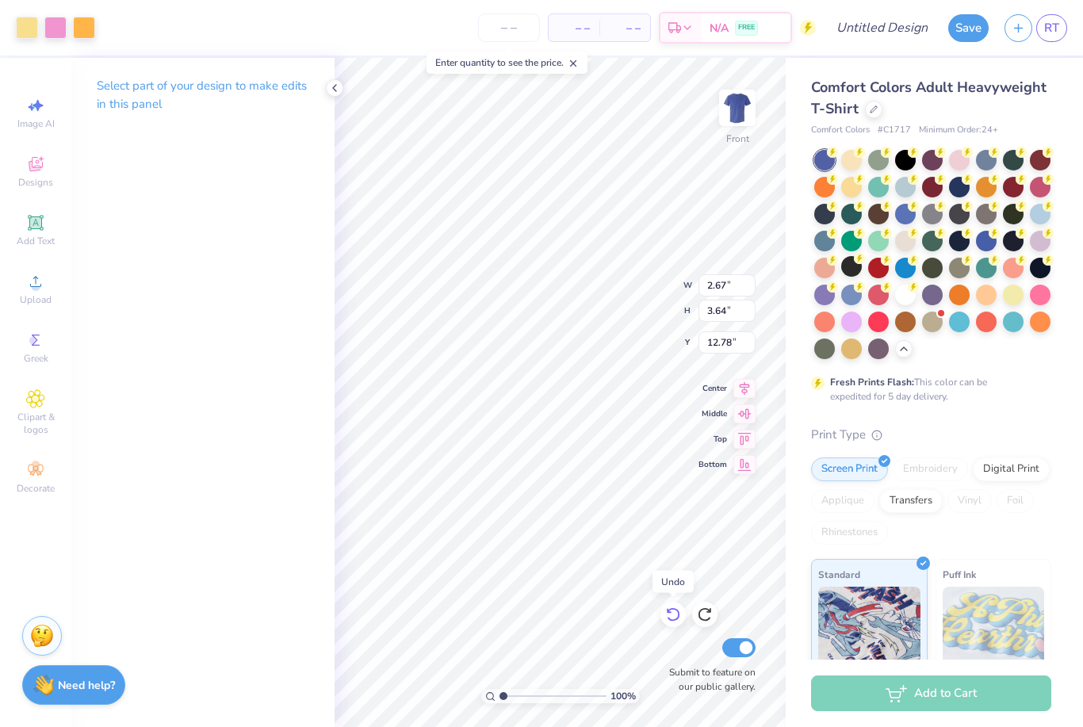
click at [673, 610] on icon at bounding box center [673, 614] width 16 height 16
type input "13.22"
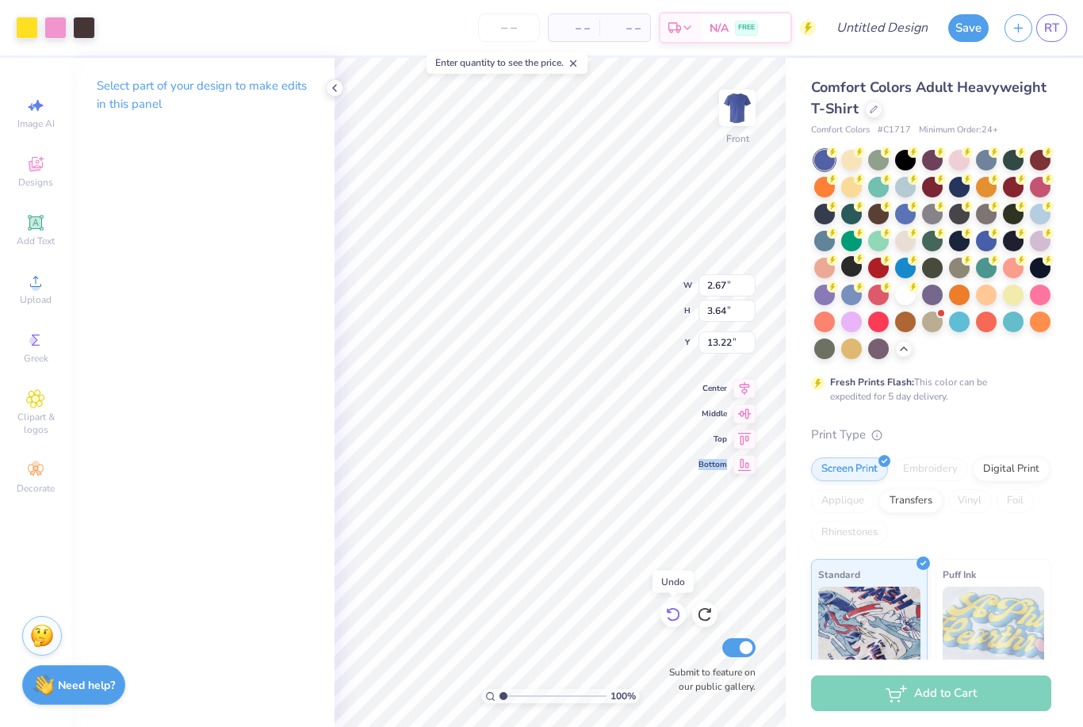
click at [674, 612] on icon at bounding box center [673, 614] width 16 height 16
type input "4.15"
type input "5.64"
click at [675, 617] on icon at bounding box center [673, 614] width 16 height 16
type input "15.35"
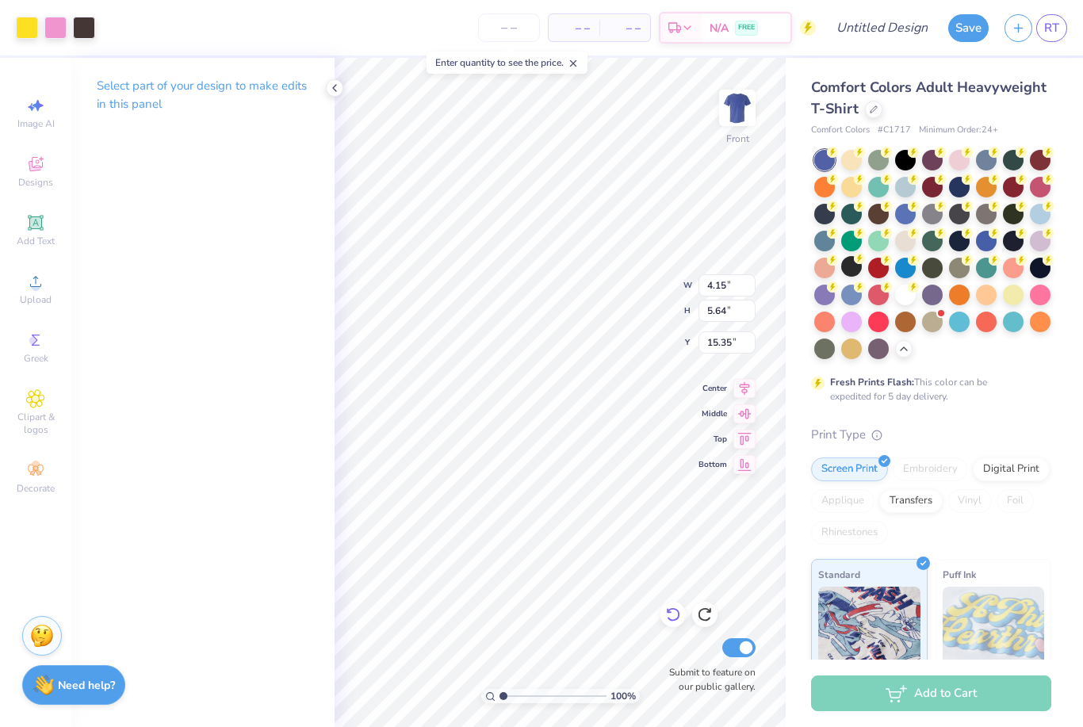
click at [674, 618] on icon at bounding box center [673, 614] width 16 height 16
type input "13.22"
type input "18.00"
type input "3.00"
click at [673, 618] on icon at bounding box center [673, 614] width 16 height 16
